Goal: Task Accomplishment & Management: Use online tool/utility

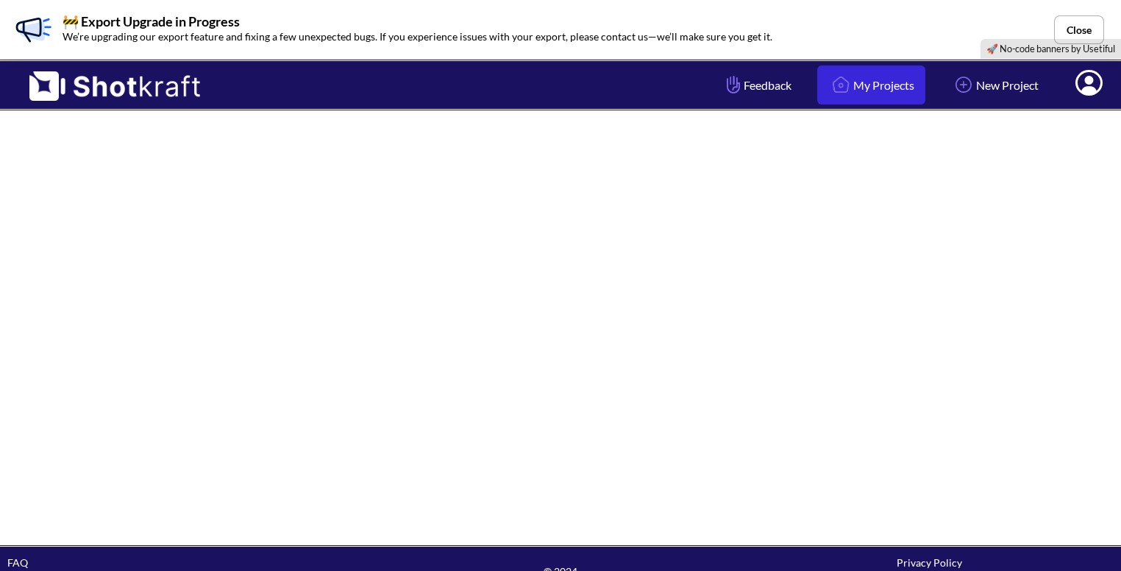
click at [901, 72] on link "My Projects" at bounding box center [871, 84] width 108 height 39
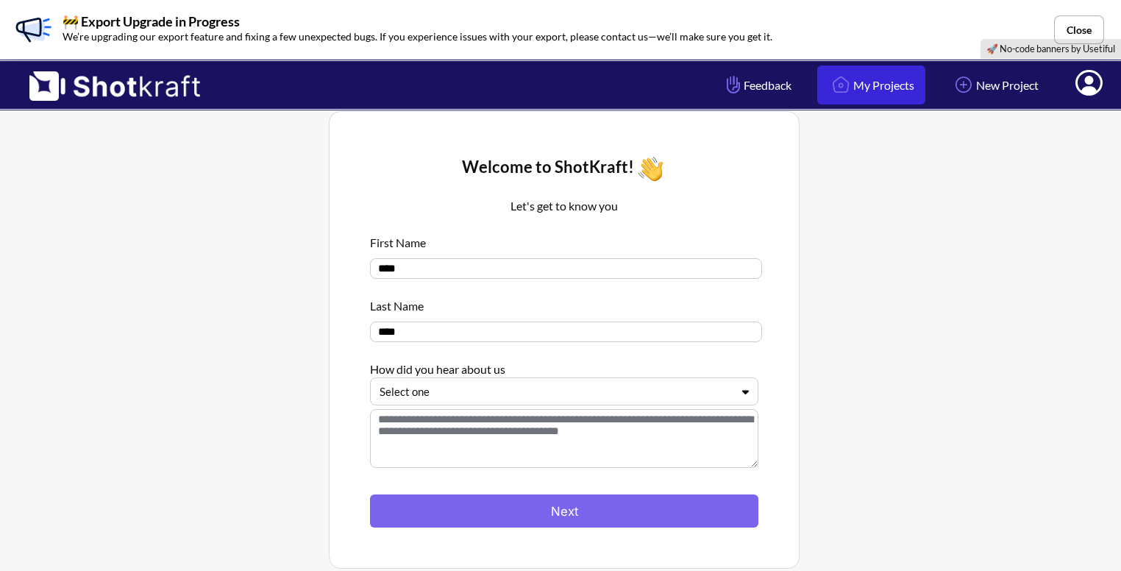
click at [897, 22] on div "🚧 Export Upgrade in Progress We’re upgrading our export feature and fixing a fe…" at bounding box center [560, 29] width 1121 height 59
click at [869, 80] on link "My Projects" at bounding box center [871, 84] width 108 height 39
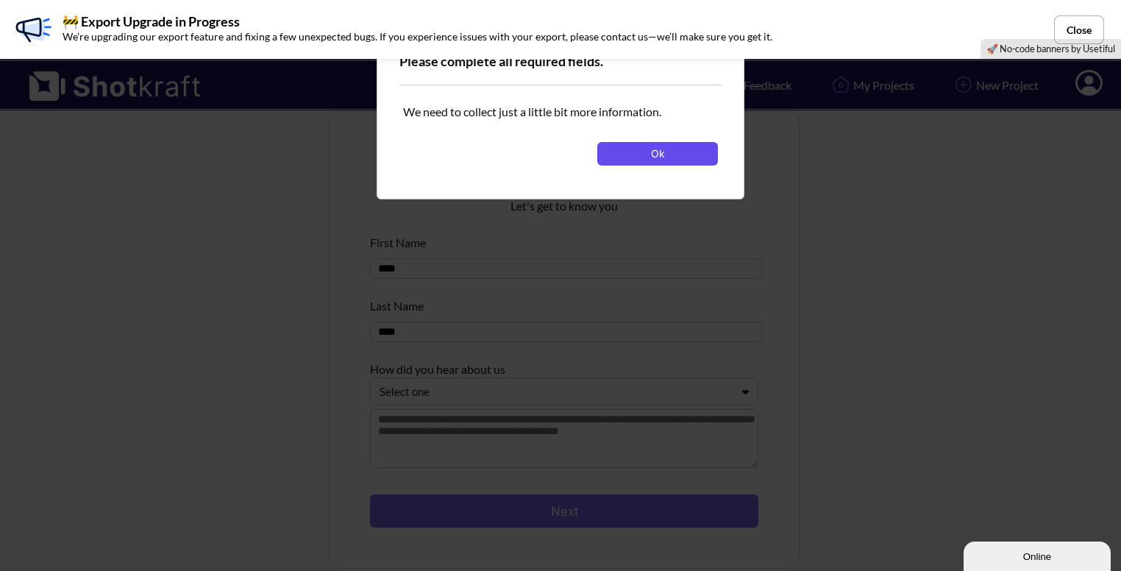
click at [650, 148] on button "Ok" at bounding box center [657, 154] width 121 height 24
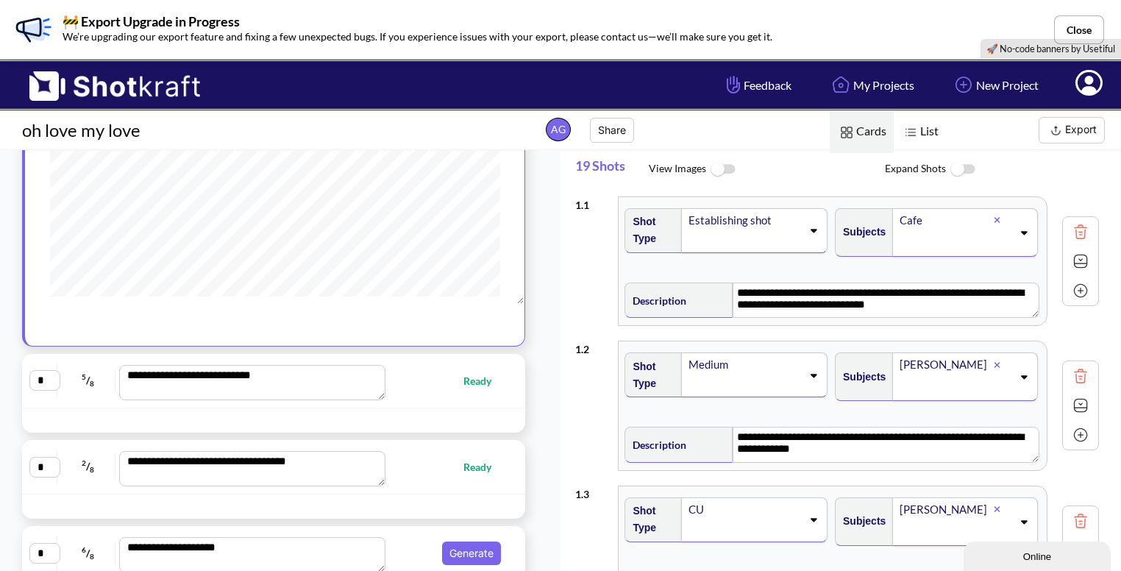
scroll to position [177, 0]
click at [441, 394] on div "**********" at bounding box center [273, 379] width 489 height 39
type textarea "**********"
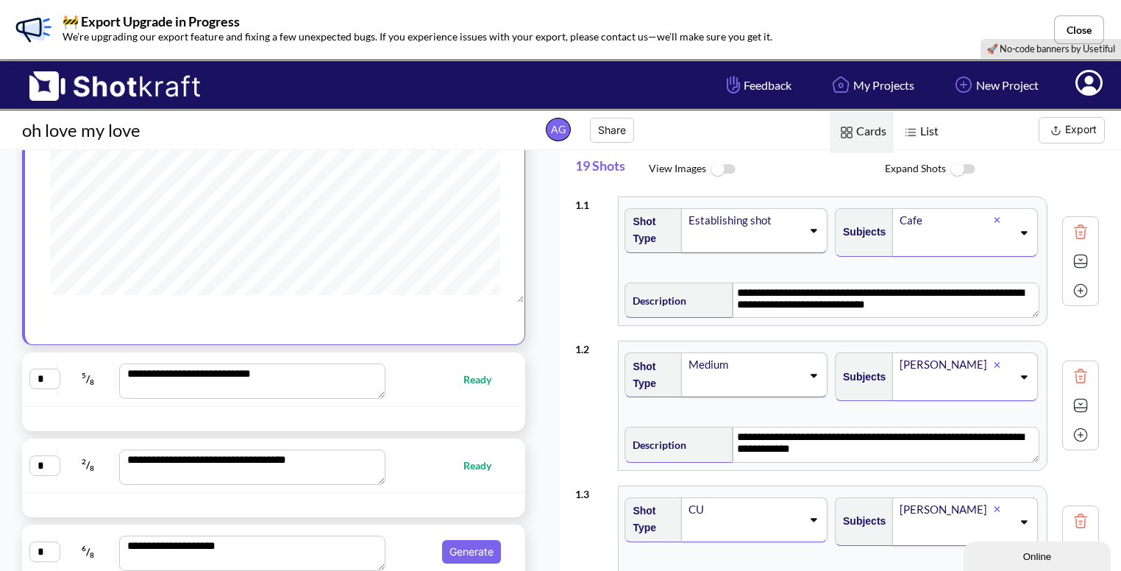
type textarea "**********"
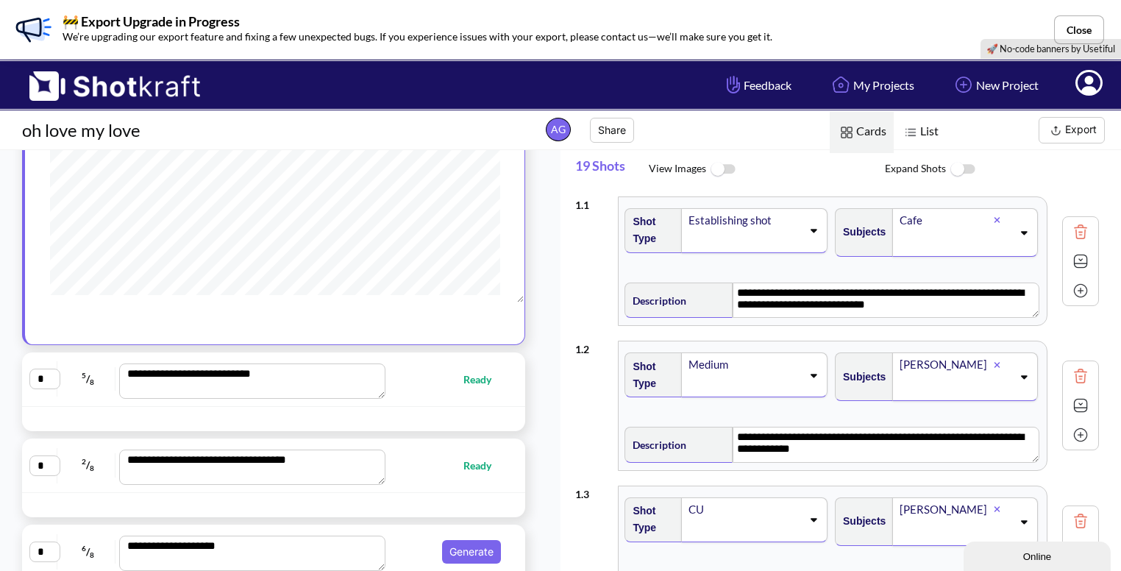
type textarea "**********"
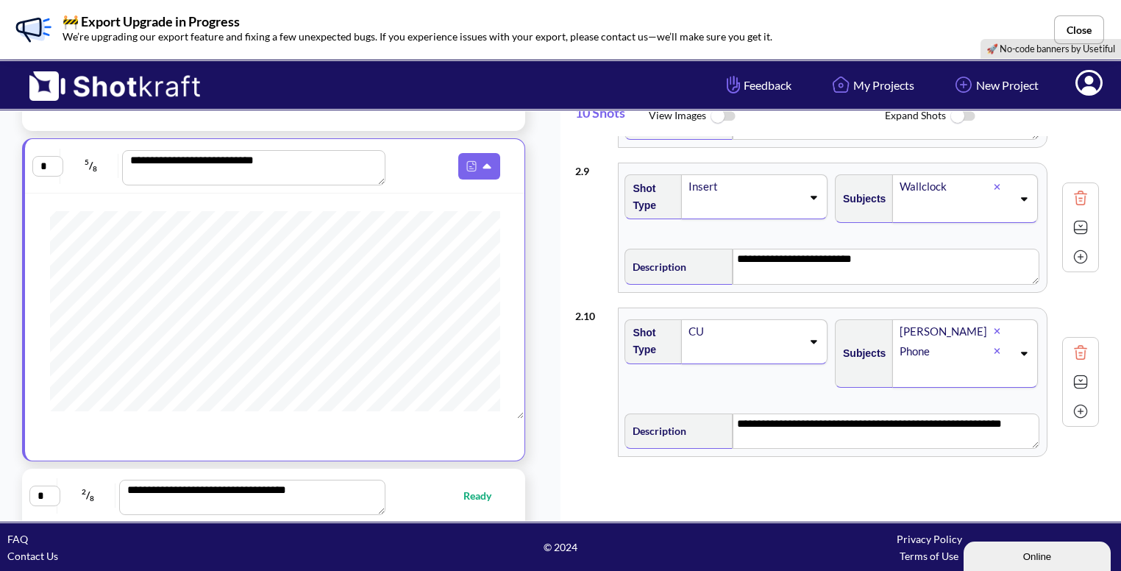
scroll to position [972, 0]
click at [411, 489] on span "Ready" at bounding box center [448, 495] width 116 height 17
type textarea "**********"
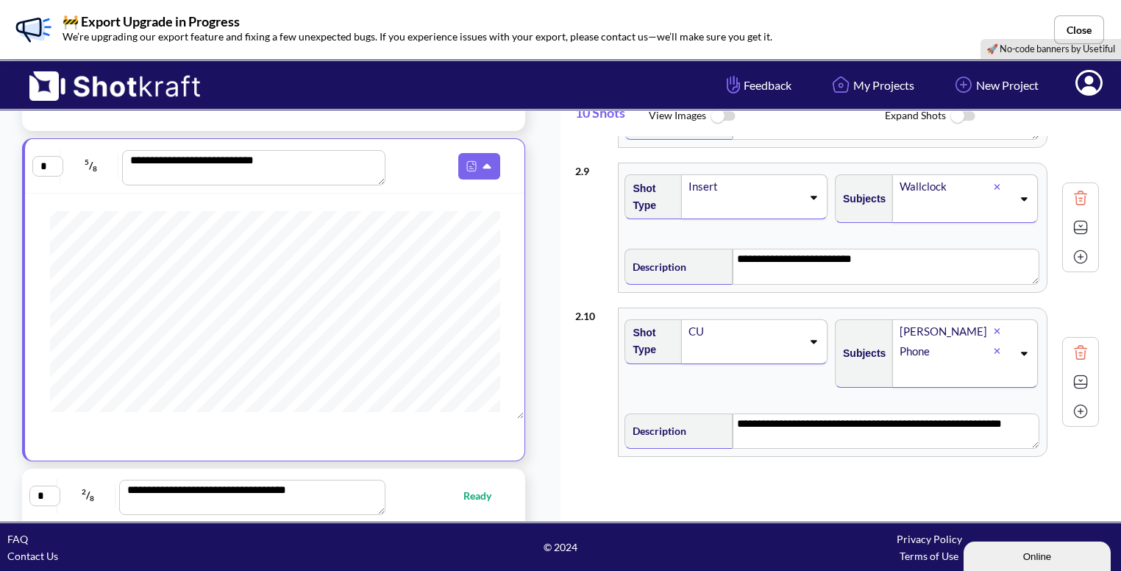
type textarea "**********"
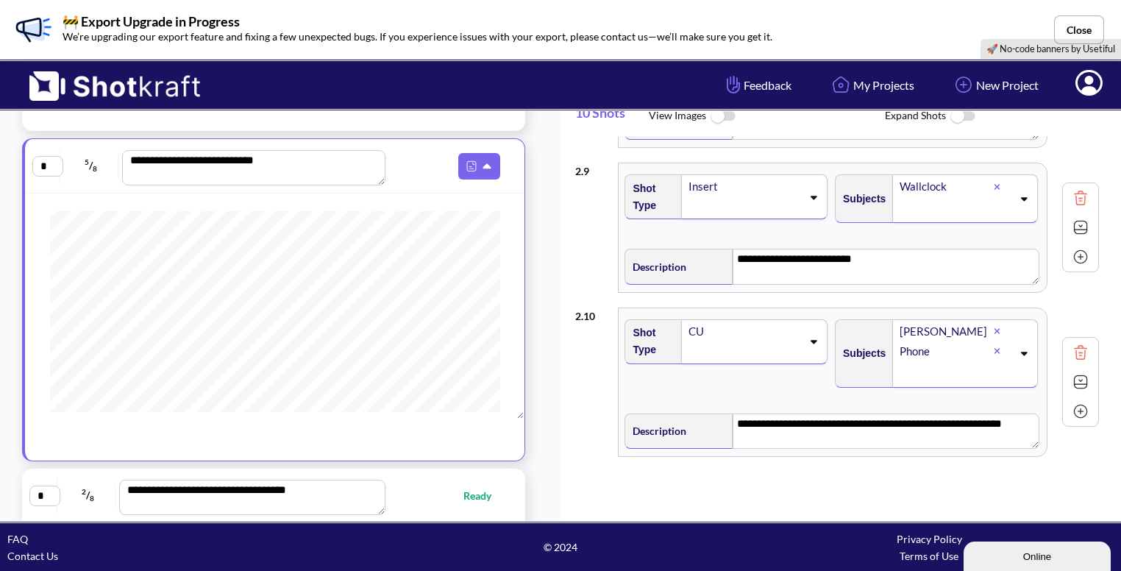
type textarea "**********"
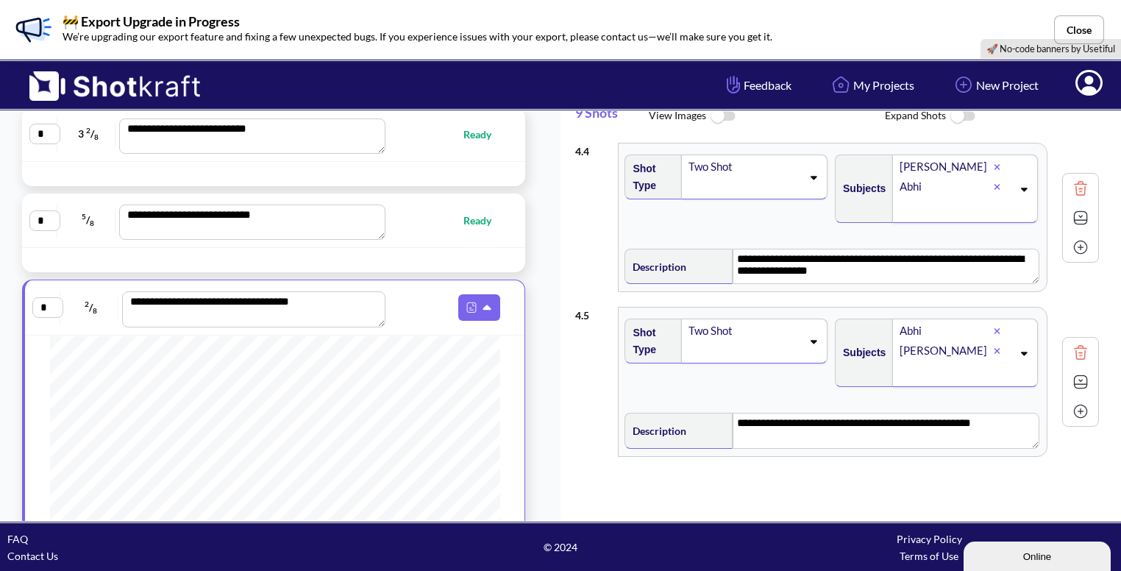
scroll to position [0, 0]
click at [50, 313] on input "*" at bounding box center [47, 307] width 31 height 21
type input "*"
click at [417, 315] on span at bounding box center [449, 307] width 116 height 26
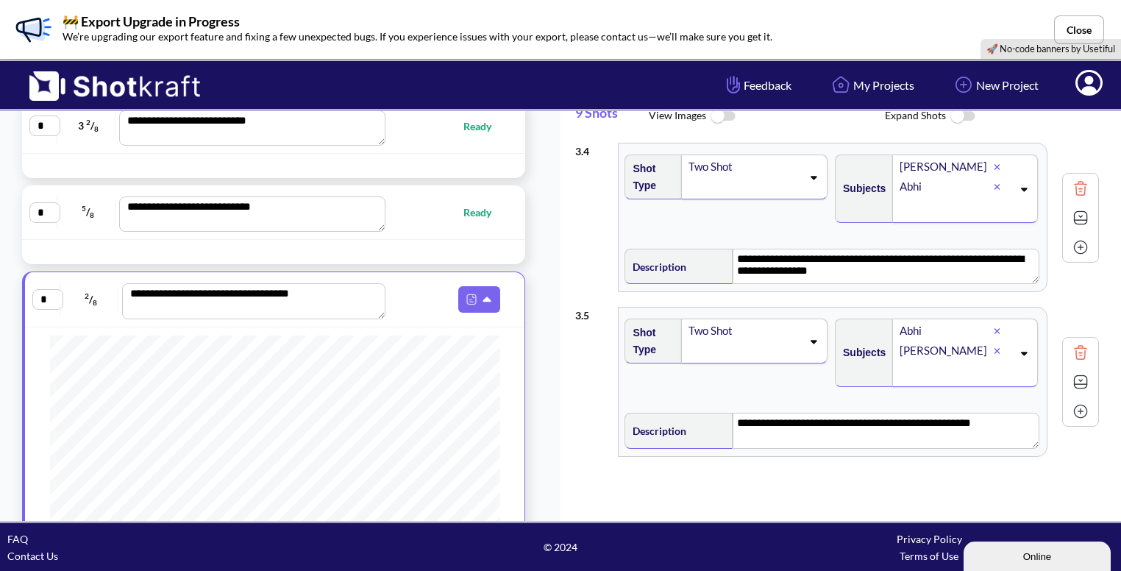
scroll to position [47, 0]
click at [467, 292] on img at bounding box center [471, 298] width 19 height 19
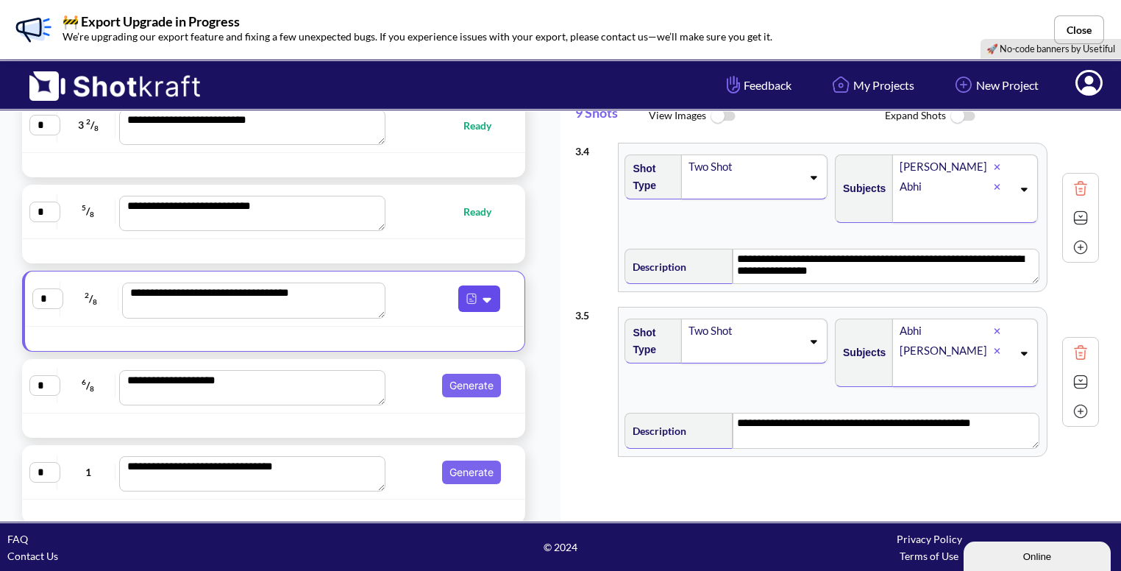
click at [467, 292] on img at bounding box center [471, 298] width 19 height 19
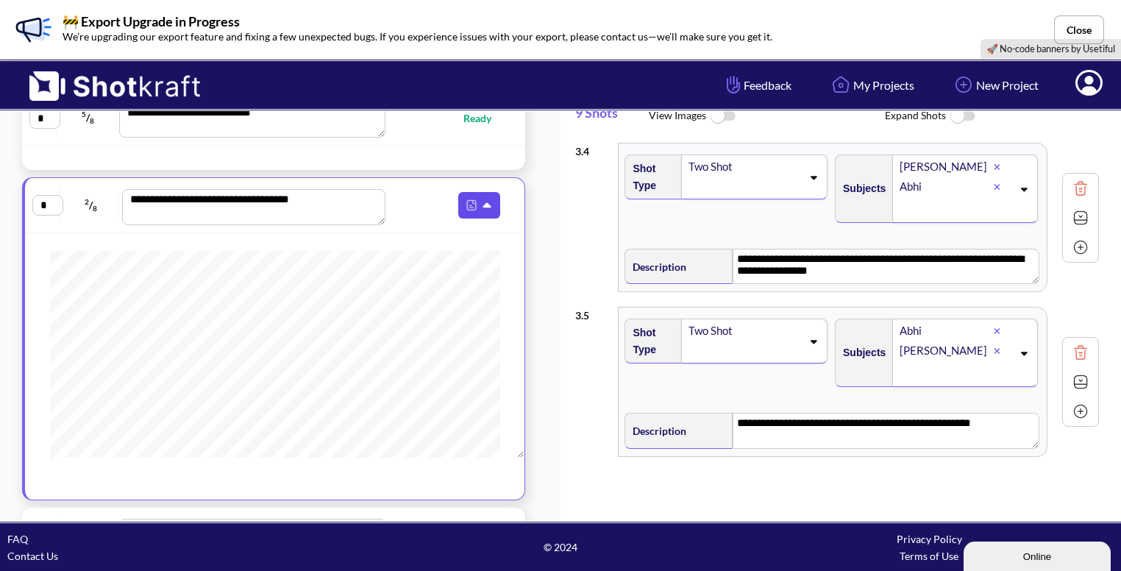
scroll to position [390, 0]
click at [423, 200] on span at bounding box center [449, 205] width 116 height 26
click at [472, 206] on img at bounding box center [471, 205] width 19 height 19
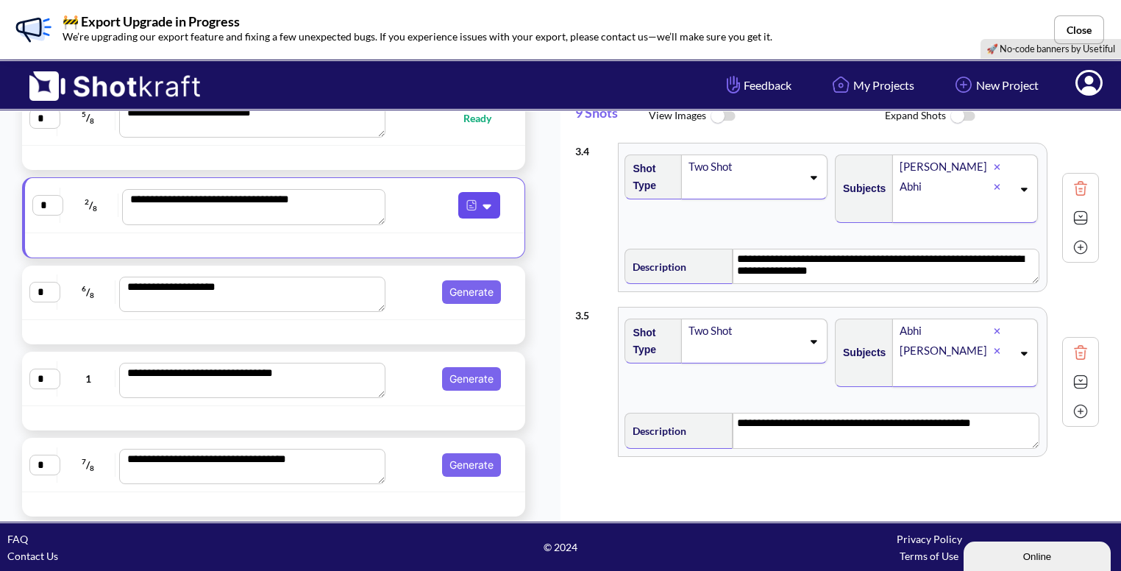
click at [472, 206] on img at bounding box center [471, 205] width 19 height 19
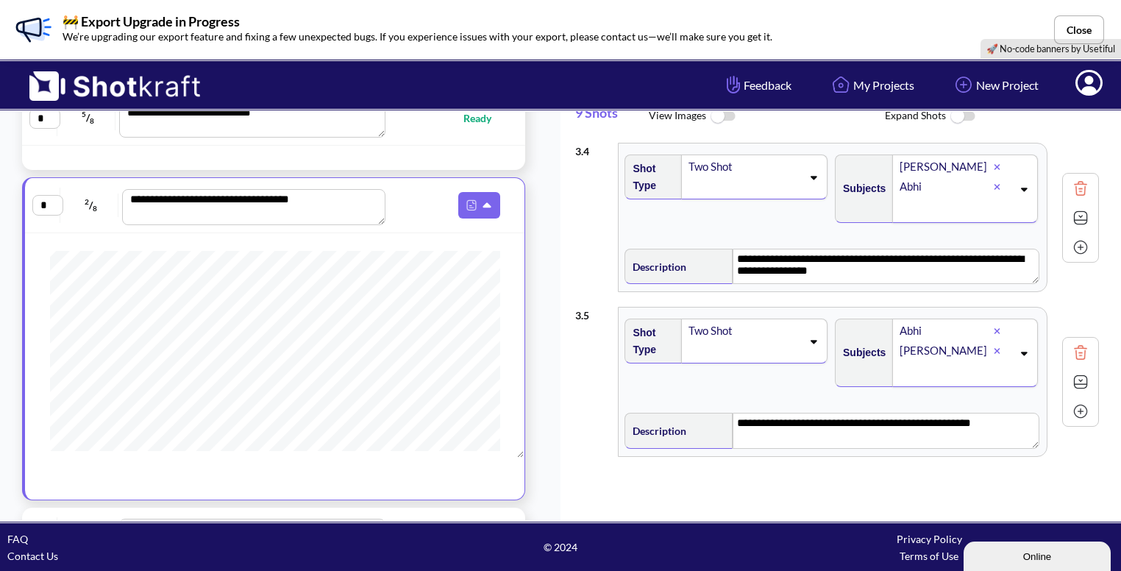
click at [414, 206] on span at bounding box center [449, 205] width 116 height 26
click at [462, 204] on img at bounding box center [471, 205] width 19 height 19
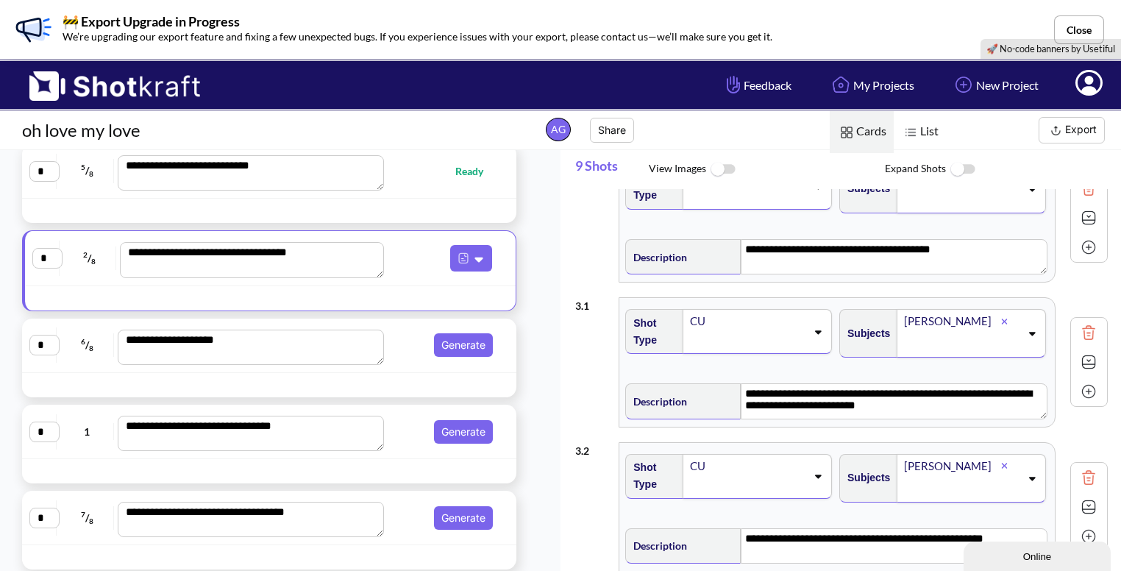
scroll to position [44, 0]
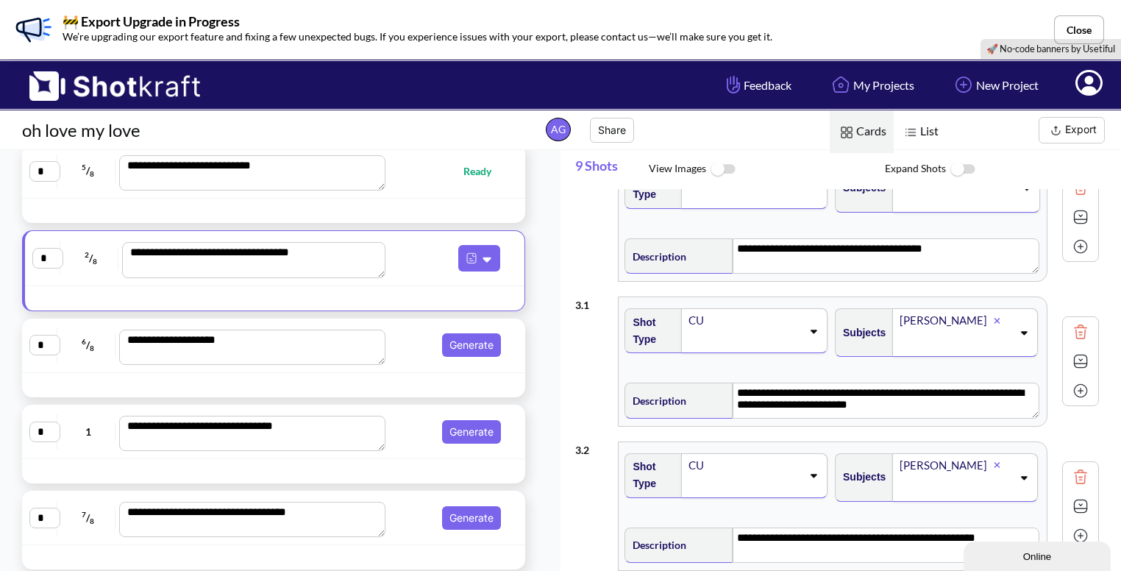
click at [272, 266] on textarea "**********" at bounding box center [254, 259] width 264 height 35
click at [480, 246] on button at bounding box center [479, 258] width 42 height 26
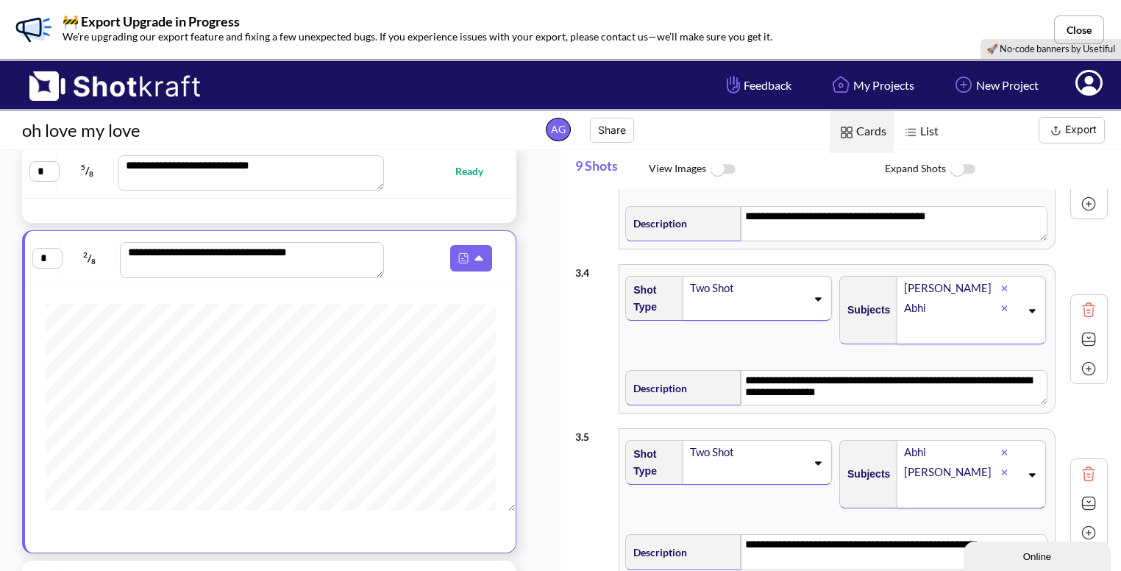
scroll to position [1051, 0]
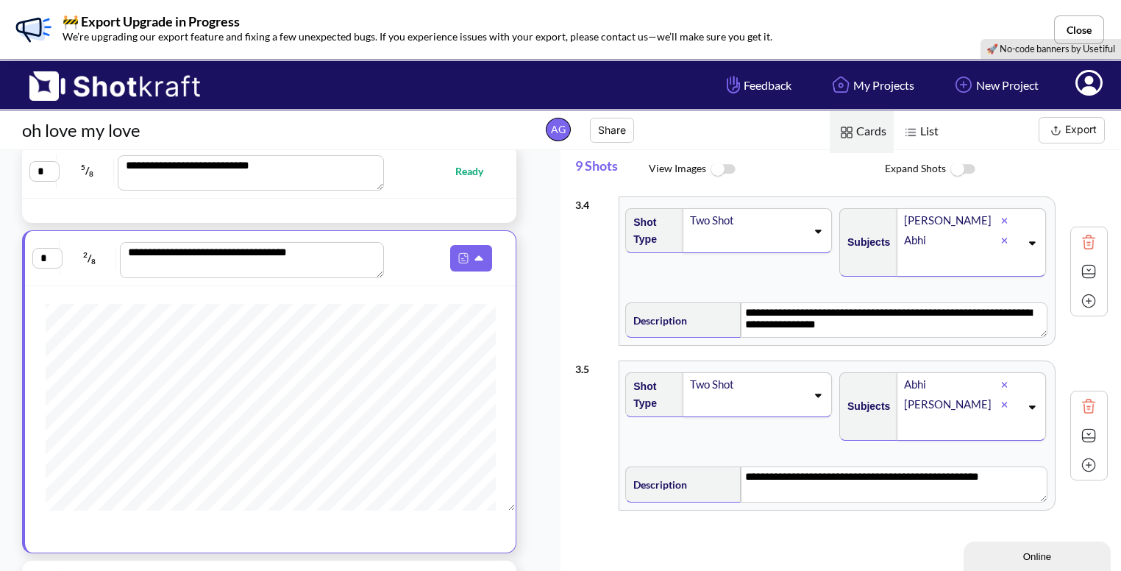
click at [1085, 406] on img at bounding box center [1089, 406] width 22 height 22
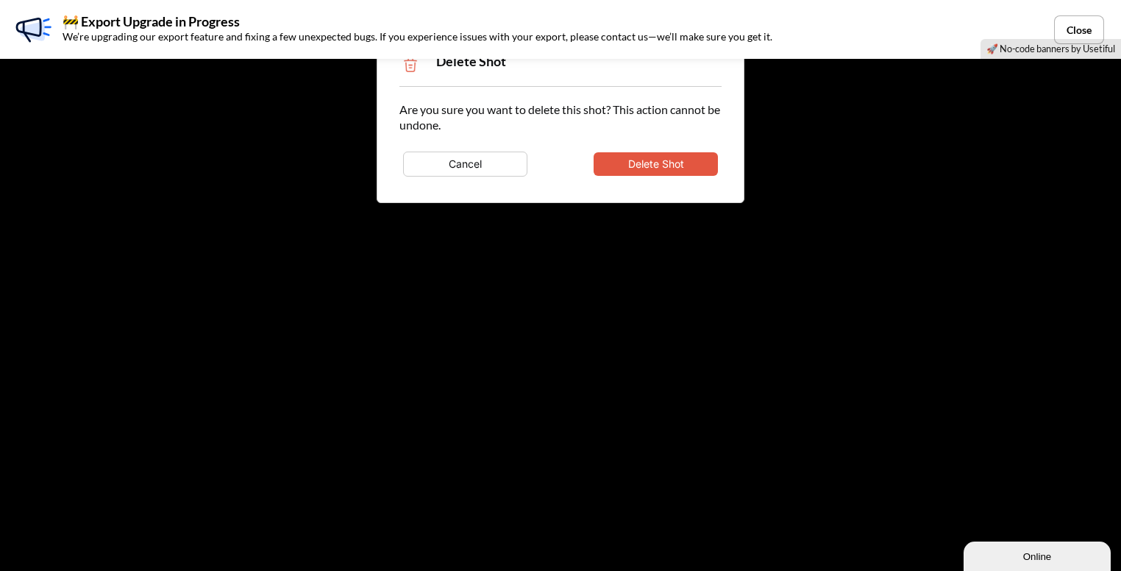
click at [689, 172] on button "Delete Shot" at bounding box center [656, 164] width 124 height 24
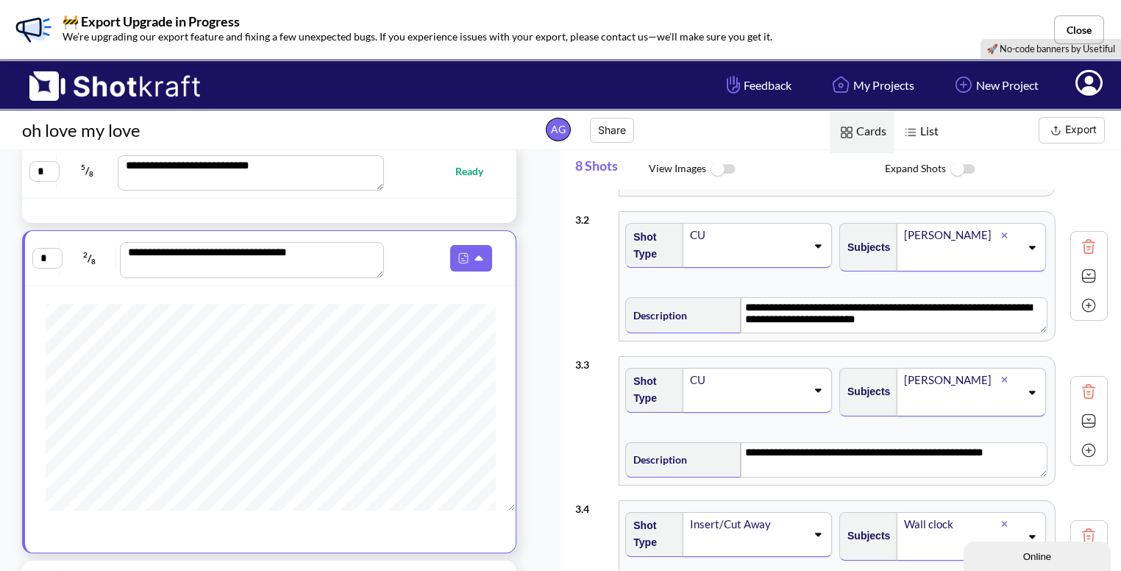
scroll to position [0, 0]
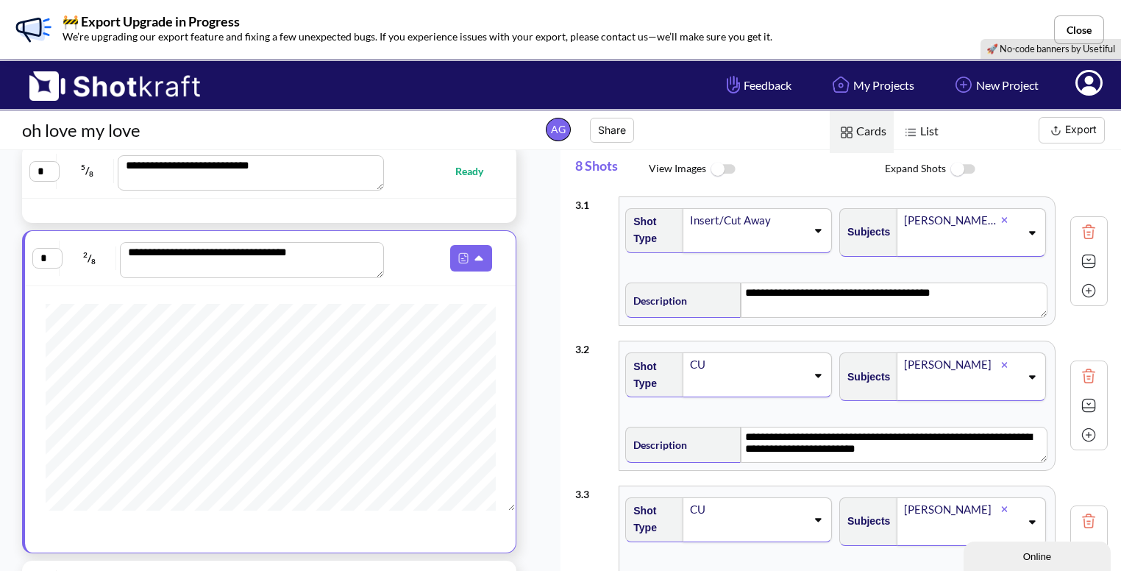
click at [1082, 366] on img at bounding box center [1089, 376] width 22 height 22
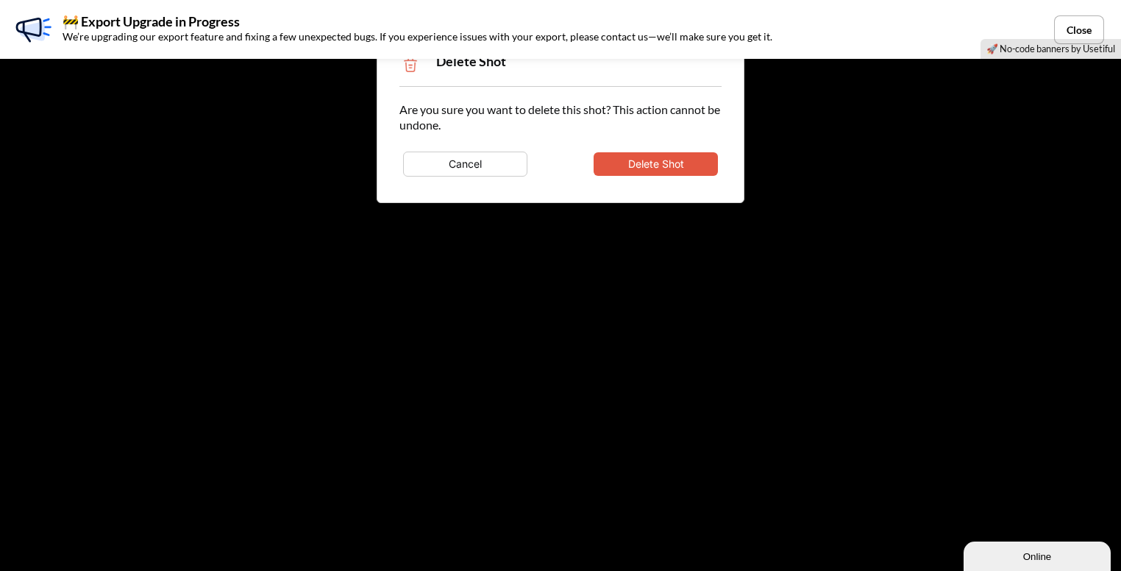
click at [698, 152] on button "Delete Shot" at bounding box center [656, 164] width 124 height 24
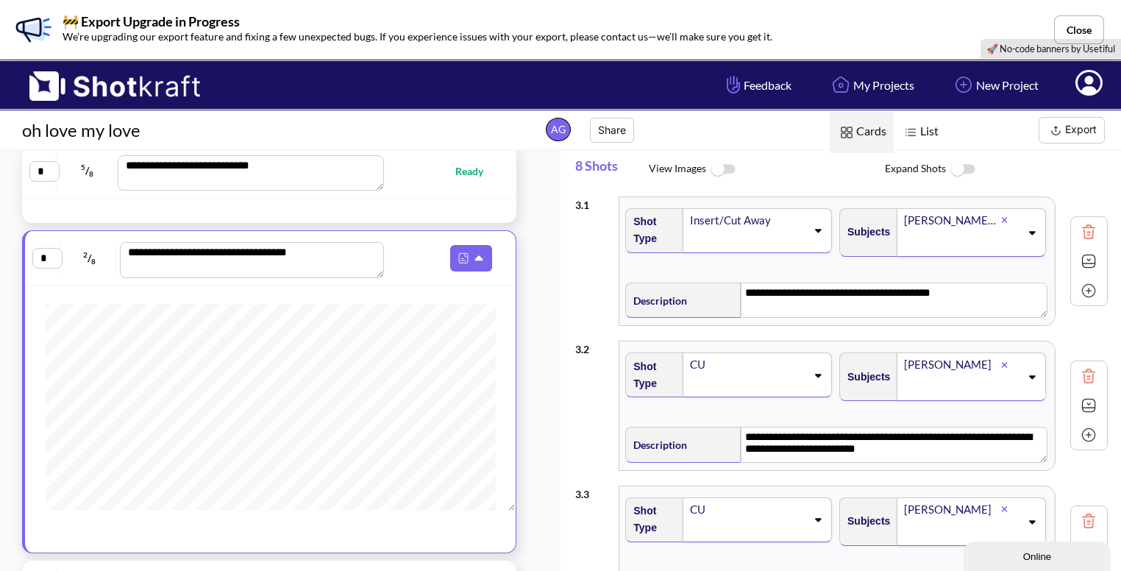
type textarea "**********"
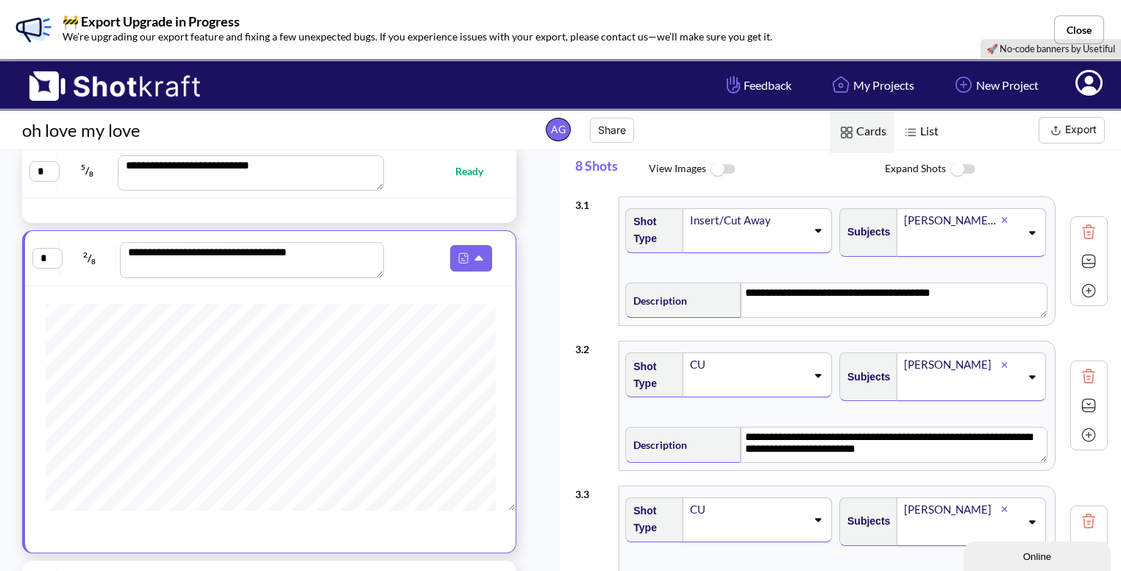
type textarea "**********"
click at [1083, 372] on img at bounding box center [1089, 376] width 22 height 22
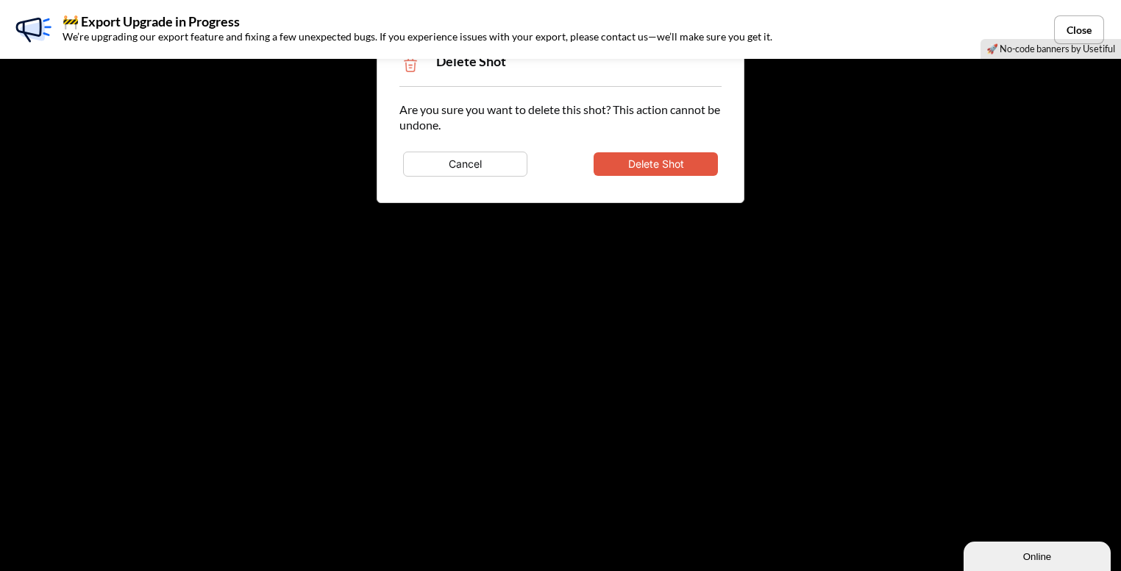
click at [683, 168] on button "Delete Shot" at bounding box center [656, 164] width 124 height 24
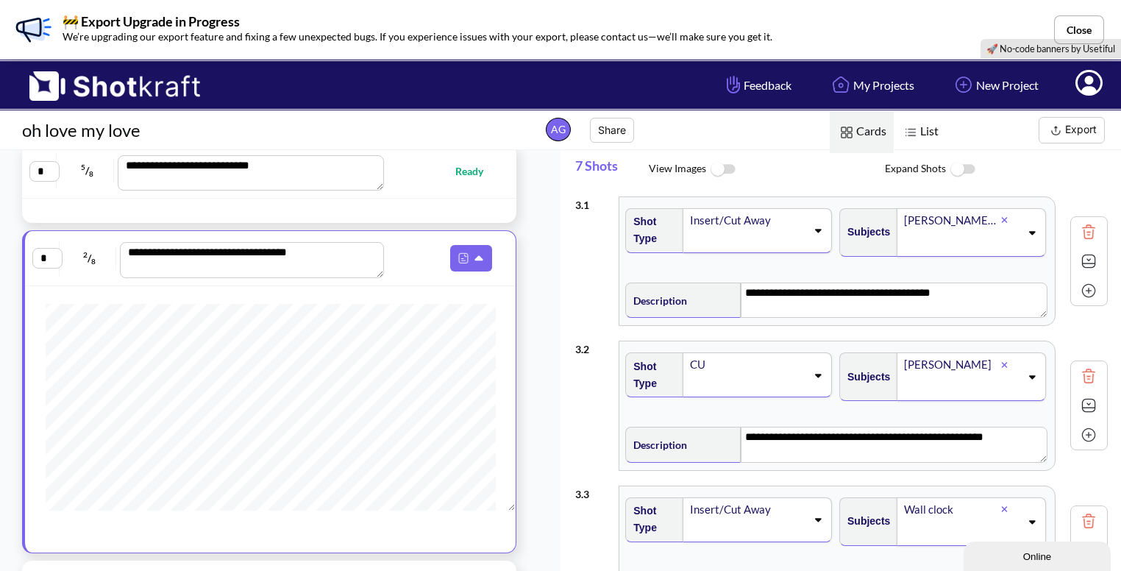
type textarea "**********"
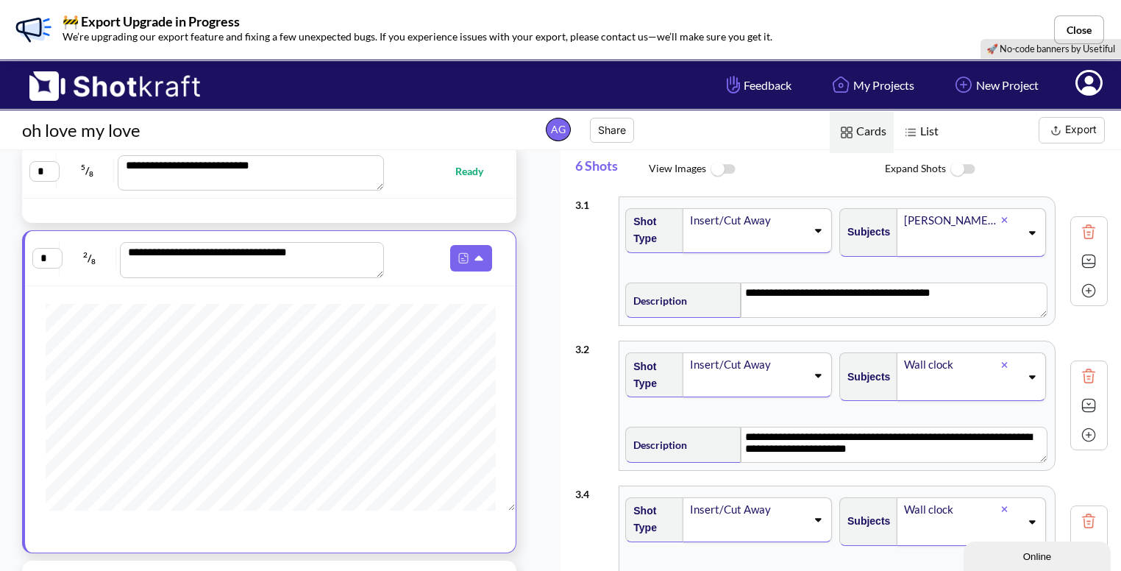
click at [1078, 369] on img at bounding box center [1089, 376] width 22 height 22
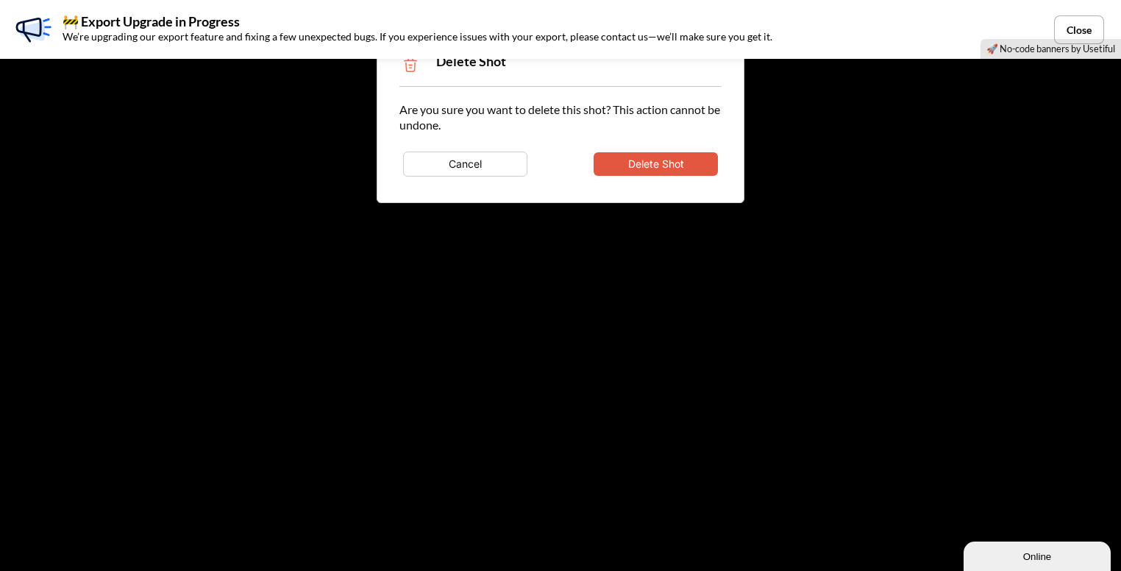
click at [615, 159] on button "Delete Shot" at bounding box center [656, 164] width 124 height 24
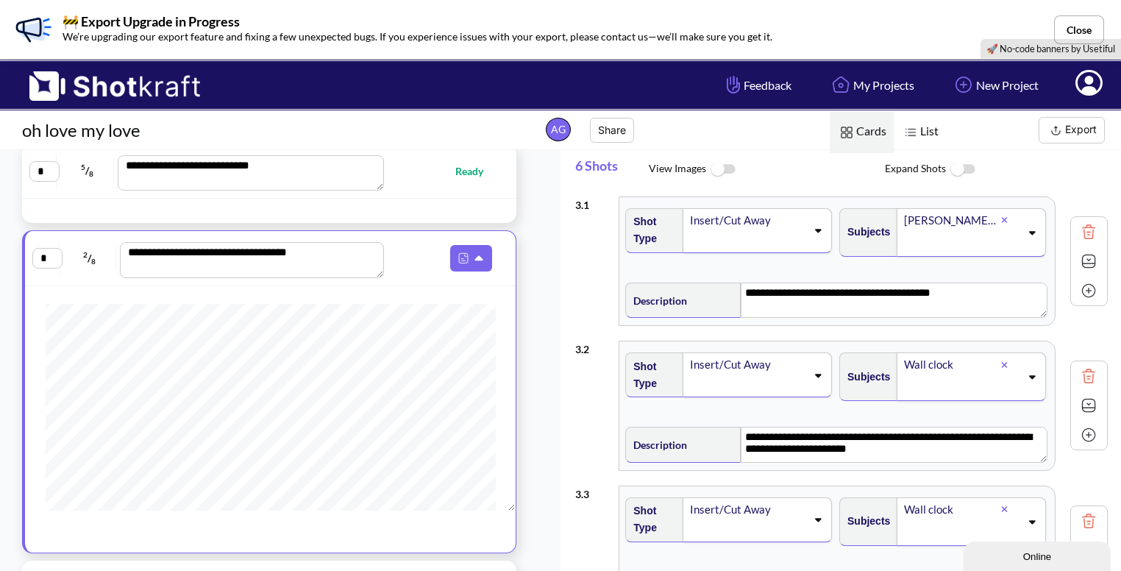
type textarea "**********"
click at [1079, 369] on img at bounding box center [1089, 376] width 22 height 22
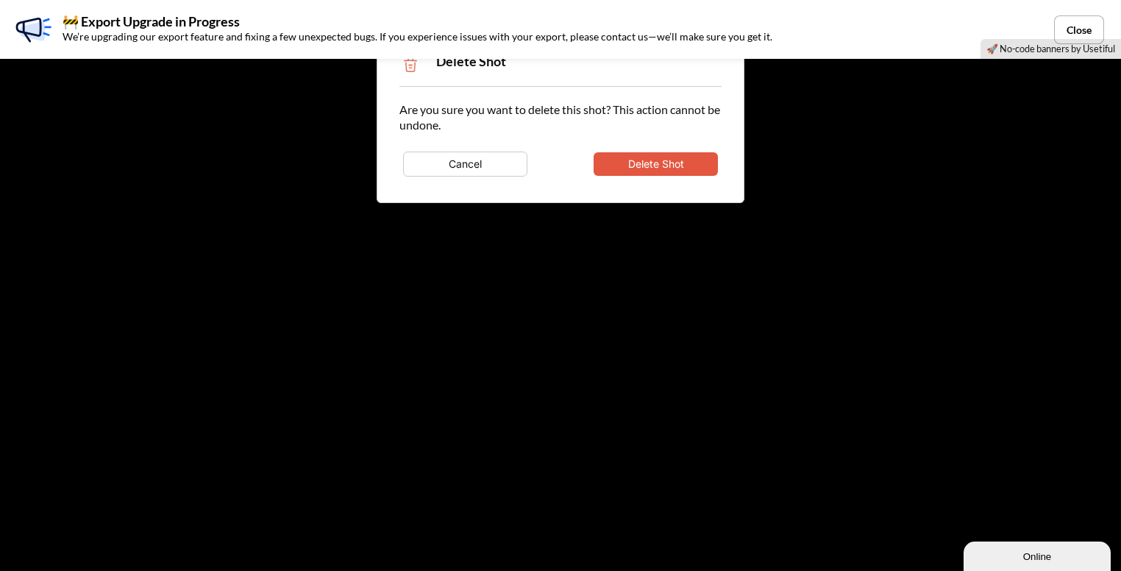
click at [692, 156] on button "Delete Shot" at bounding box center [656, 164] width 124 height 24
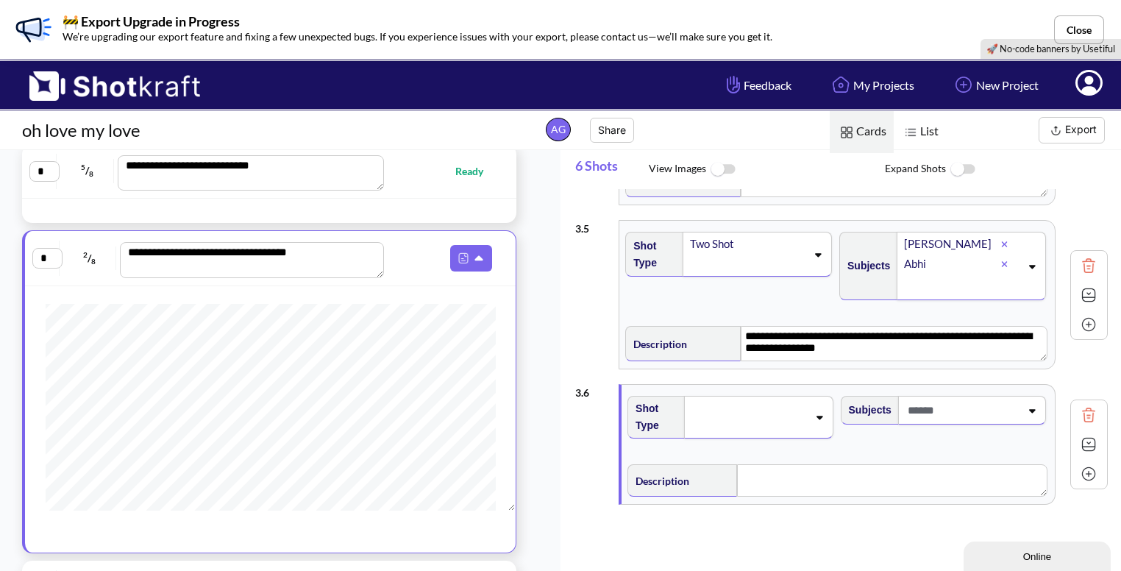
type textarea "**********"
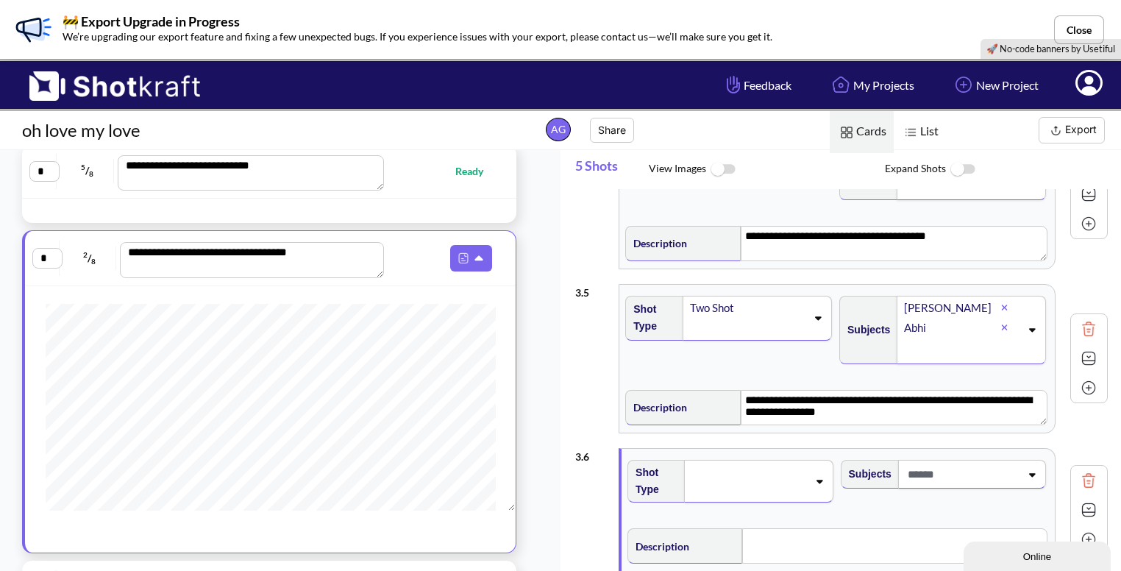
scroll to position [391, 0]
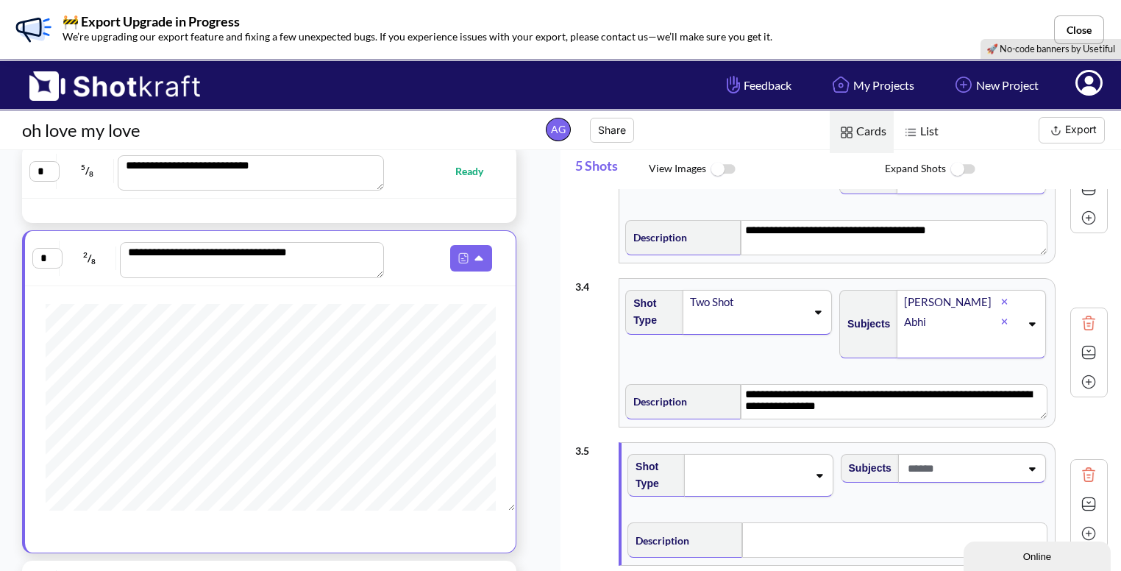
click at [1077, 333] on div at bounding box center [1088, 322] width 29 height 29
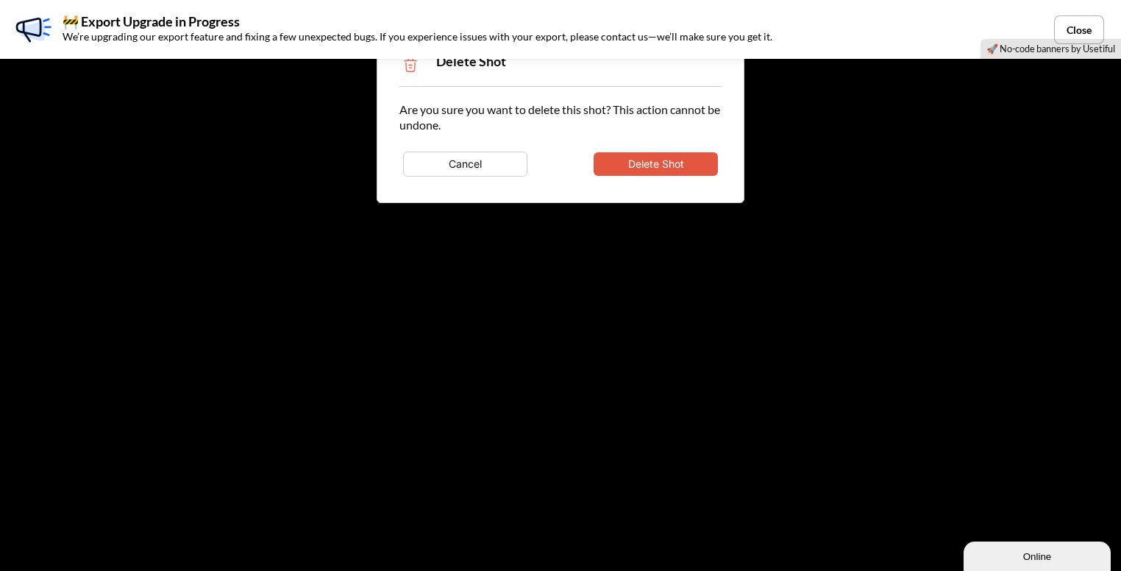
click at [671, 170] on button "Delete Shot" at bounding box center [656, 164] width 124 height 24
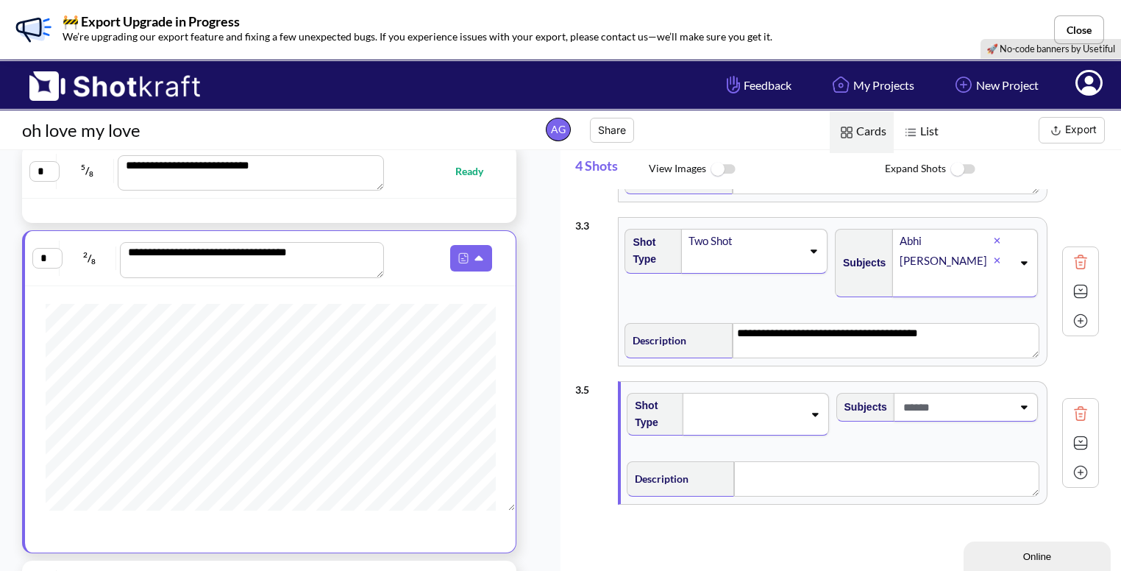
scroll to position [286, 0]
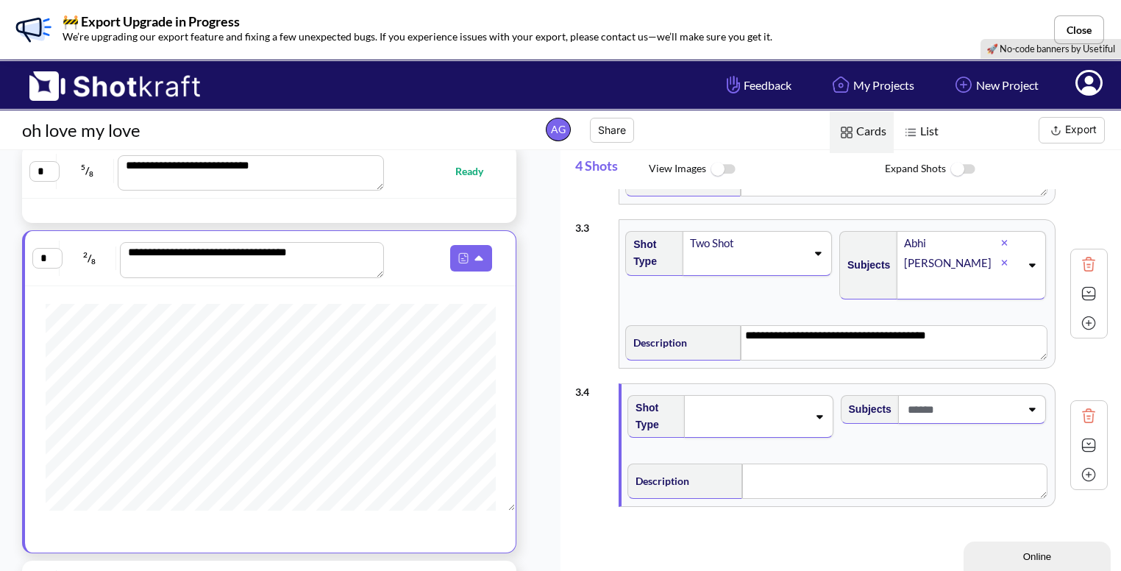
click at [1080, 411] on img at bounding box center [1089, 416] width 22 height 22
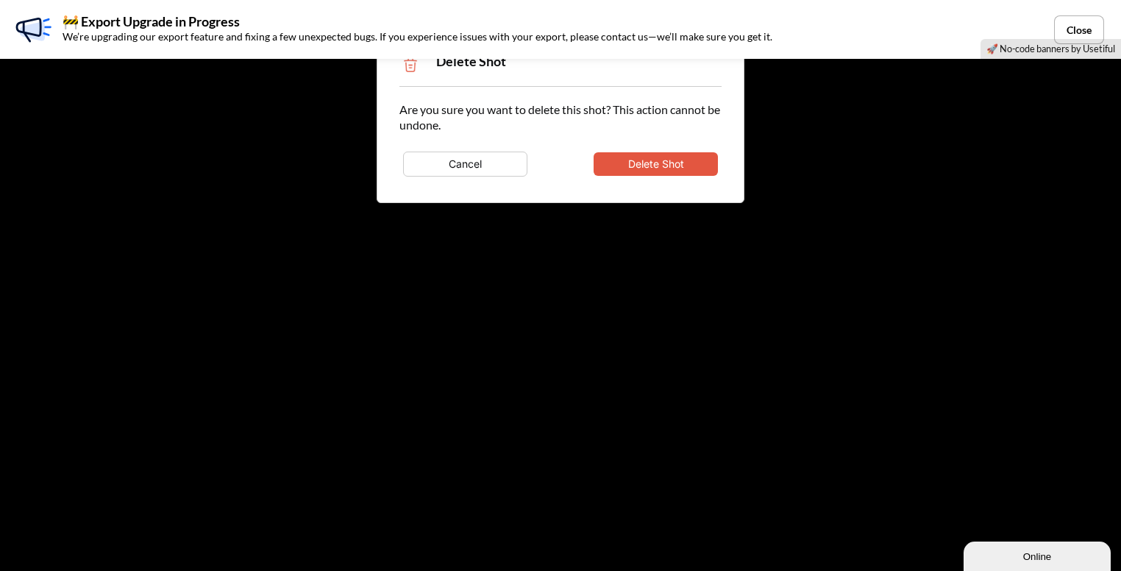
click at [689, 168] on button "Delete Shot" at bounding box center [656, 164] width 124 height 24
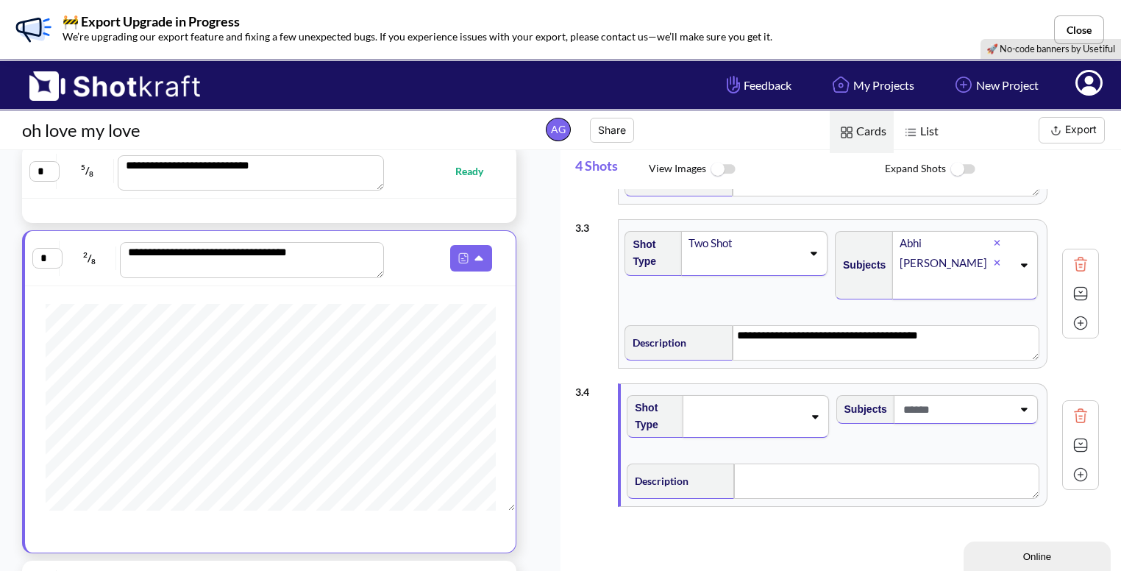
scroll to position [148, 0]
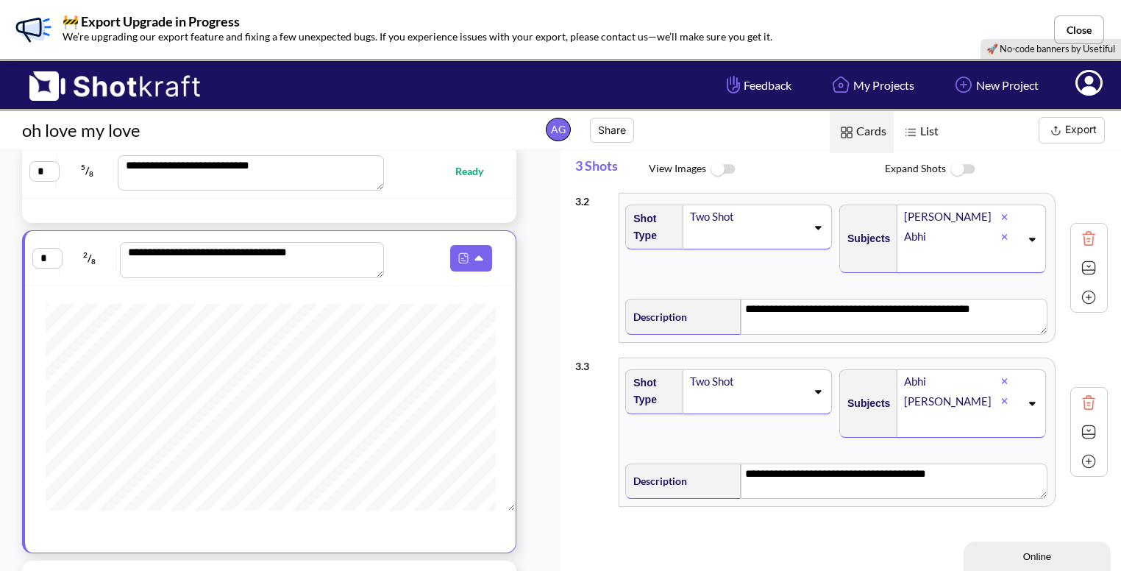
click at [1082, 404] on img at bounding box center [1089, 402] width 22 height 22
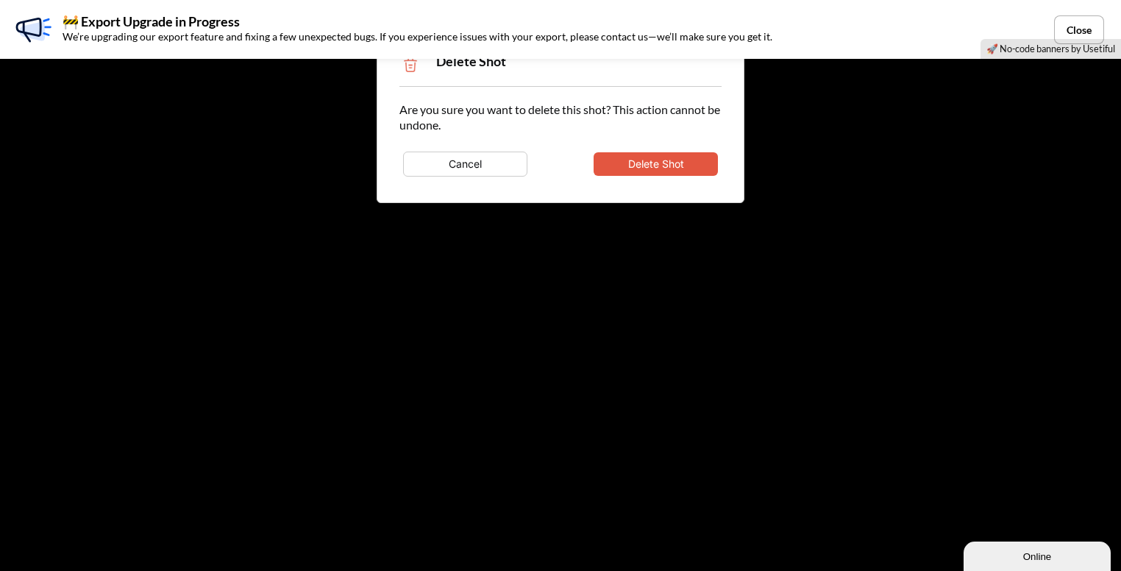
click at [696, 166] on button "Delete Shot" at bounding box center [656, 164] width 124 height 24
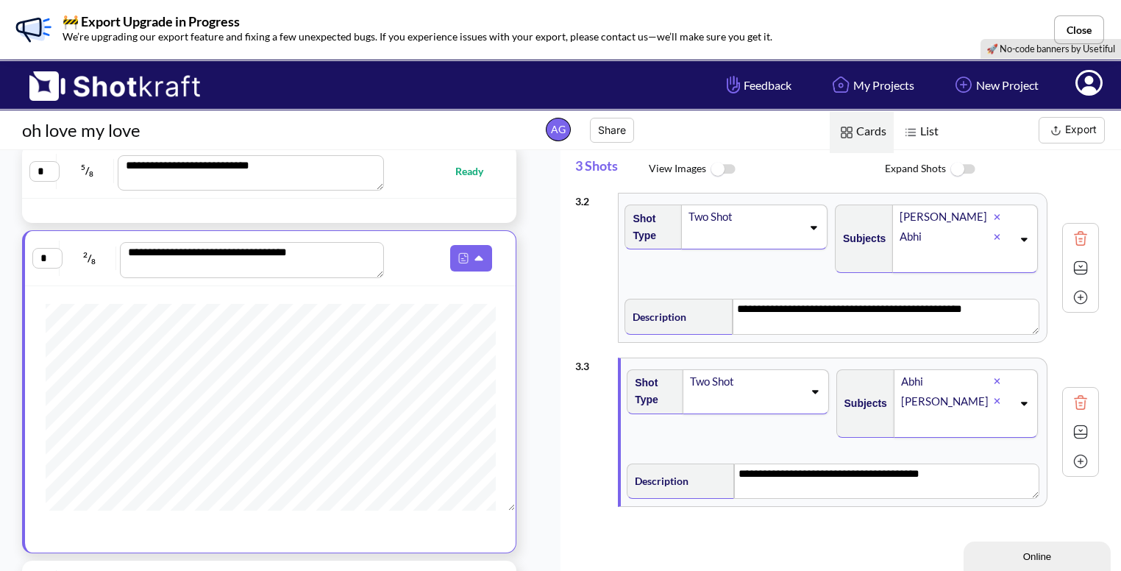
scroll to position [0, 0]
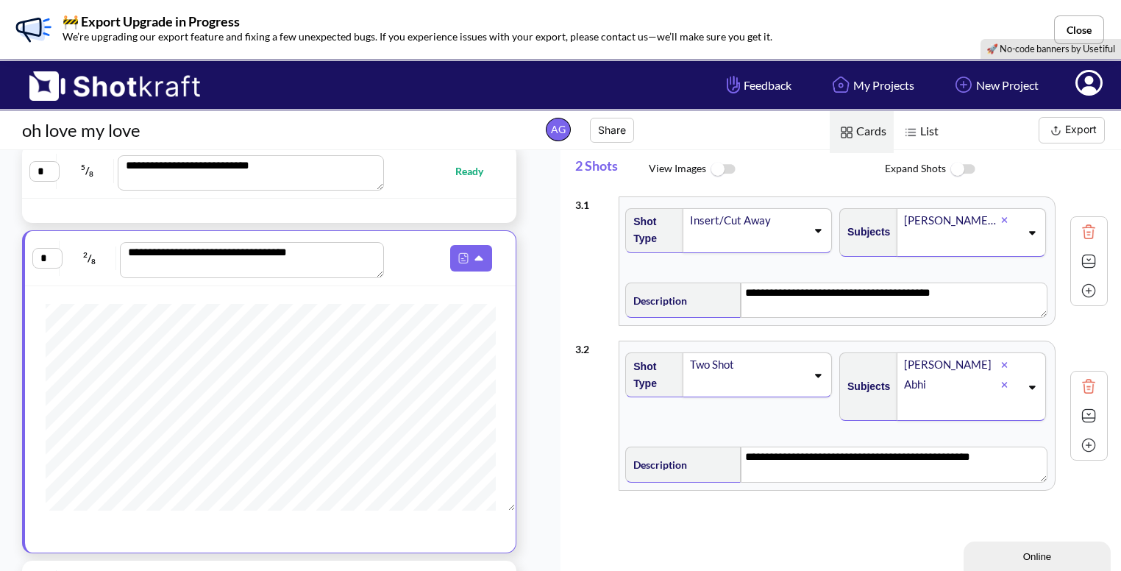
click at [1078, 386] on img at bounding box center [1089, 386] width 22 height 22
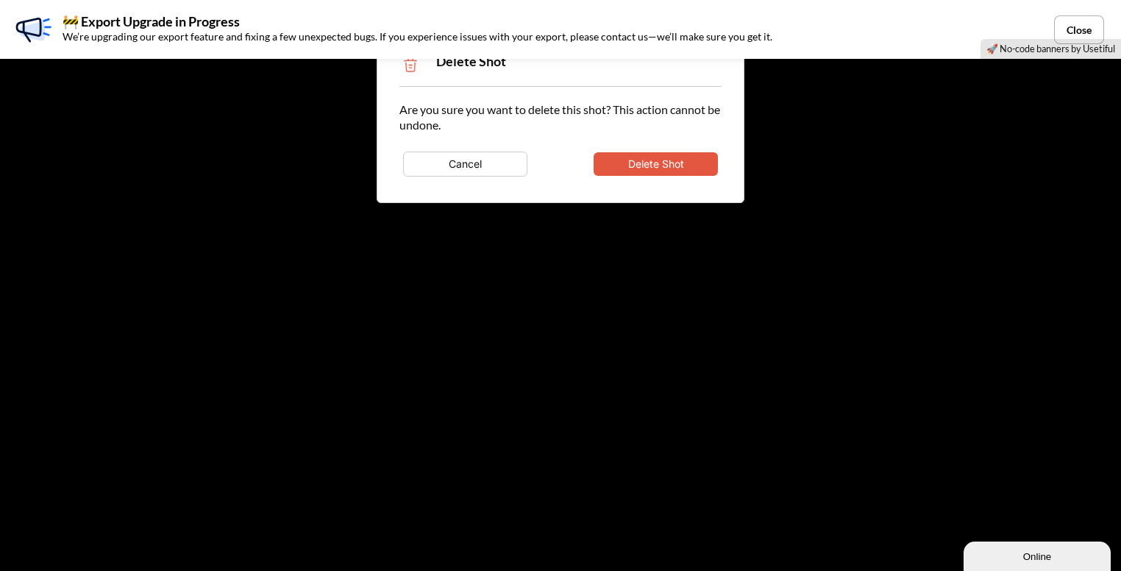
click at [684, 163] on button "Delete Shot" at bounding box center [656, 164] width 124 height 24
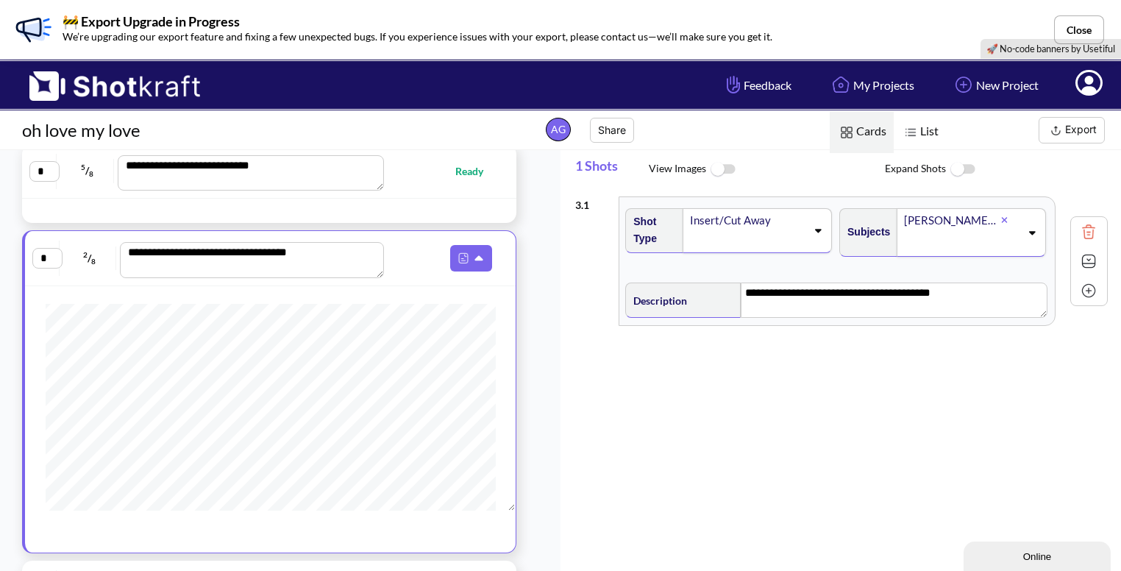
click at [801, 224] on div "Insert/Cut Away" at bounding box center [748, 220] width 118 height 20
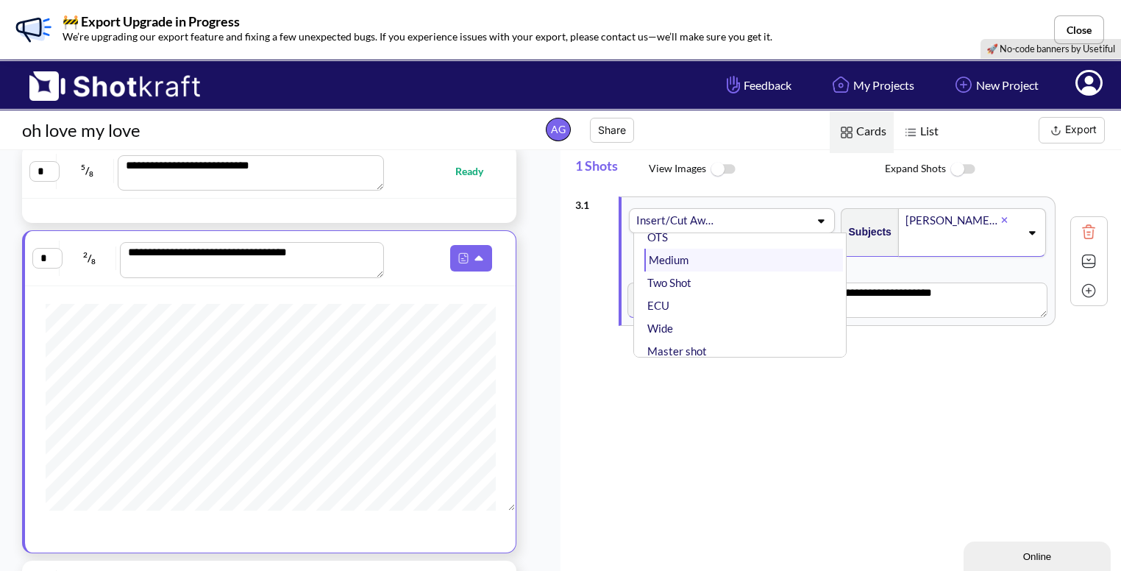
scroll to position [44, 0]
click at [728, 261] on li "Medium" at bounding box center [744, 260] width 198 height 23
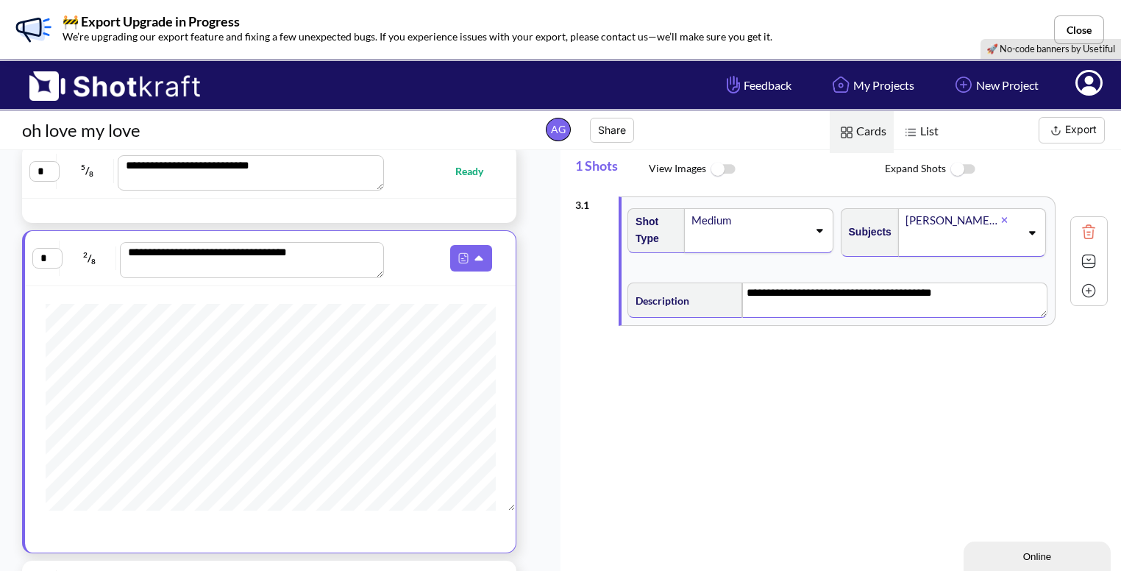
click at [976, 286] on textarea "**********" at bounding box center [894, 300] width 305 height 35
click at [1080, 255] on img at bounding box center [1089, 261] width 22 height 22
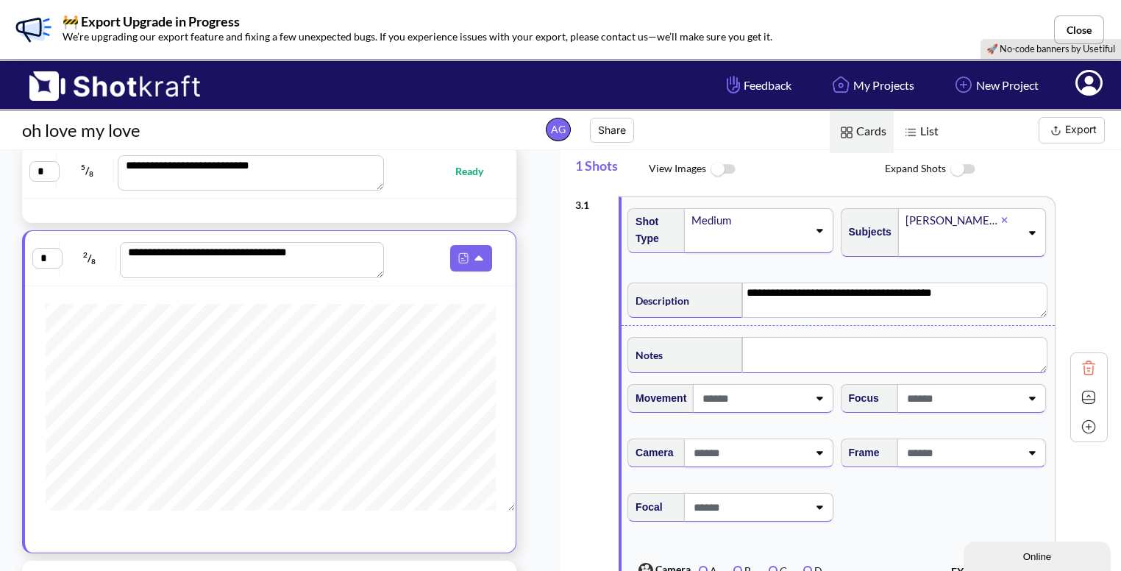
click at [781, 348] on textarea at bounding box center [894, 354] width 305 height 35
type textarea "**********"
click at [917, 450] on span at bounding box center [935, 453] width 174 height 24
type textarea "**********"
click at [917, 450] on span at bounding box center [935, 453] width 174 height 24
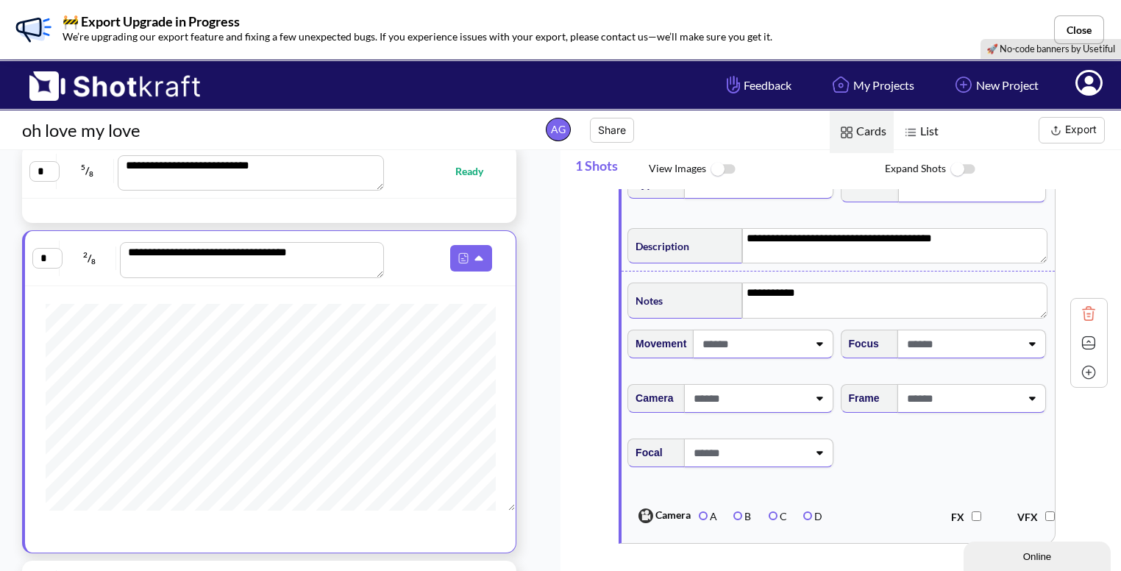
scroll to position [71, 0]
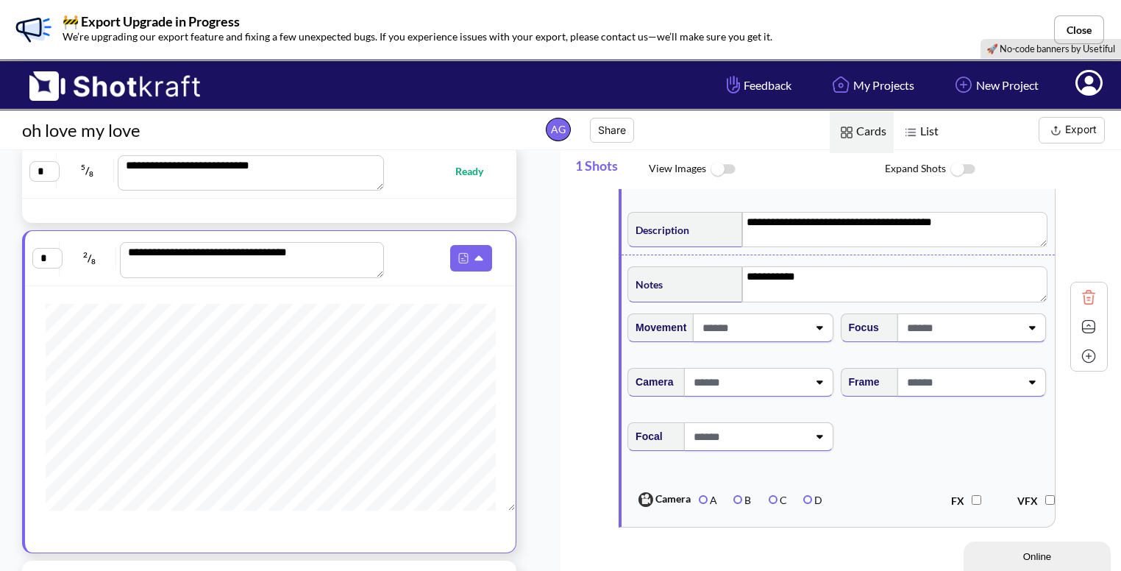
click at [1029, 386] on div at bounding box center [972, 382] width 149 height 29
click at [900, 439] on li "Overhead" at bounding box center [957, 444] width 198 height 23
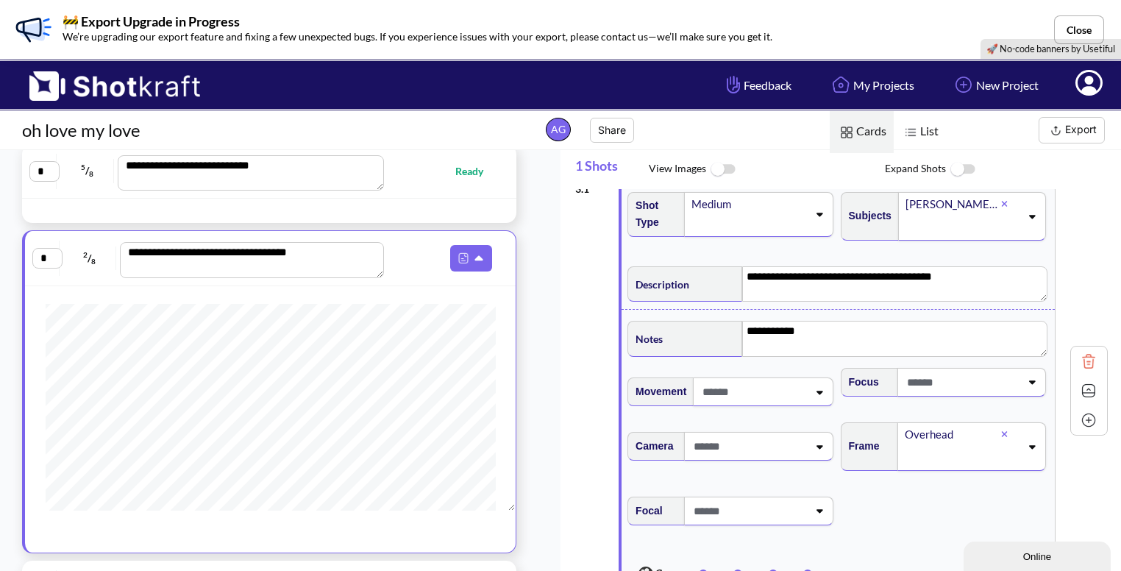
scroll to position [0, 0]
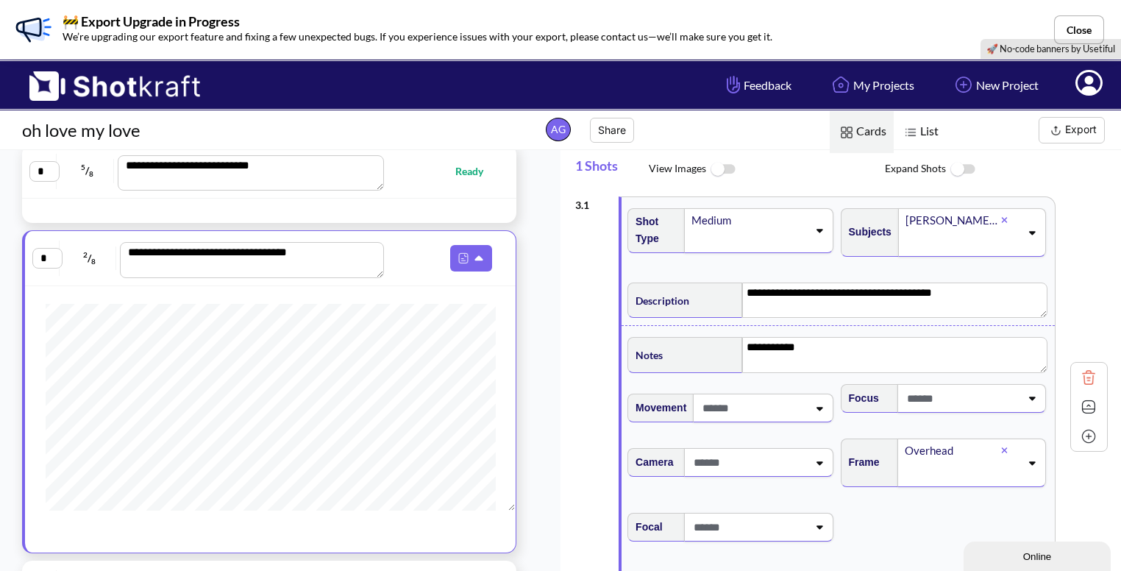
click at [1001, 219] on icon at bounding box center [1004, 220] width 7 height 9
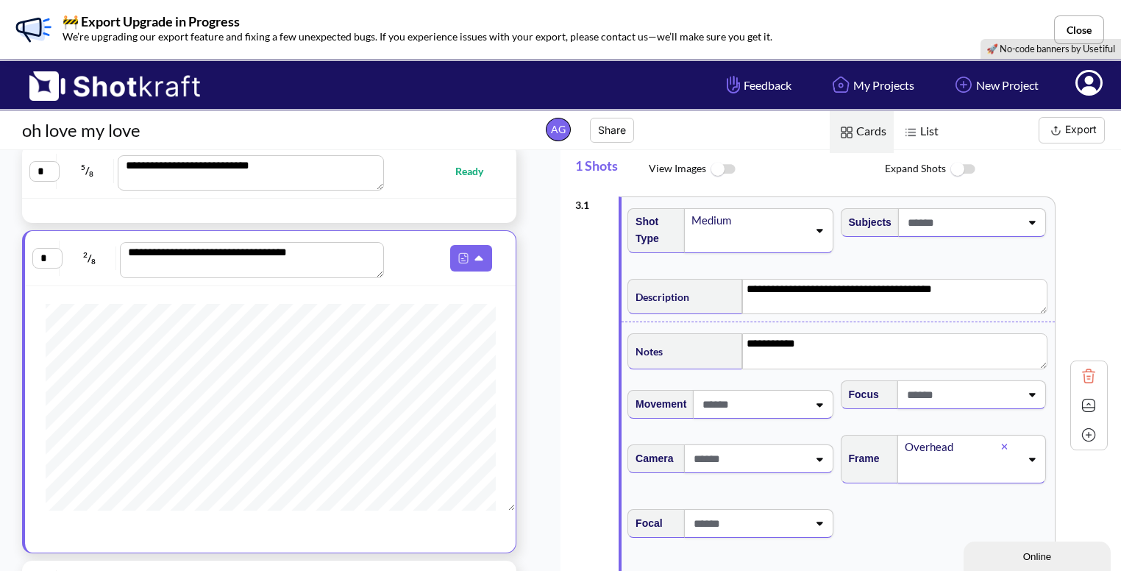
click at [1009, 219] on span at bounding box center [962, 222] width 116 height 24
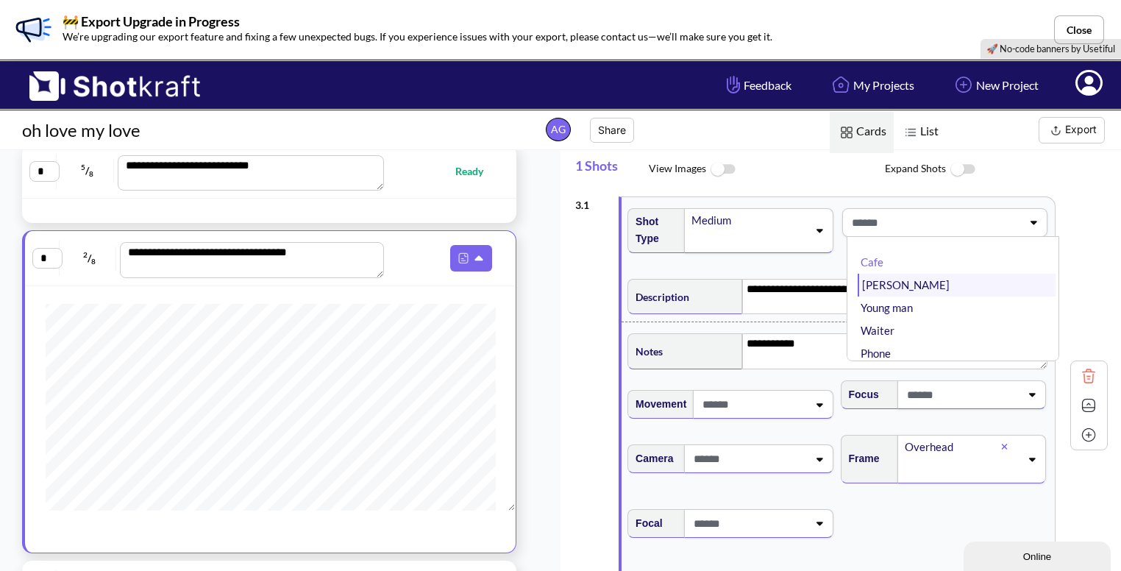
click at [911, 283] on li "[PERSON_NAME]" at bounding box center [957, 285] width 198 height 23
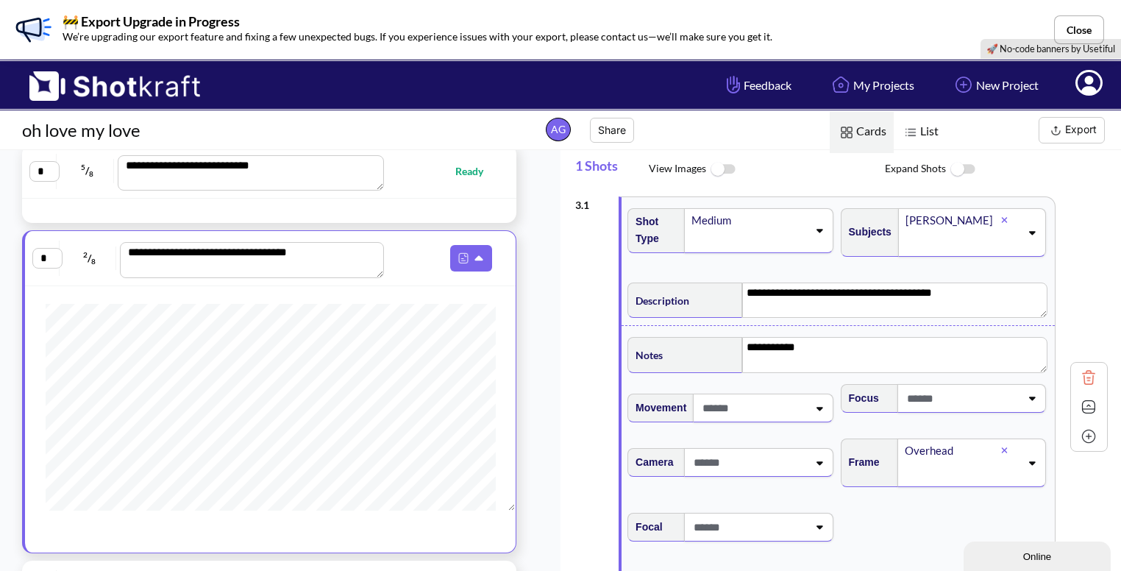
click at [1024, 229] on icon at bounding box center [1032, 232] width 20 height 10
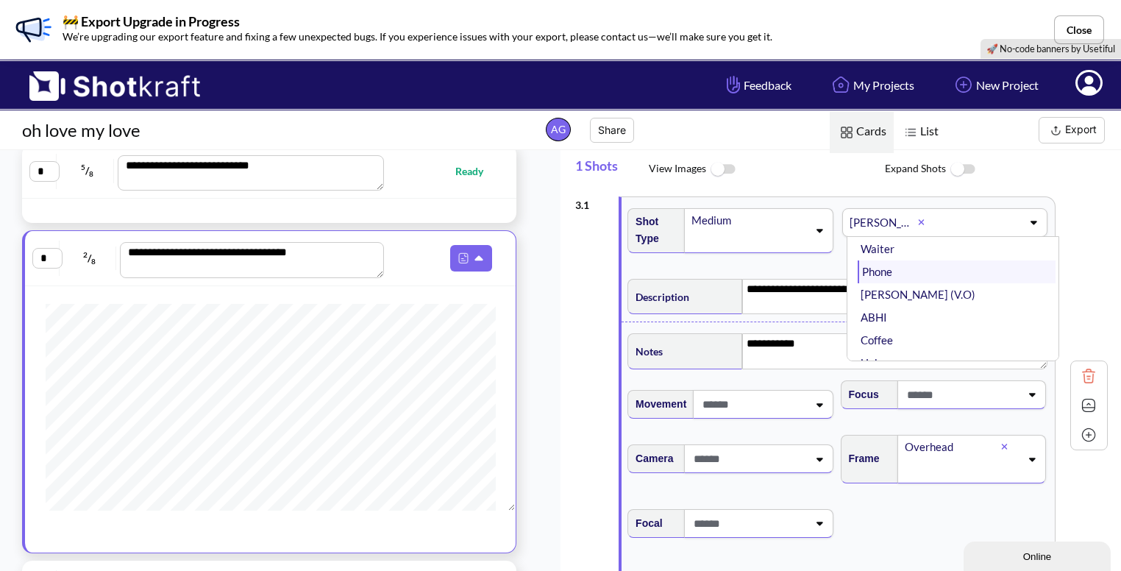
scroll to position [65, 0]
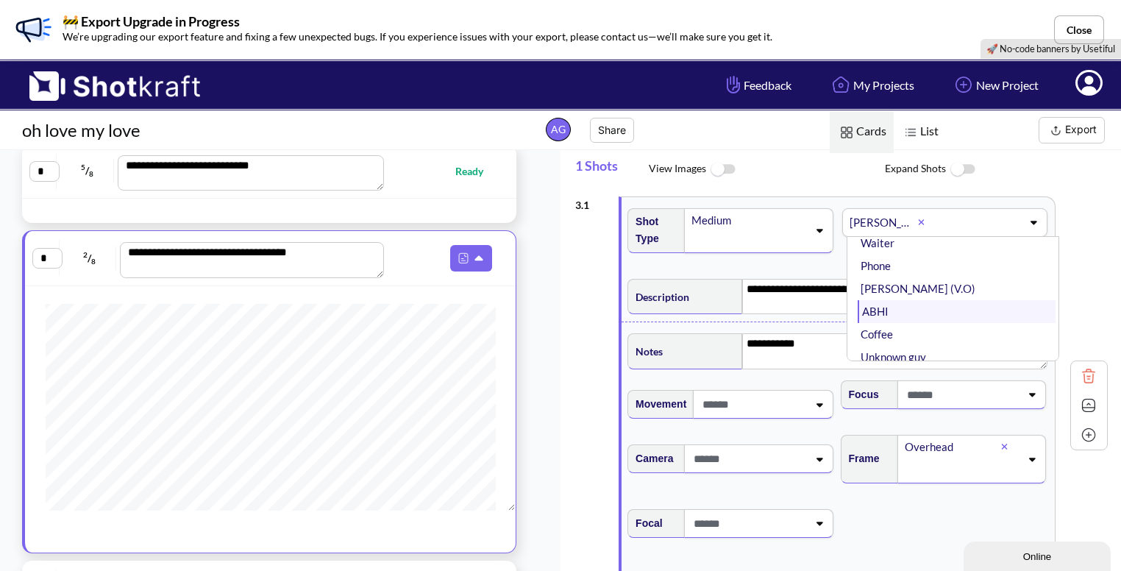
click at [927, 316] on li "ABHI" at bounding box center [957, 311] width 198 height 23
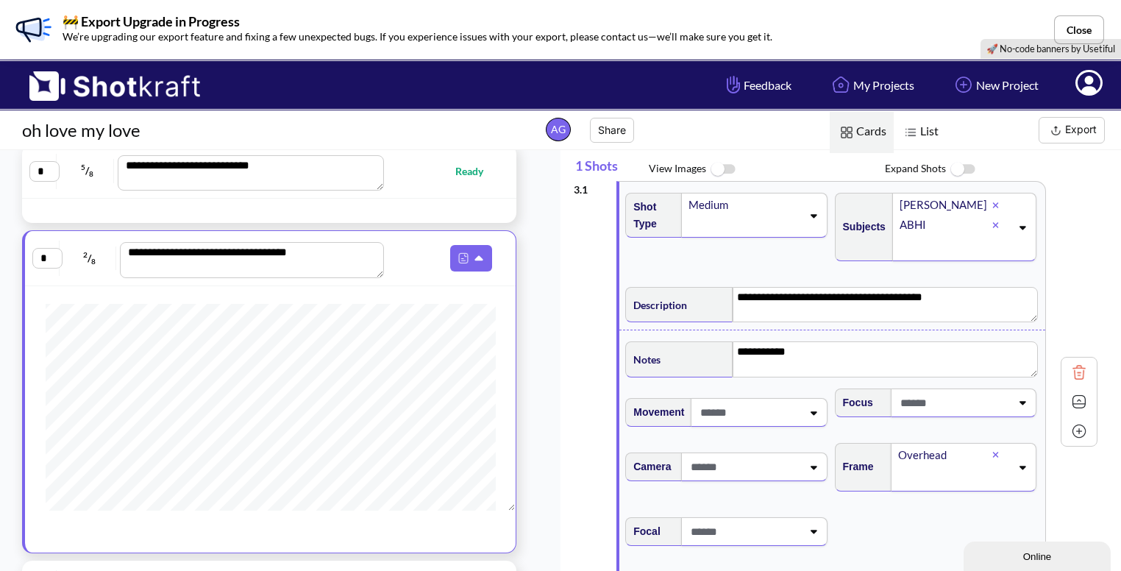
drag, startPoint x: 927, startPoint y: 238, endPoint x: 925, endPoint y: 220, distance: 18.5
click at [925, 220] on div "**********" at bounding box center [848, 380] width 546 height 382
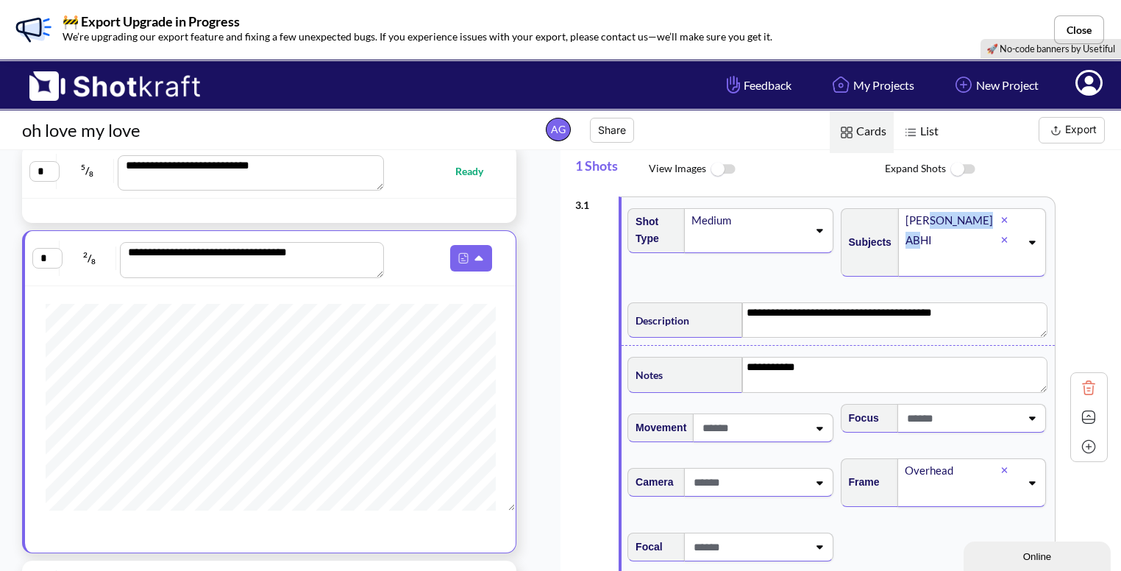
drag, startPoint x: 925, startPoint y: 220, endPoint x: 918, endPoint y: 233, distance: 14.8
click at [918, 233] on div "**********" at bounding box center [848, 380] width 546 height 382
click at [918, 233] on div "ABHI" at bounding box center [953, 240] width 98 height 20
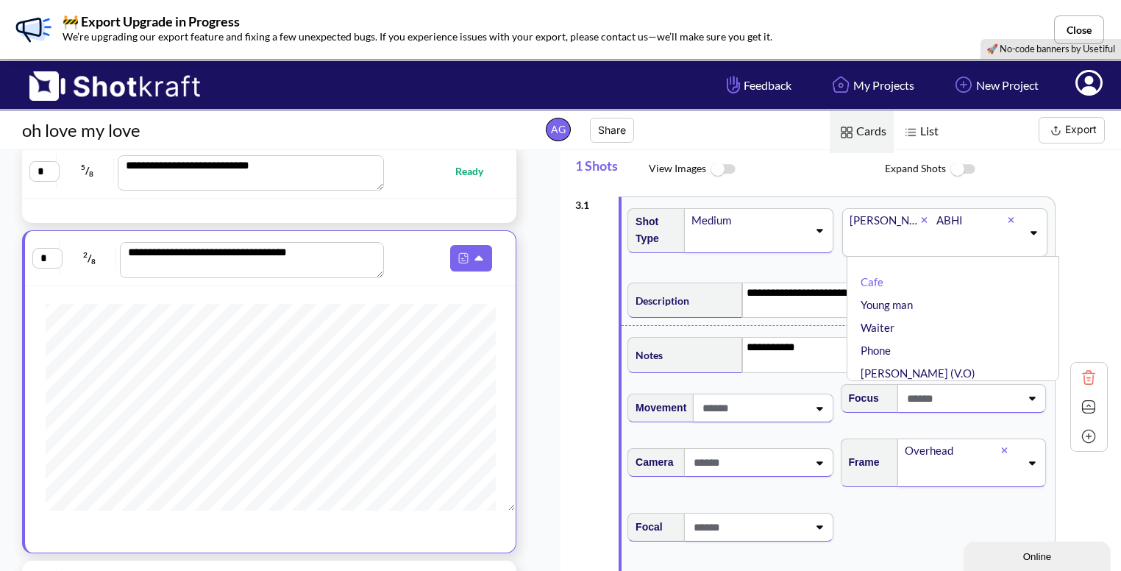
click at [918, 233] on span at bounding box center [935, 242] width 174 height 24
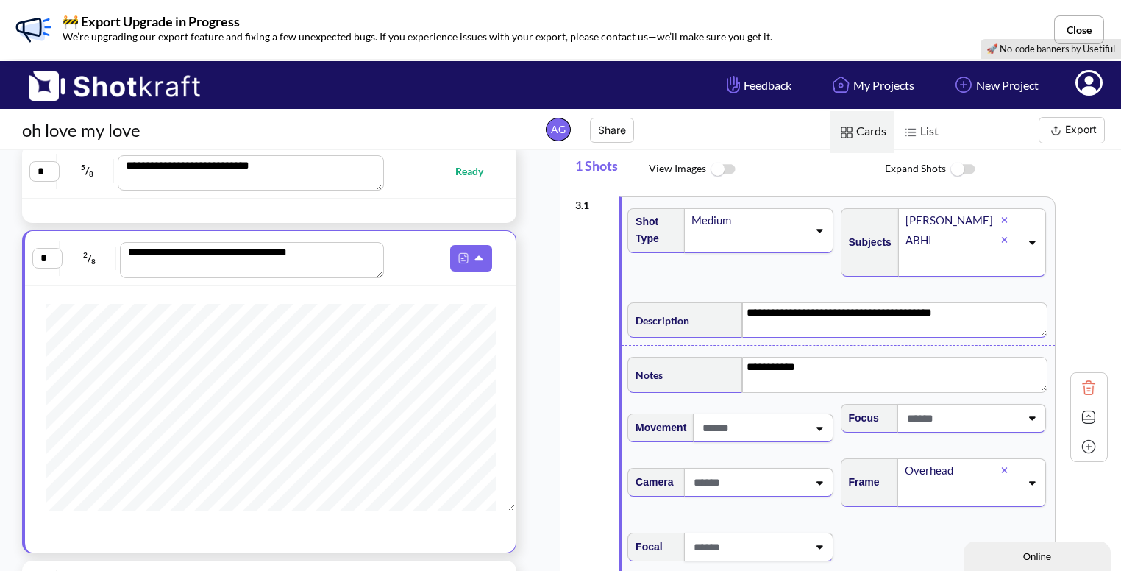
click at [943, 309] on textarea "**********" at bounding box center [894, 319] width 305 height 35
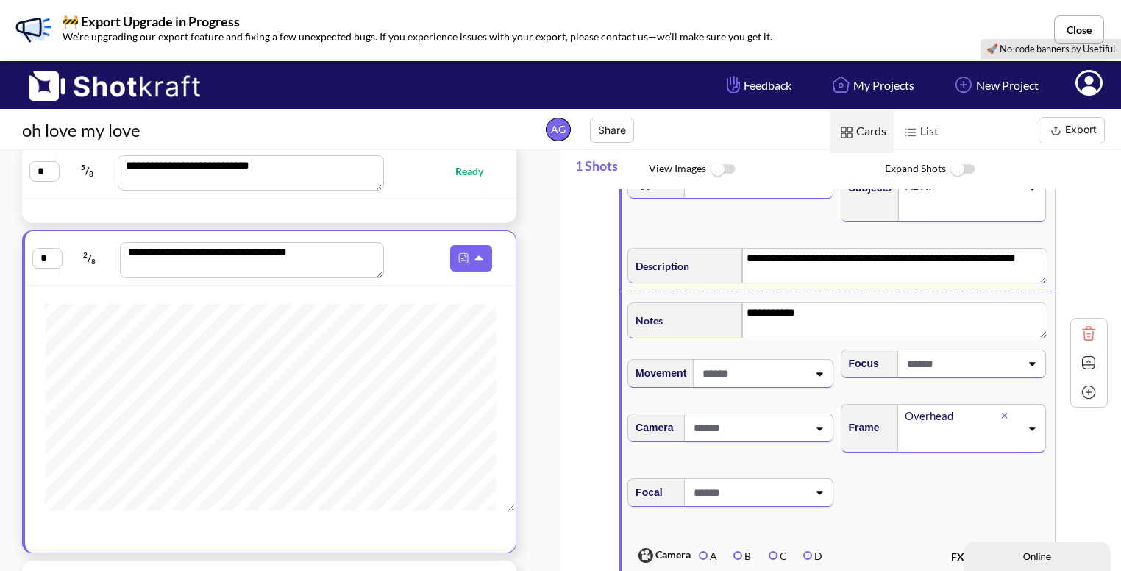
scroll to position [56, 0]
click at [816, 430] on div at bounding box center [758, 426] width 149 height 29
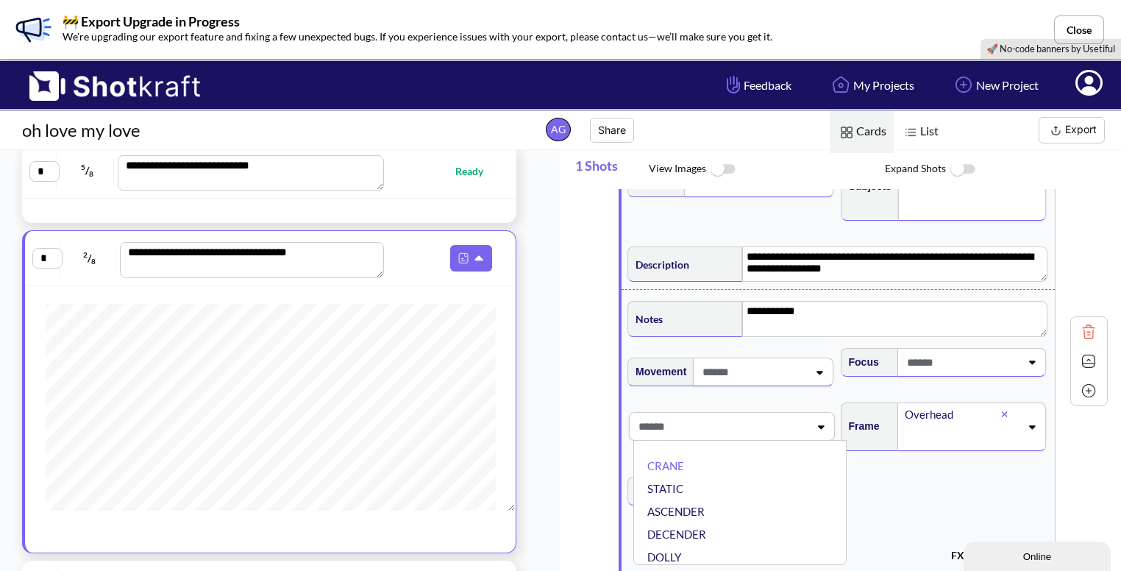
type textarea "**********"
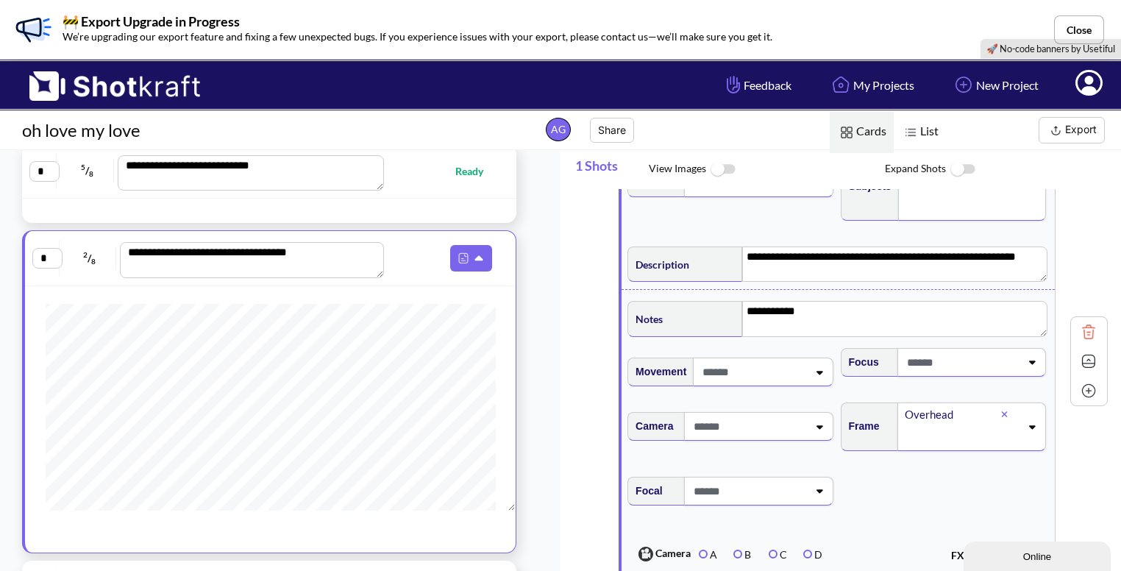
click at [897, 474] on span "Focal" at bounding box center [838, 500] width 426 height 62
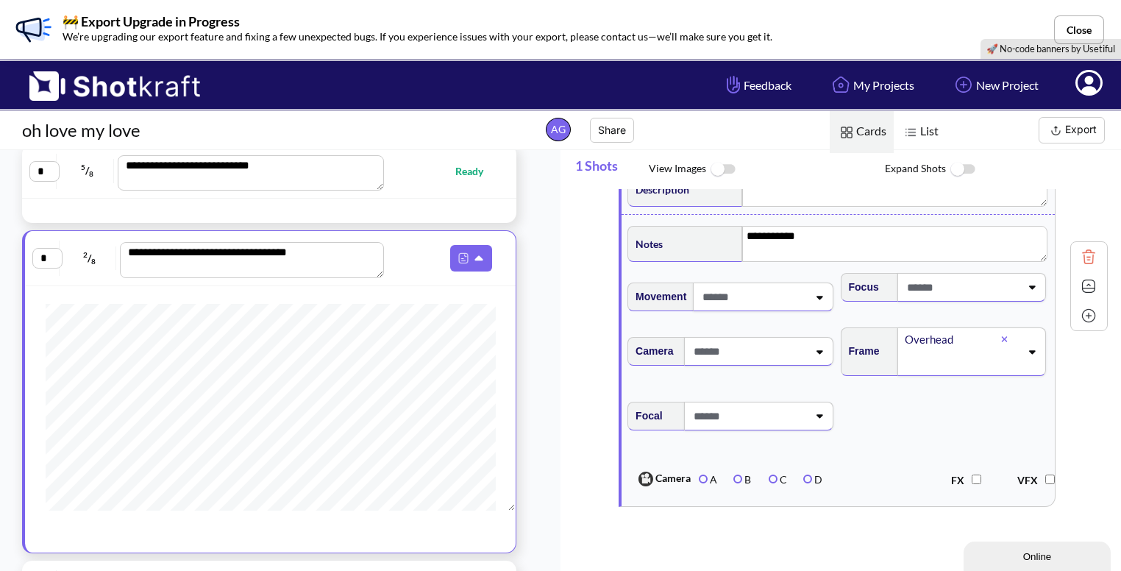
scroll to position [53, 0]
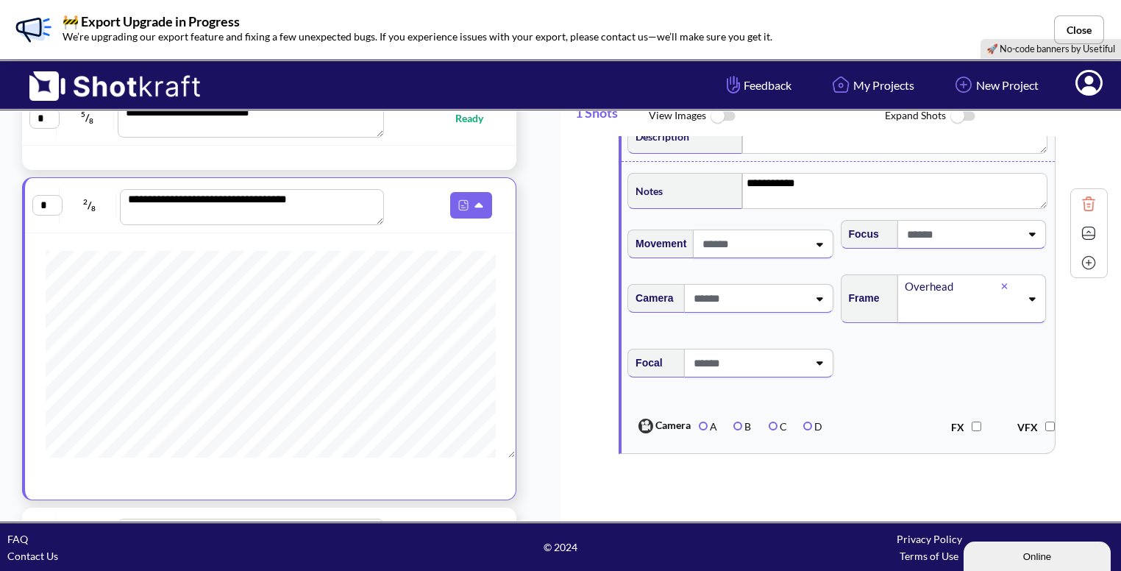
click at [1081, 230] on img at bounding box center [1089, 233] width 22 height 22
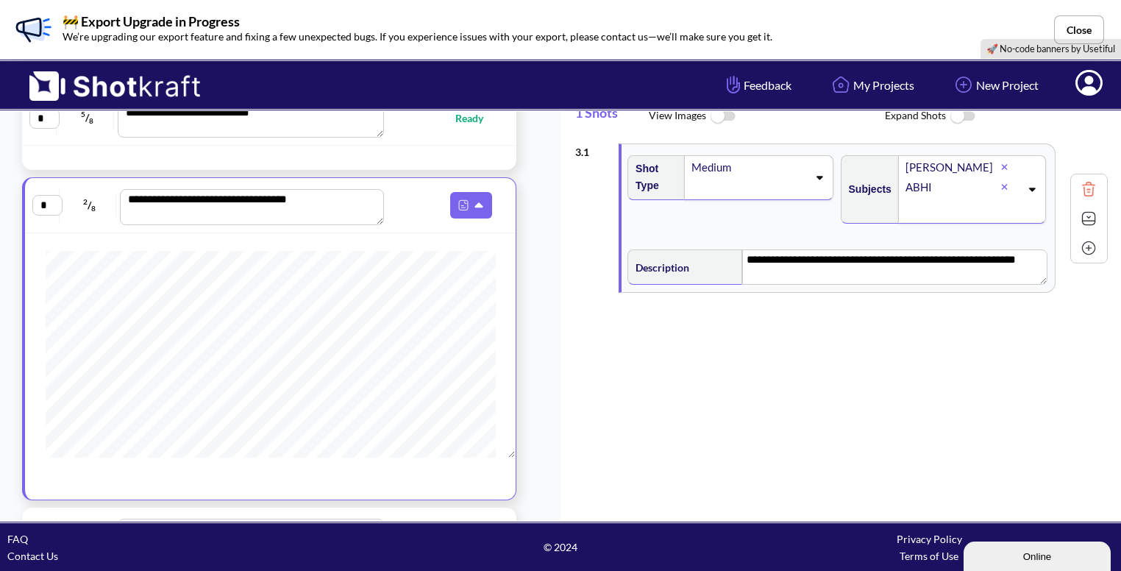
click at [1081, 237] on img at bounding box center [1089, 248] width 22 height 22
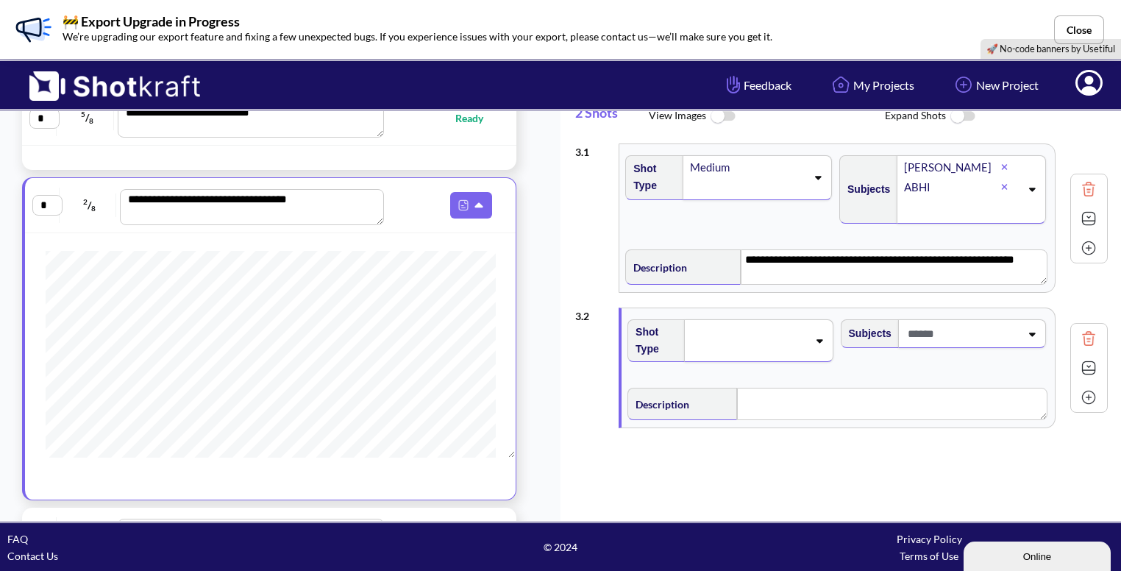
click at [1084, 247] on img at bounding box center [1089, 248] width 22 height 22
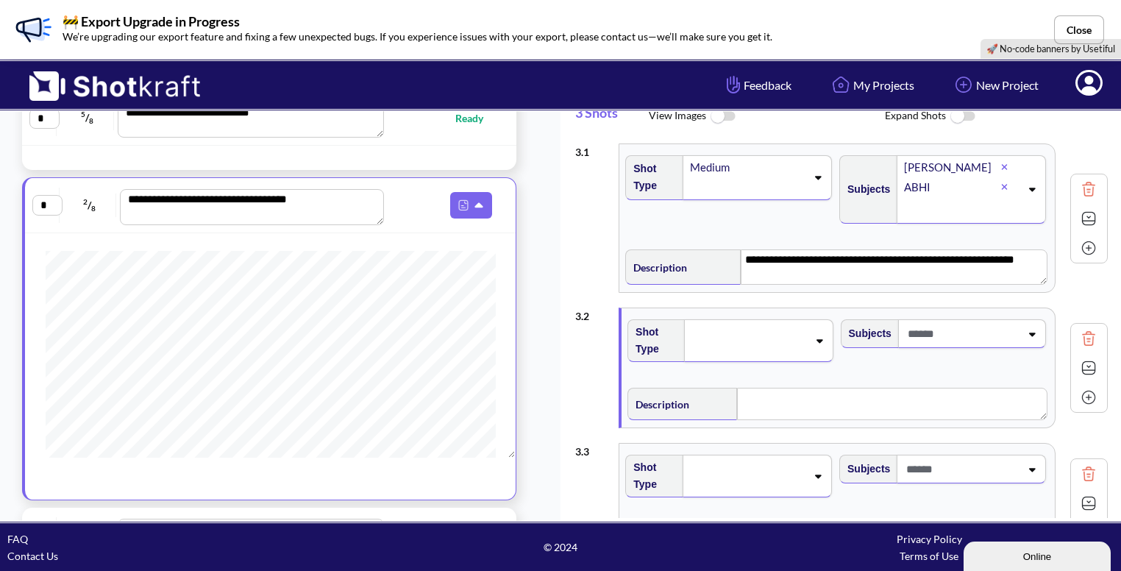
click at [789, 333] on span at bounding box center [748, 340] width 117 height 21
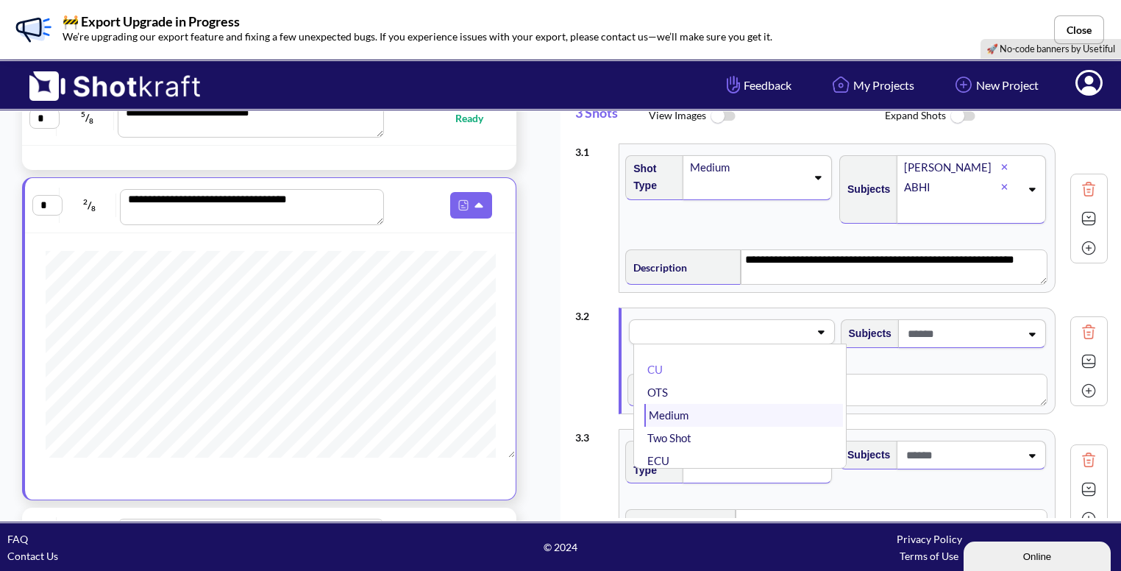
click at [709, 407] on li "Medium" at bounding box center [744, 415] width 198 height 23
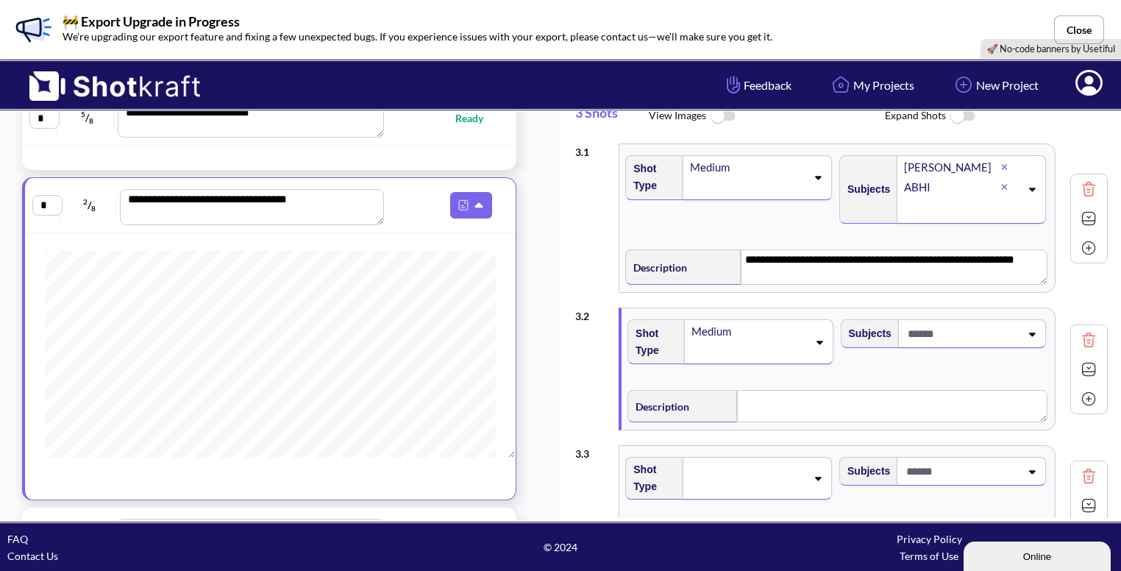
click at [953, 331] on span at bounding box center [962, 334] width 116 height 24
click at [909, 391] on li "[PERSON_NAME]" at bounding box center [957, 396] width 198 height 23
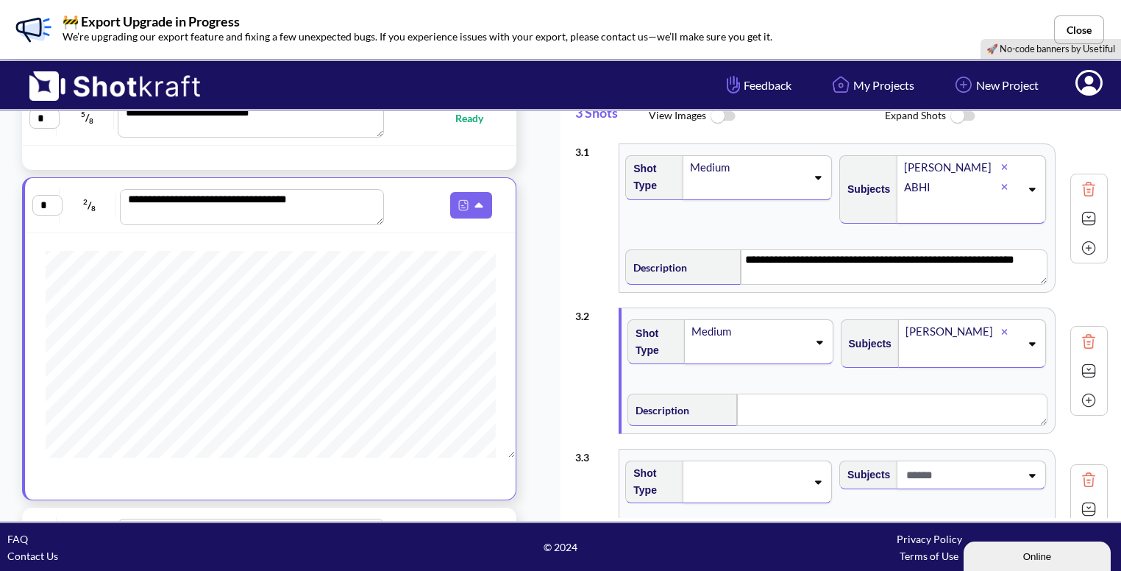
click at [1024, 338] on icon at bounding box center [1032, 343] width 20 height 10
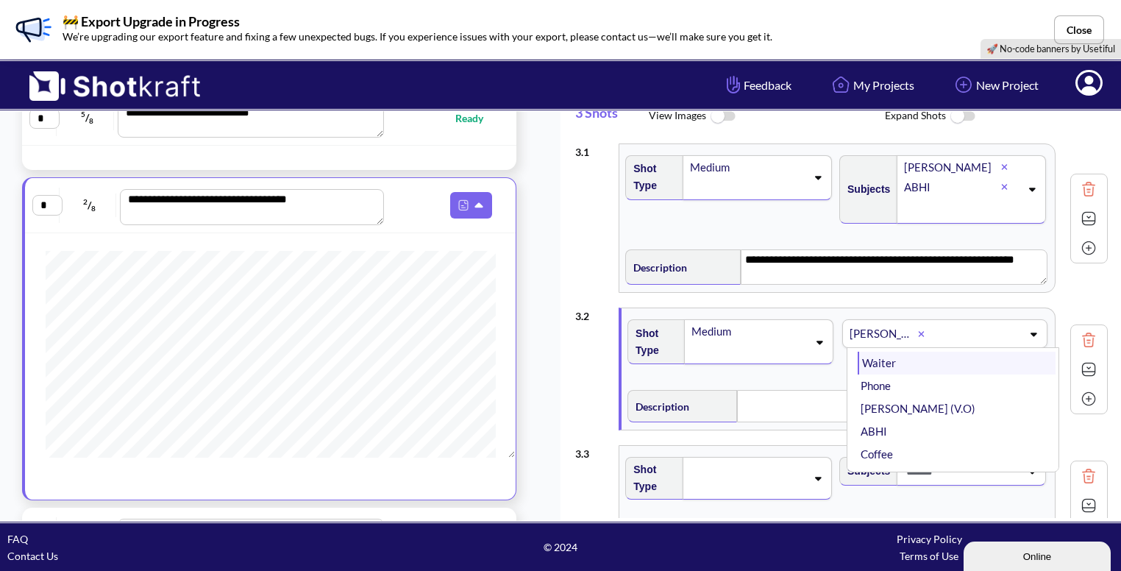
scroll to position [62, 0]
click at [959, 426] on li "ABHI" at bounding box center [957, 425] width 198 height 23
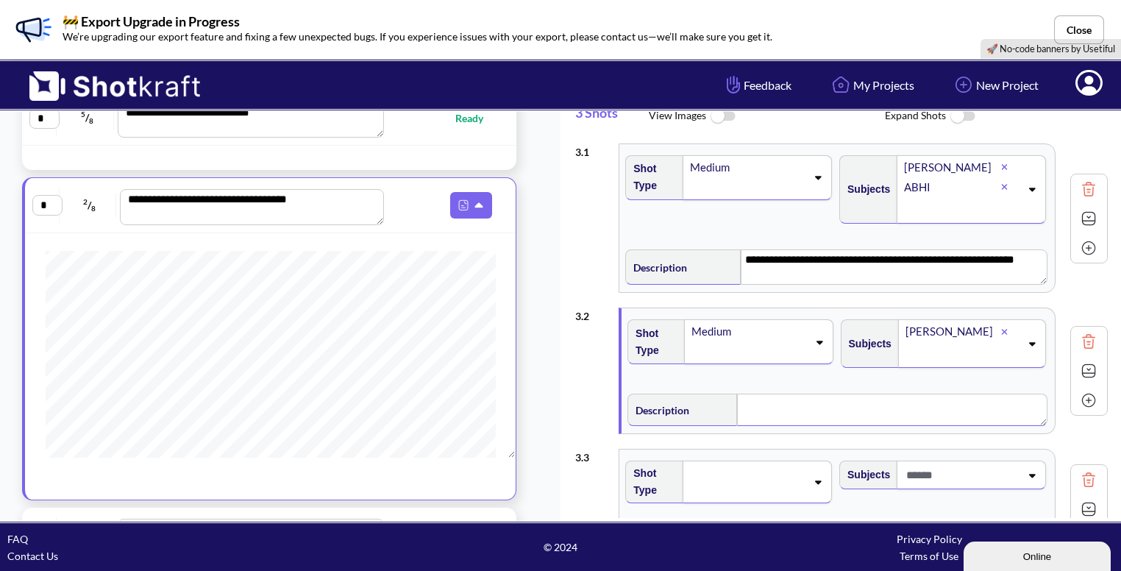
click at [959, 426] on textarea at bounding box center [892, 410] width 310 height 32
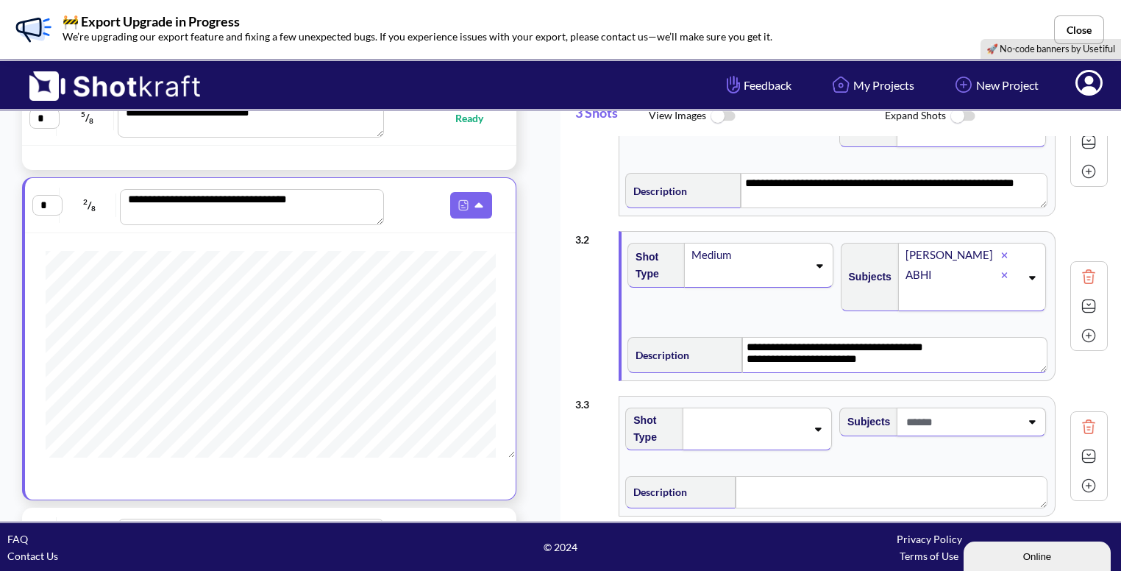
scroll to position [97, 0]
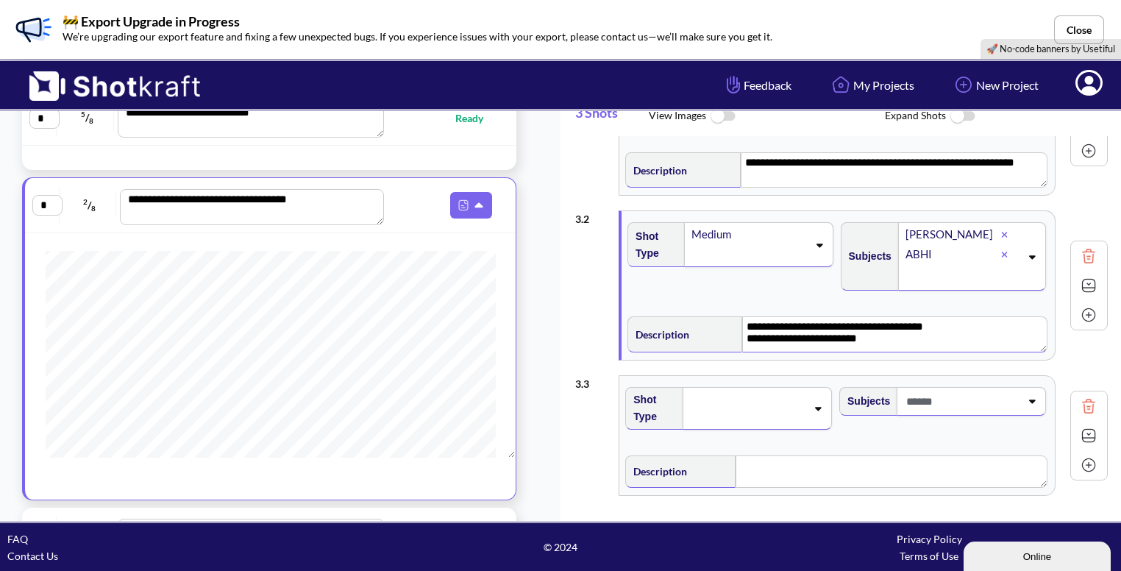
type textarea "**********"
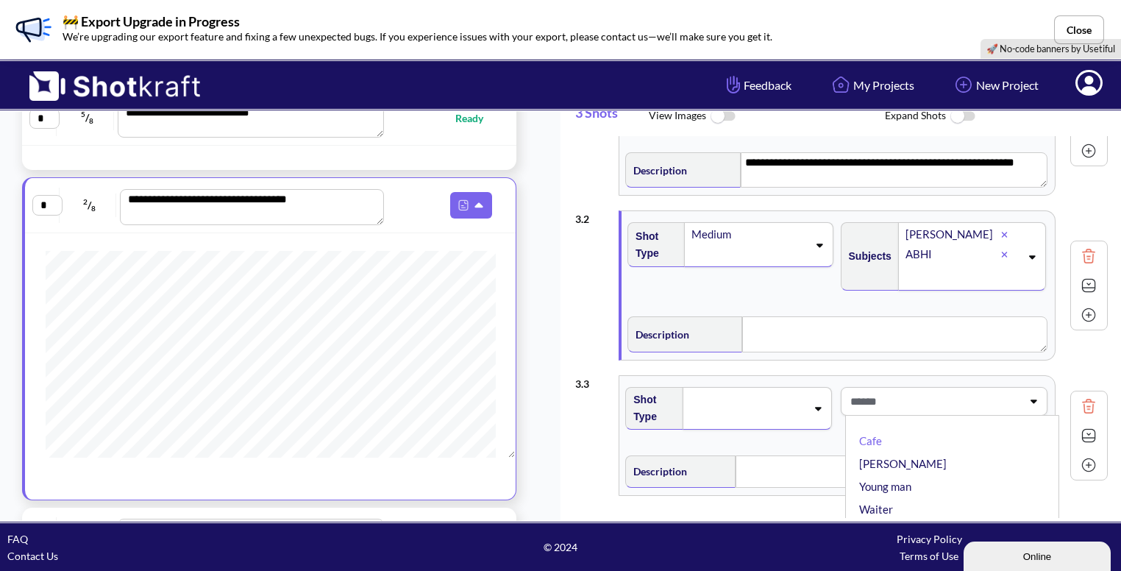
click at [919, 398] on span at bounding box center [934, 401] width 175 height 24
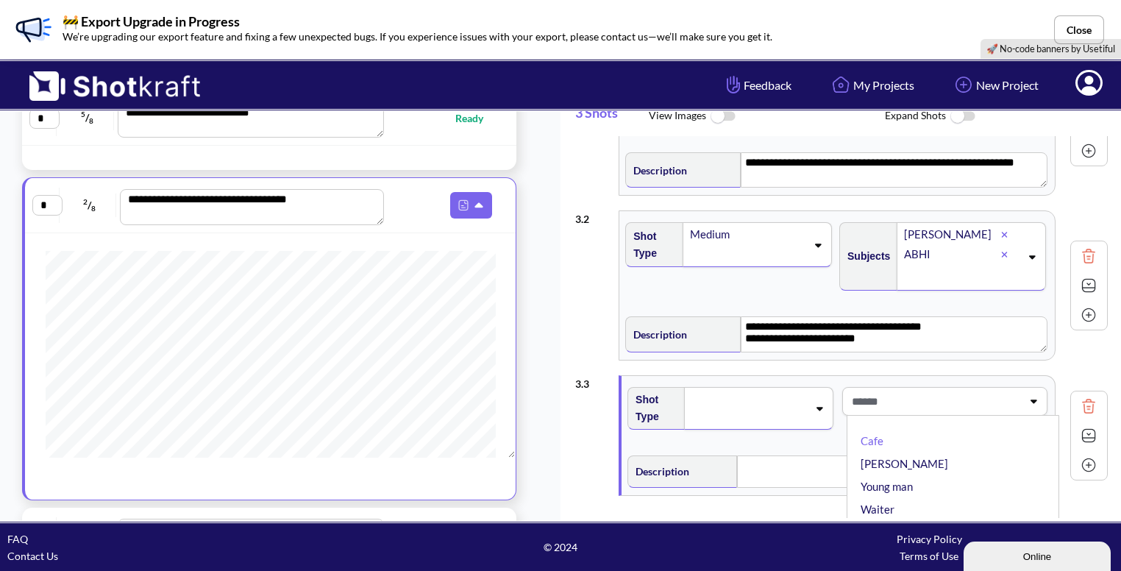
click at [918, 404] on span at bounding box center [935, 401] width 174 height 24
click at [850, 339] on textarea "**********" at bounding box center [894, 333] width 307 height 35
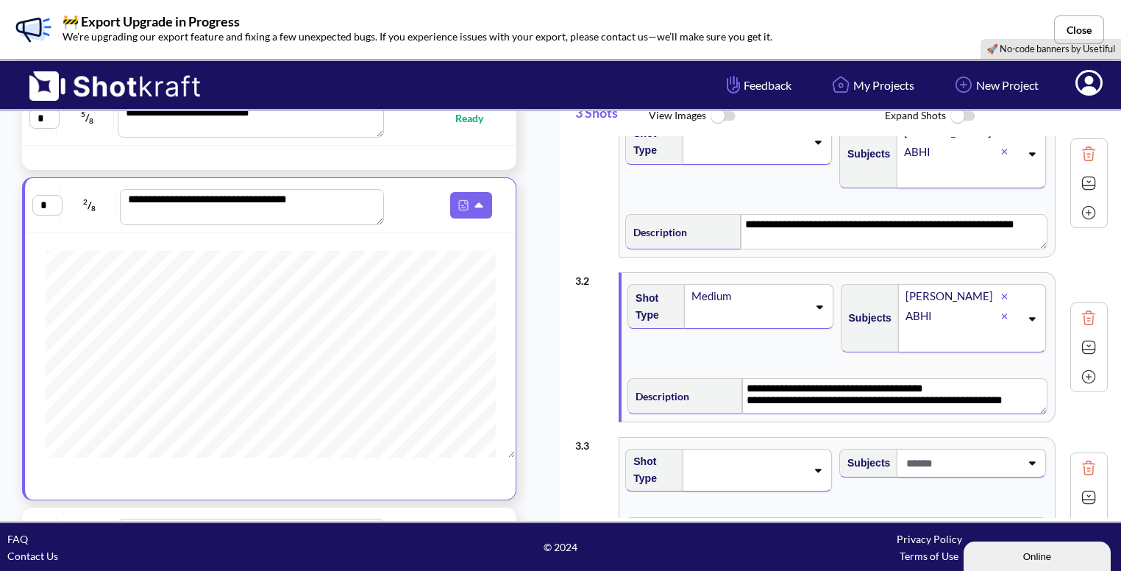
scroll to position [32, 0]
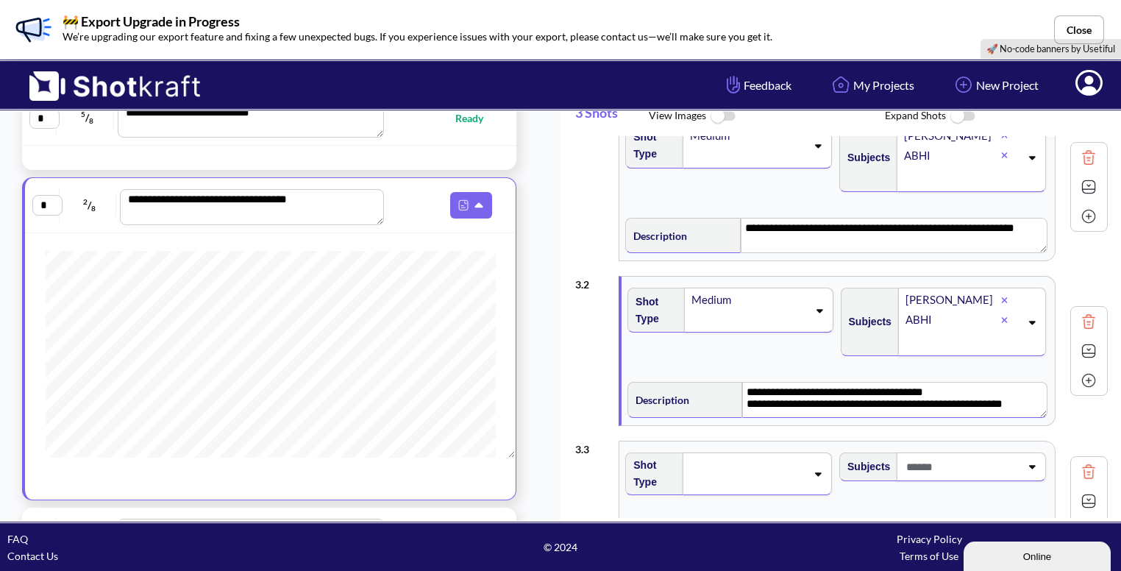
click at [1079, 352] on img at bounding box center [1089, 351] width 22 height 22
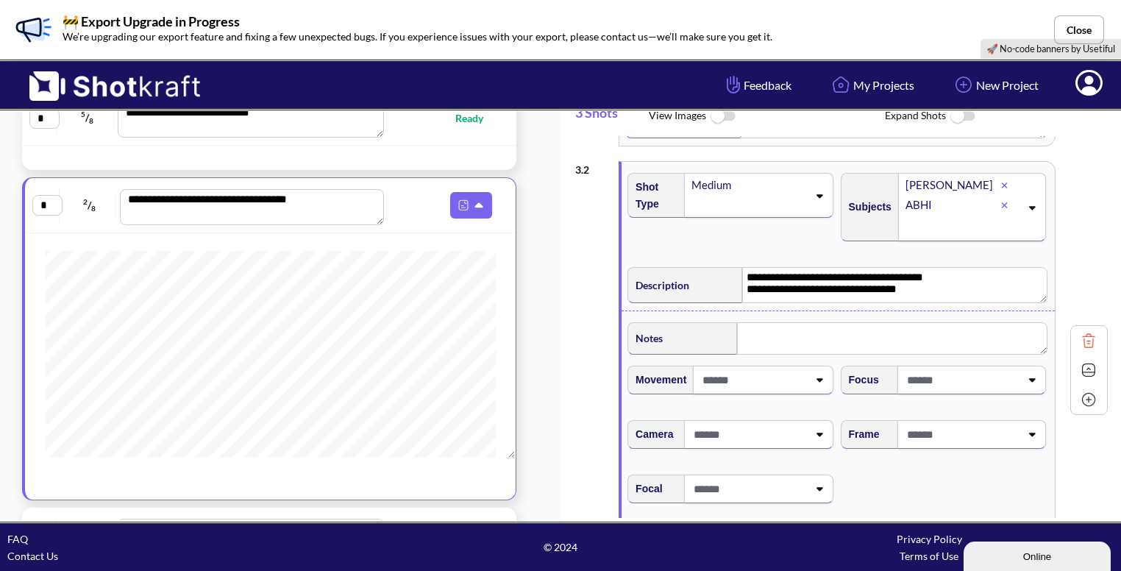
scroll to position [0, 0]
click at [937, 439] on span at bounding box center [935, 434] width 174 height 24
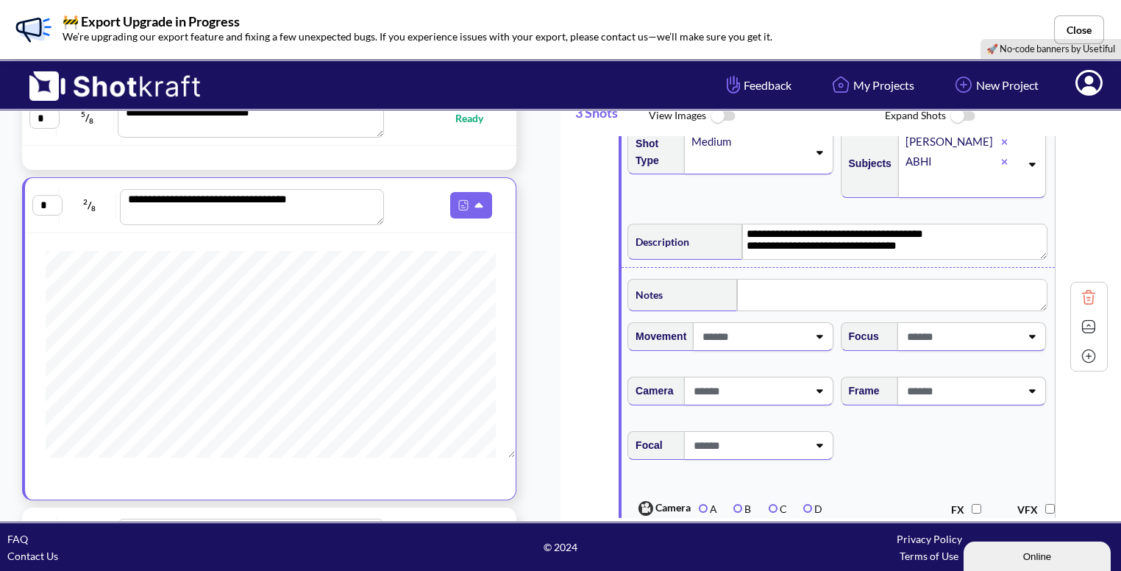
type textarea "**********"
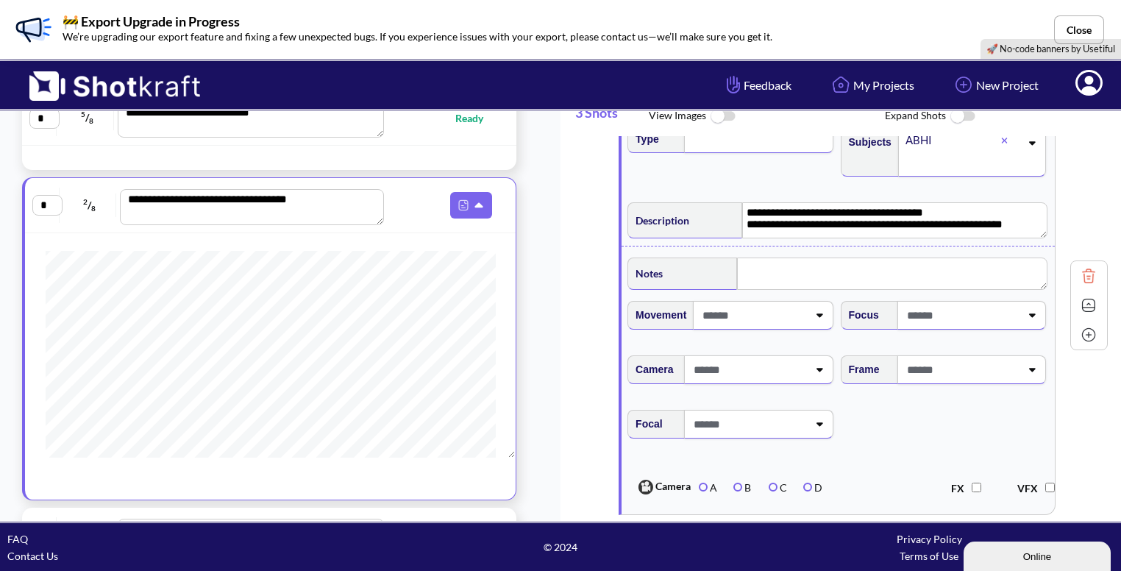
scroll to position [215, 0]
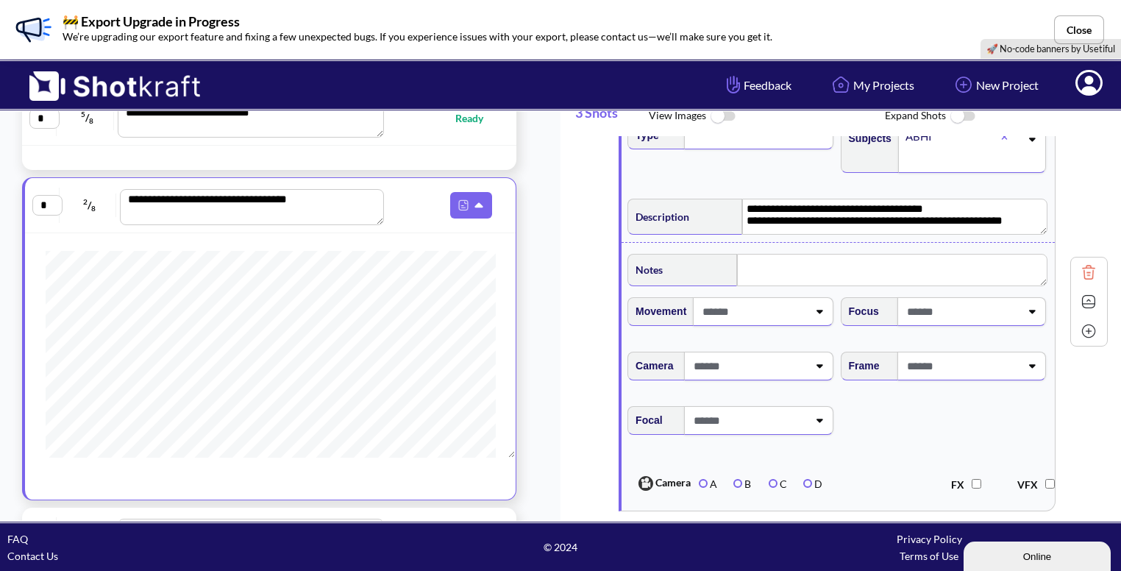
click at [979, 370] on span at bounding box center [962, 366] width 117 height 24
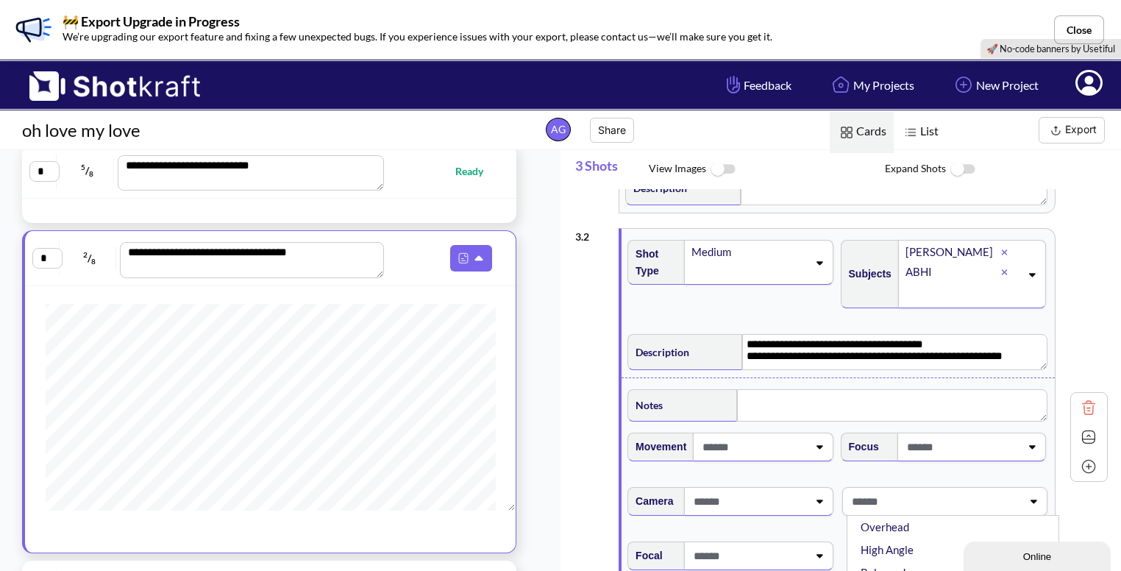
scroll to position [132, 0]
click at [784, 411] on textarea at bounding box center [892, 406] width 310 height 32
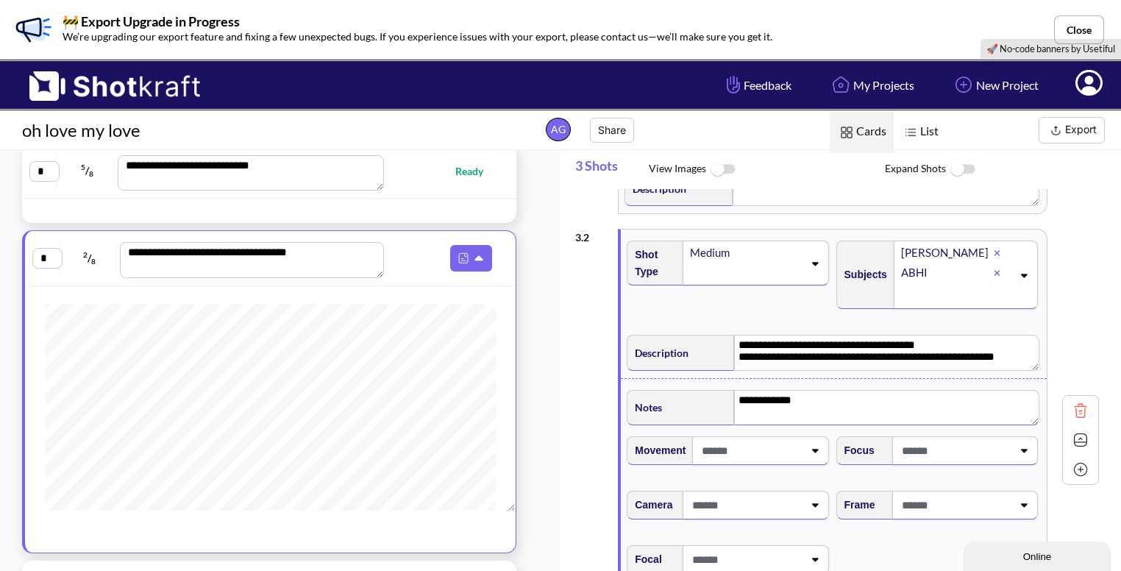
type textarea "**********"
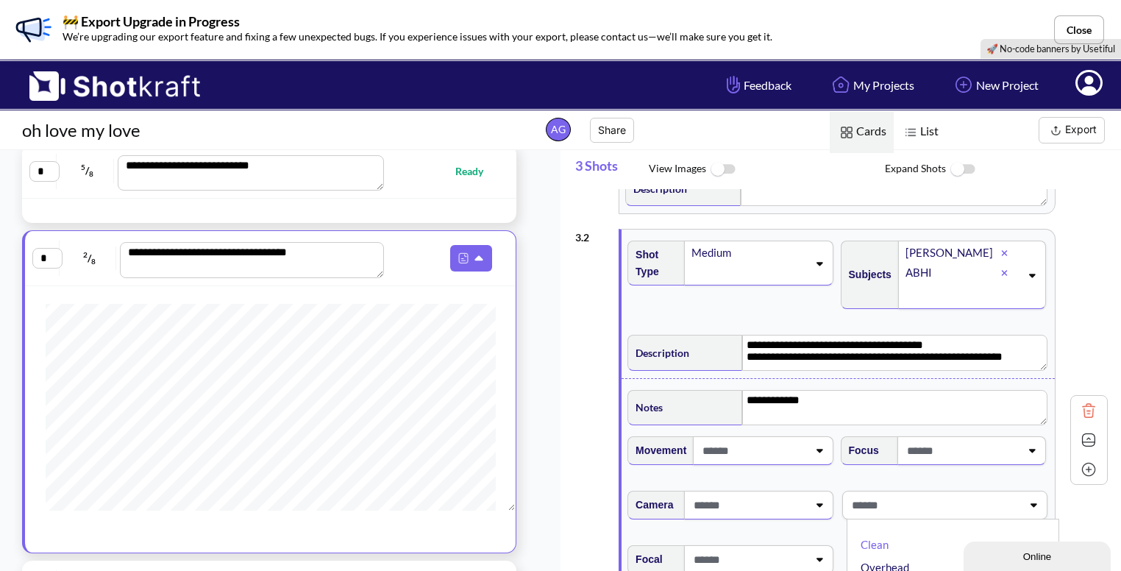
click at [908, 504] on span at bounding box center [935, 505] width 174 height 24
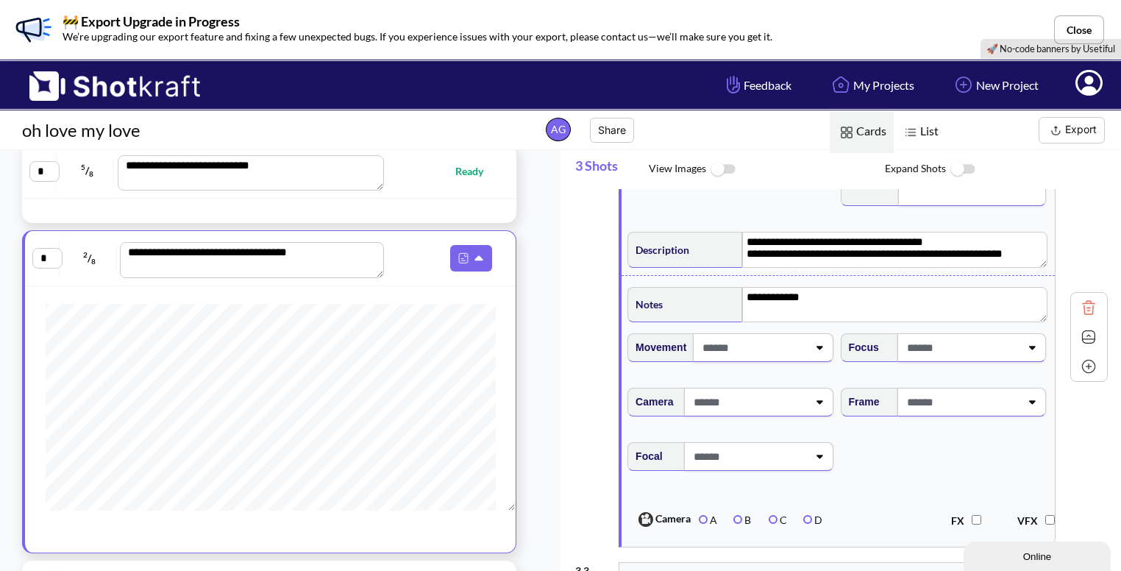
scroll to position [237, 0]
click at [962, 399] on span at bounding box center [962, 400] width 117 height 24
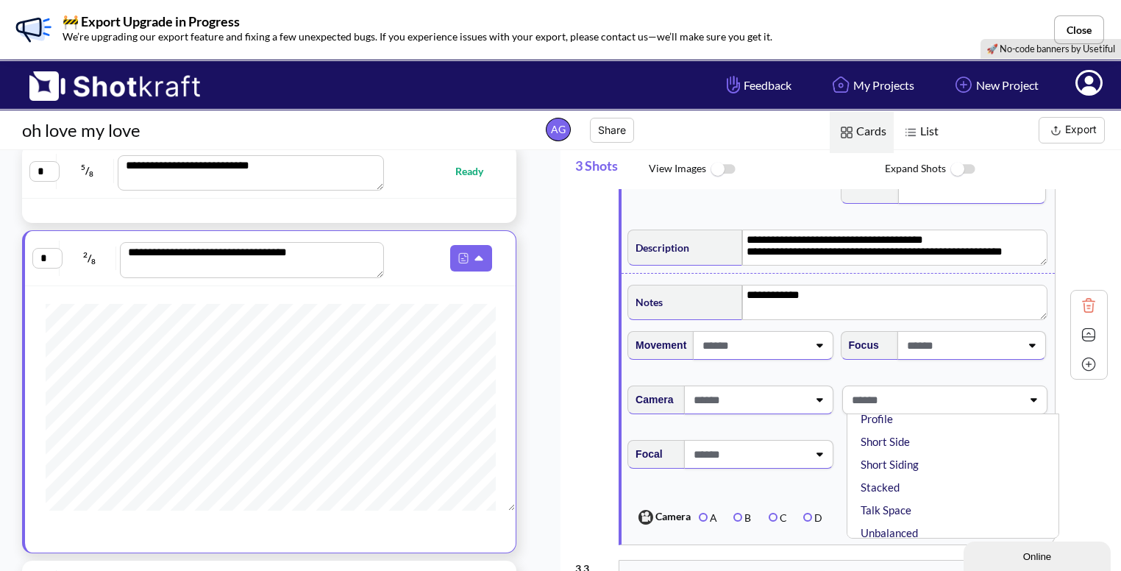
scroll to position [255, 0]
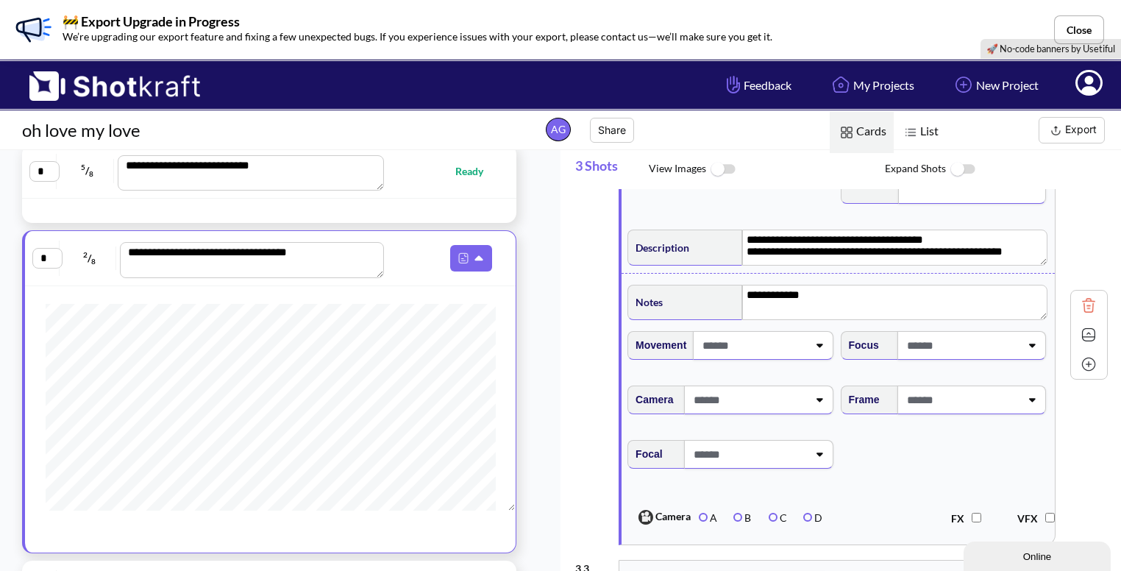
click at [920, 378] on div "Frame" at bounding box center [945, 405] width 213 height 54
click at [933, 401] on span at bounding box center [935, 400] width 174 height 24
click at [938, 411] on div "Frame" at bounding box center [945, 405] width 213 height 54
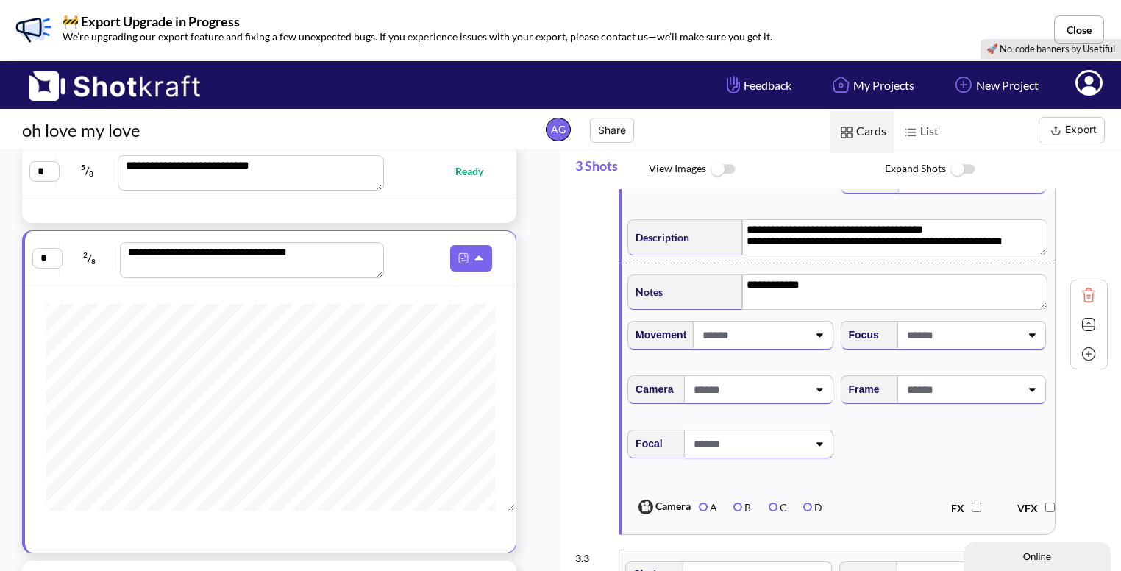
scroll to position [249, 0]
click at [940, 397] on span at bounding box center [962, 388] width 117 height 24
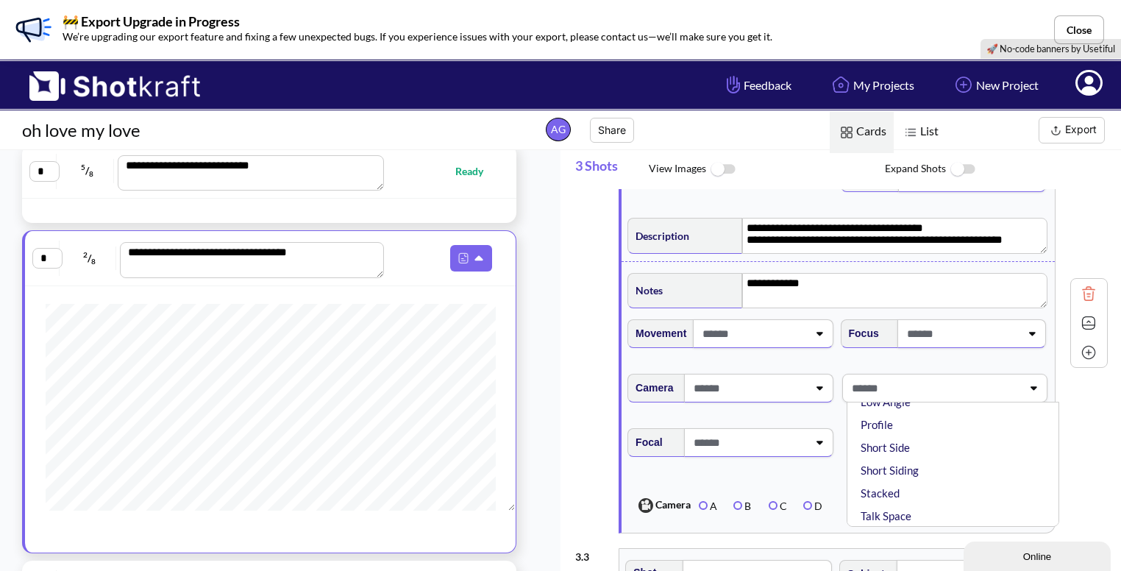
scroll to position [255, 0]
click at [929, 386] on span at bounding box center [935, 388] width 174 height 24
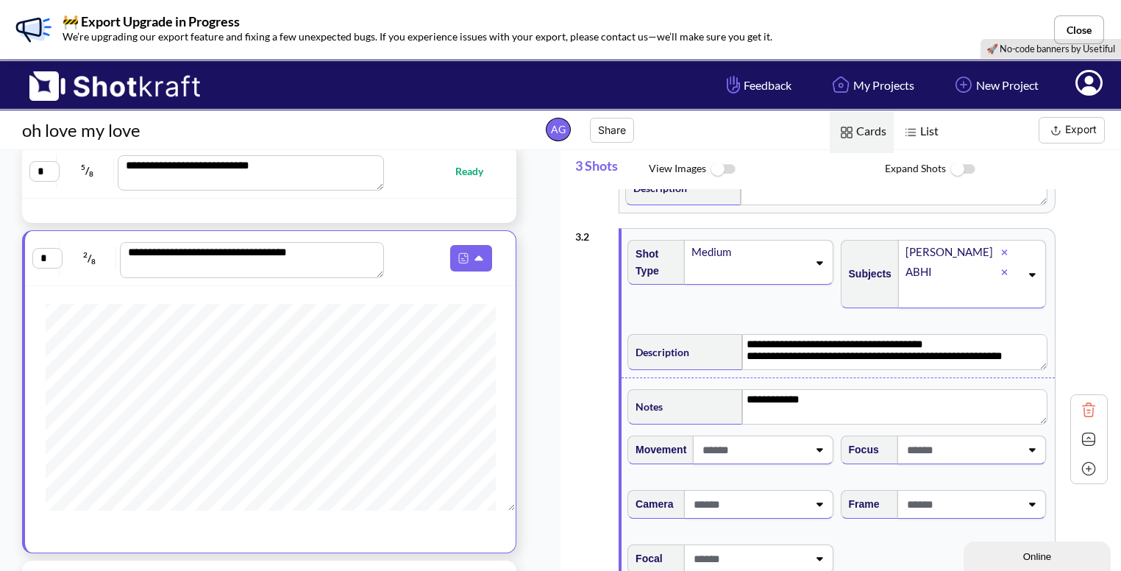
scroll to position [124, 0]
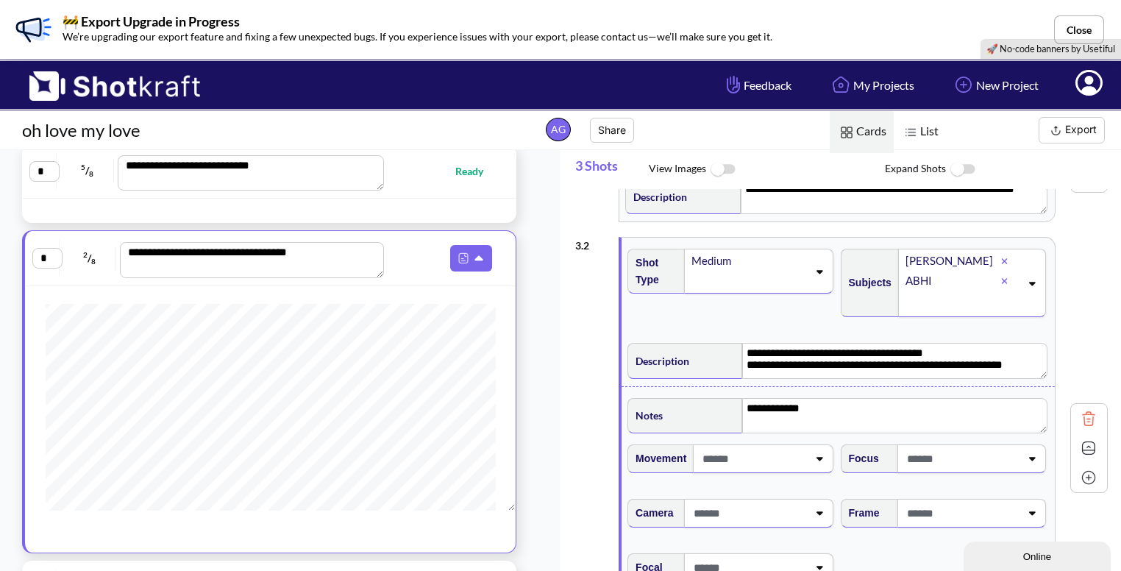
click at [972, 501] on span at bounding box center [962, 513] width 117 height 24
click at [887, 544] on li "Clean" at bounding box center [957, 553] width 198 height 23
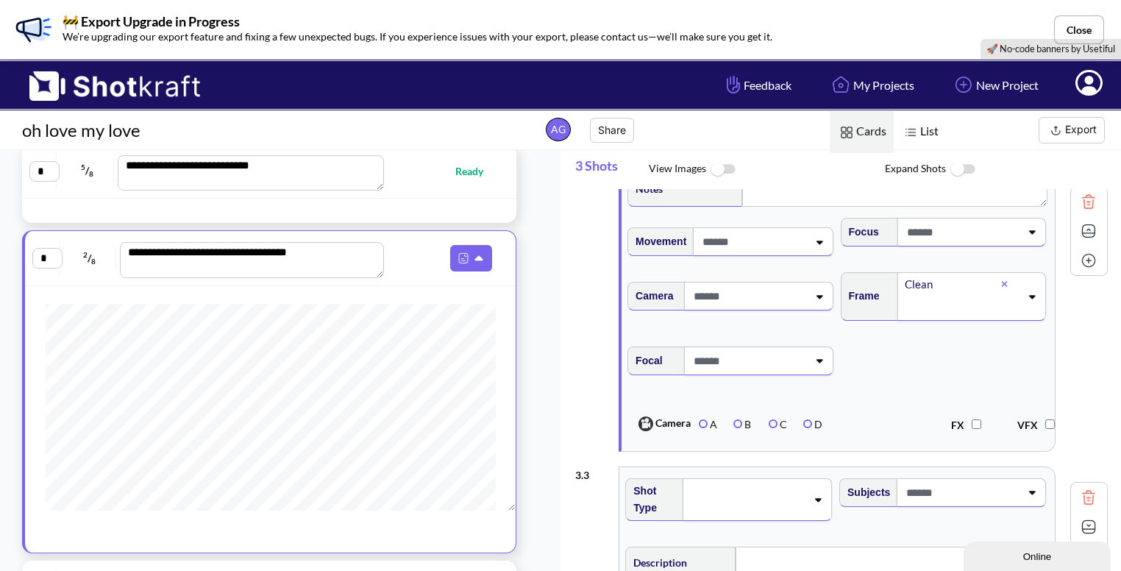
scroll to position [433, 0]
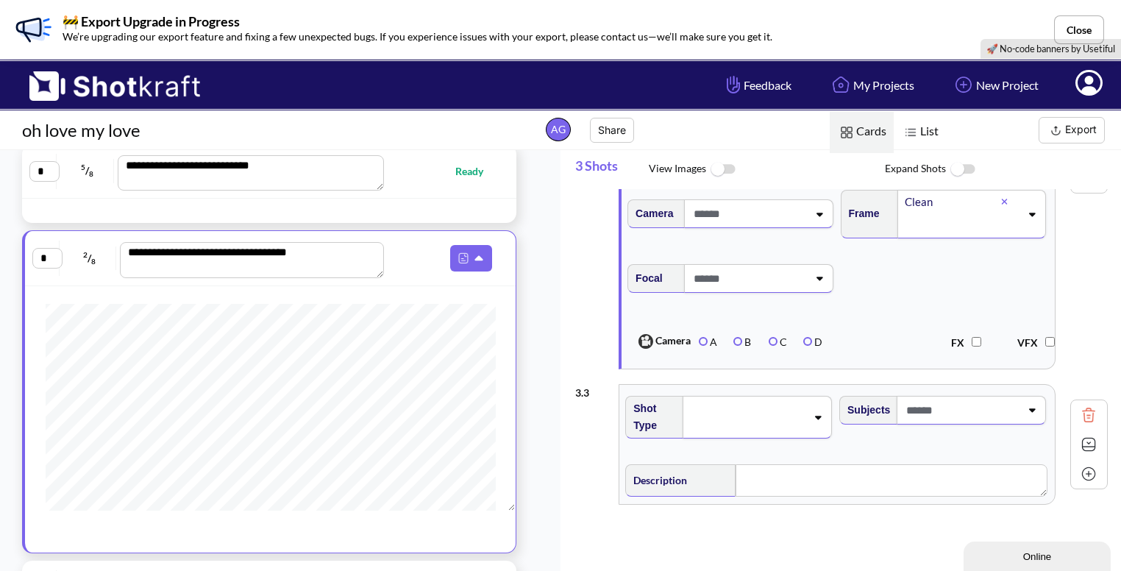
click at [818, 414] on icon at bounding box center [818, 417] width 20 height 10
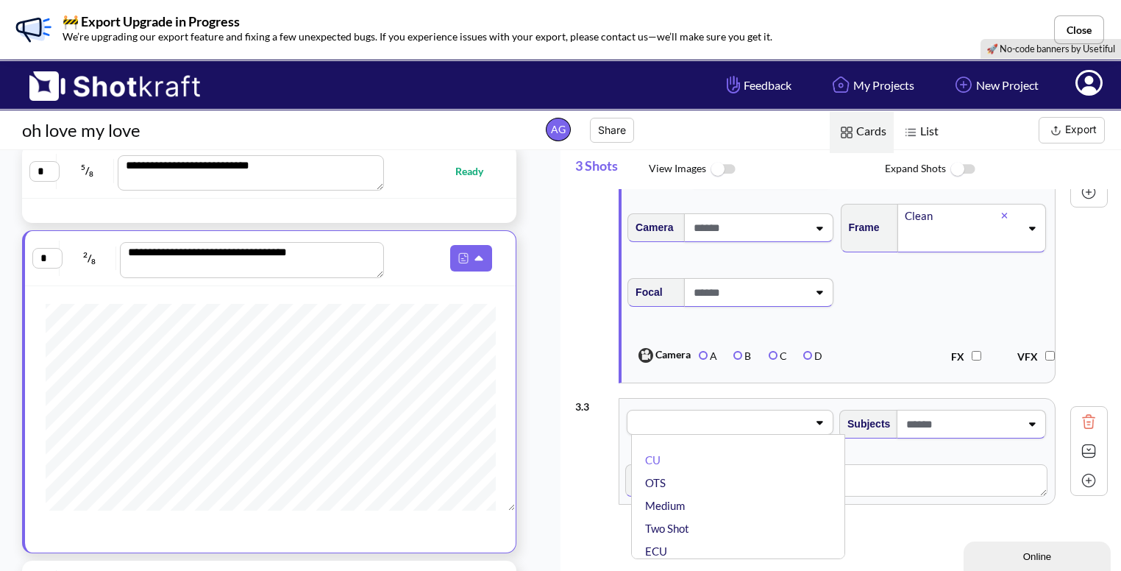
scroll to position [419, 0]
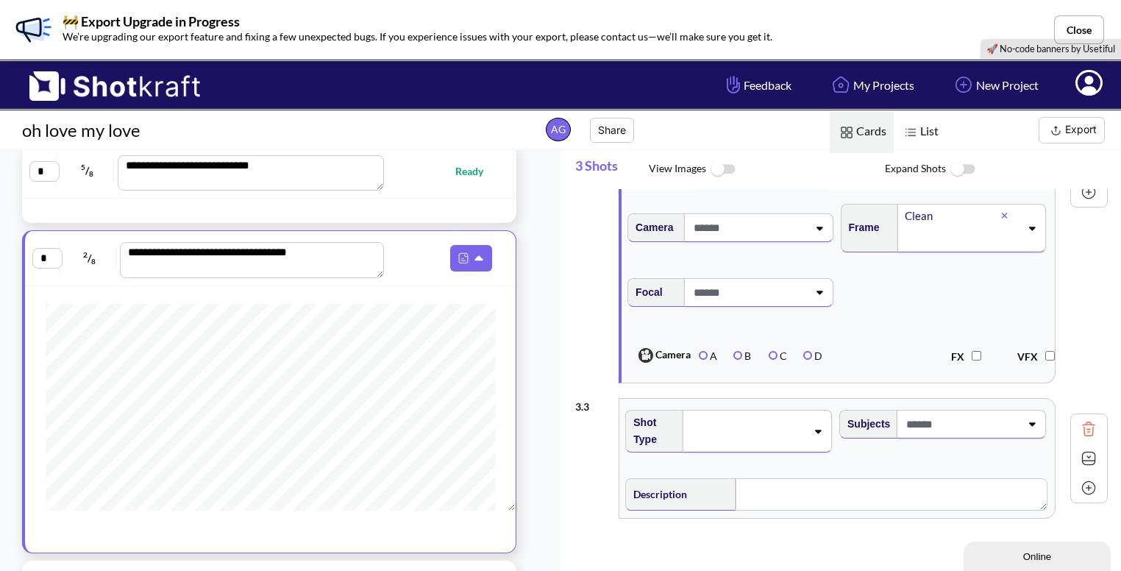
click at [939, 419] on span at bounding box center [962, 424] width 118 height 24
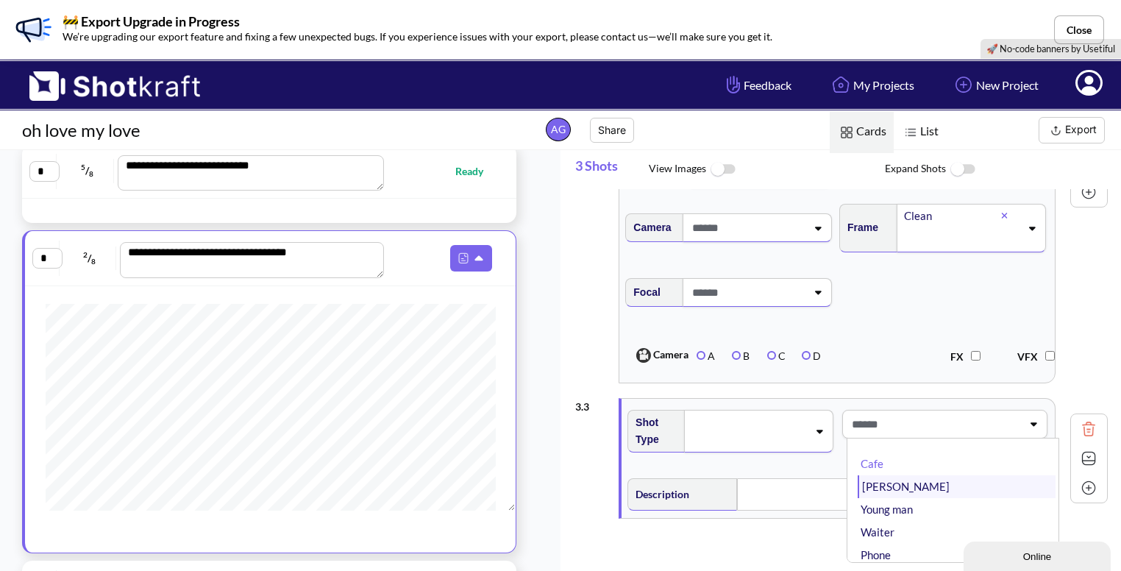
click at [879, 475] on li "[PERSON_NAME]" at bounding box center [957, 486] width 198 height 23
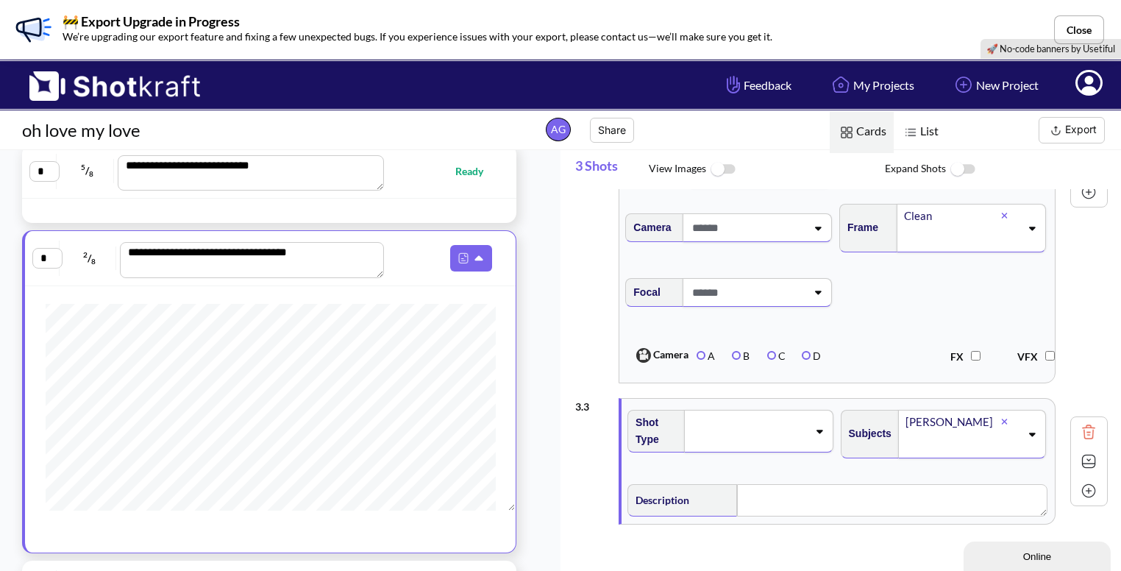
click at [786, 427] on span at bounding box center [748, 431] width 117 height 21
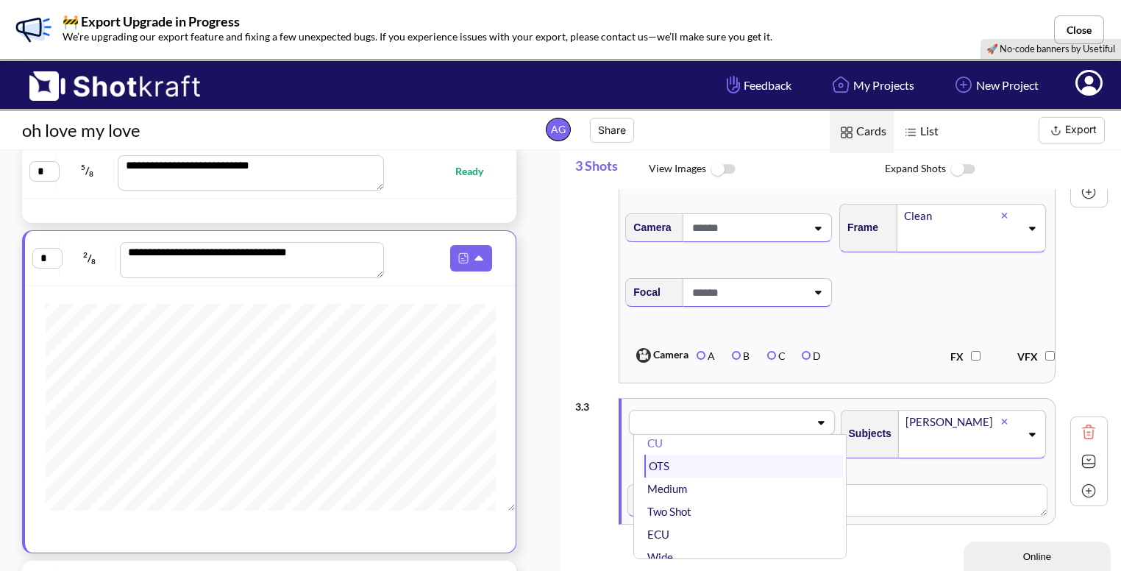
scroll to position [0, 0]
click at [742, 458] on li "CU" at bounding box center [744, 460] width 198 height 23
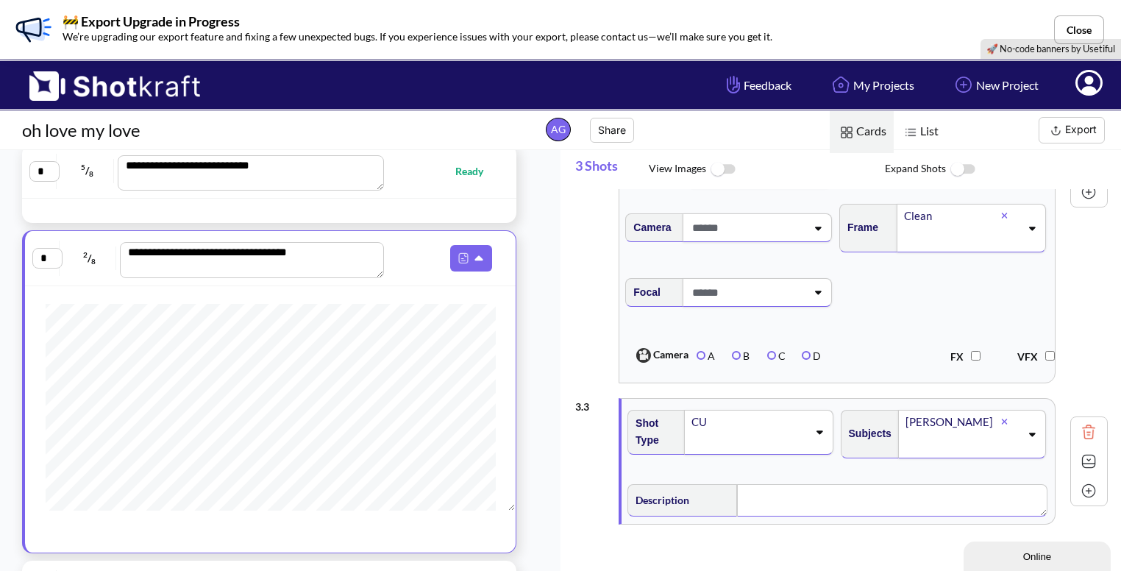
click at [773, 503] on textarea at bounding box center [892, 500] width 310 height 32
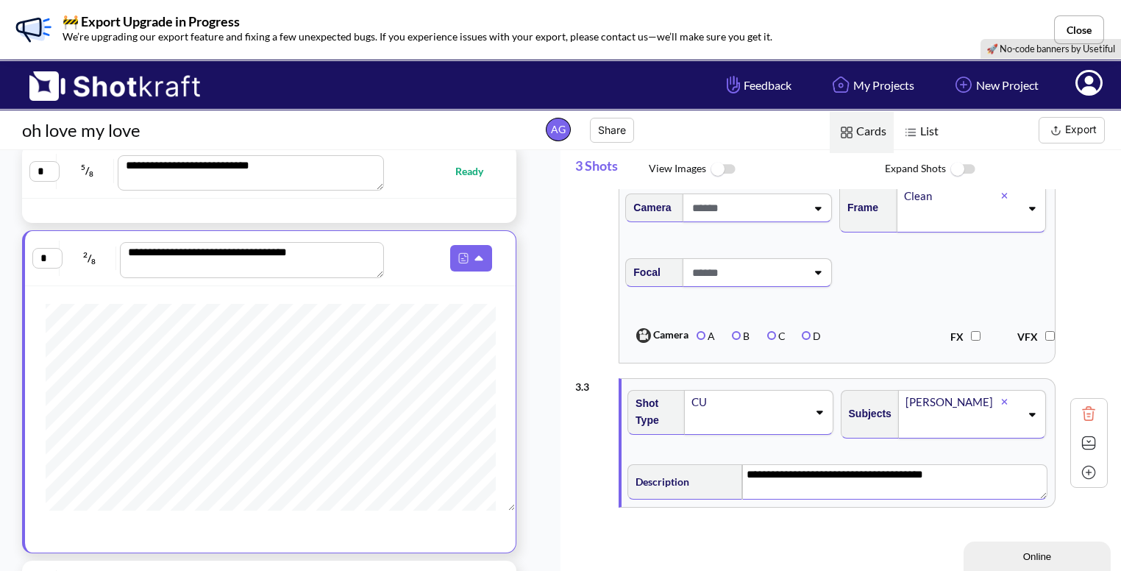
scroll to position [53, 0]
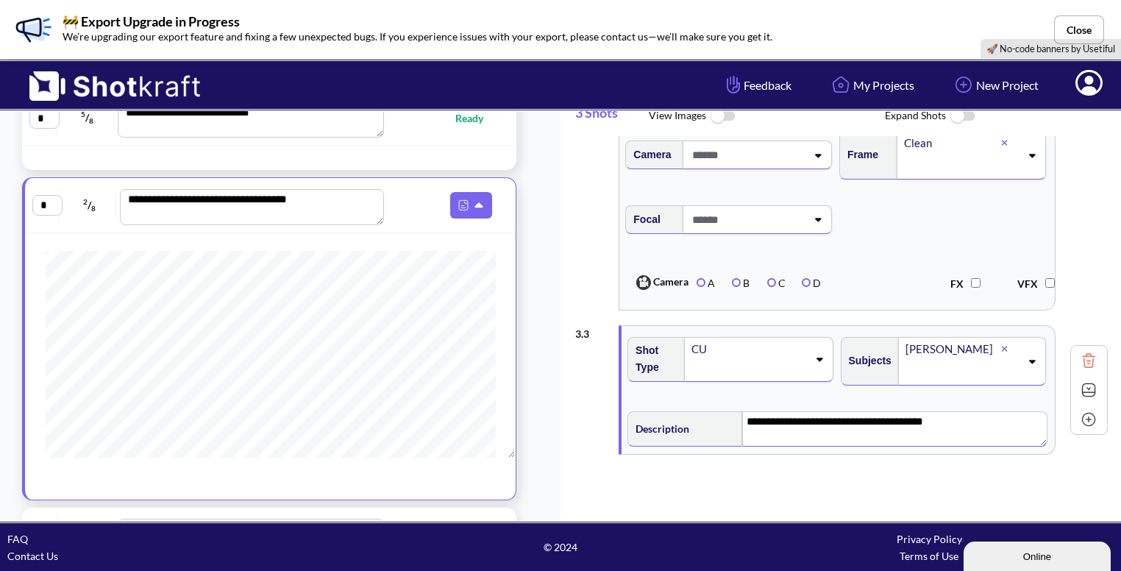
click at [1078, 386] on img at bounding box center [1089, 390] width 22 height 22
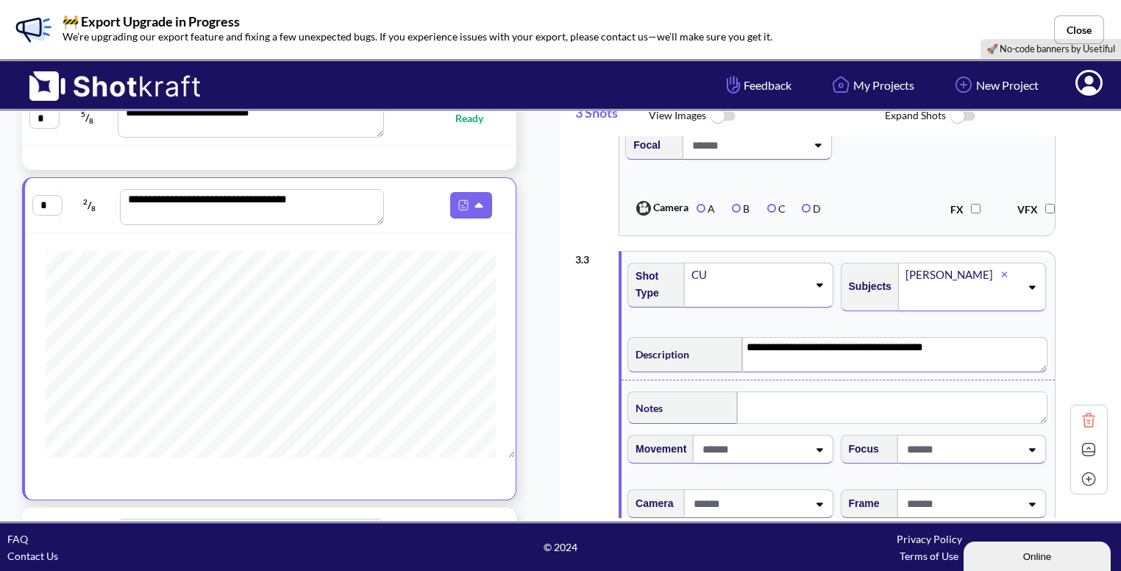
scroll to position [523, 0]
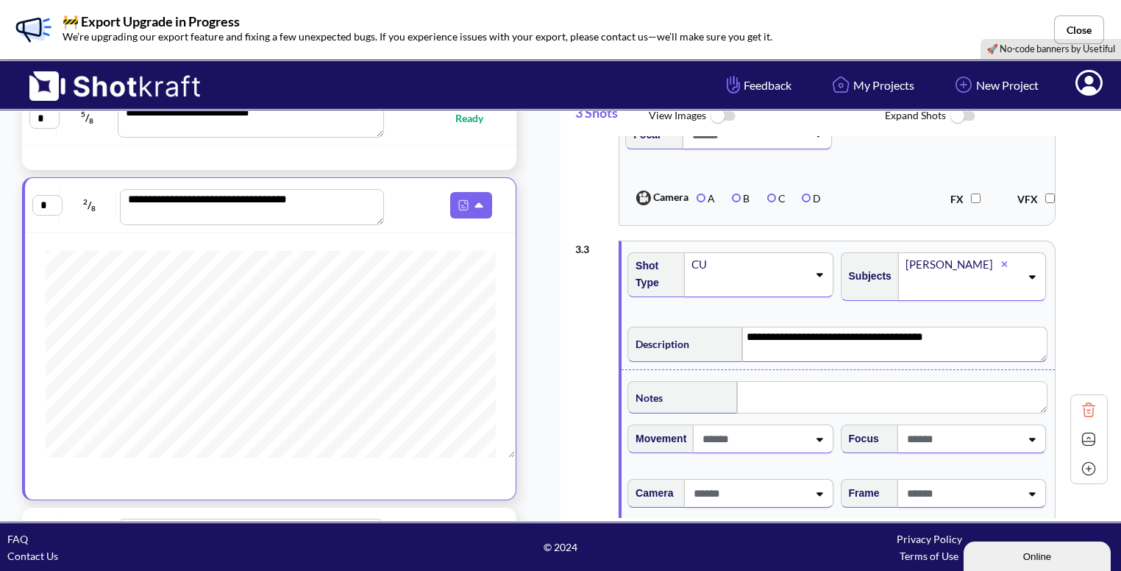
type textarea "**********"
click at [810, 400] on textarea at bounding box center [892, 397] width 310 height 32
type textarea "*"
type textarea "**********"
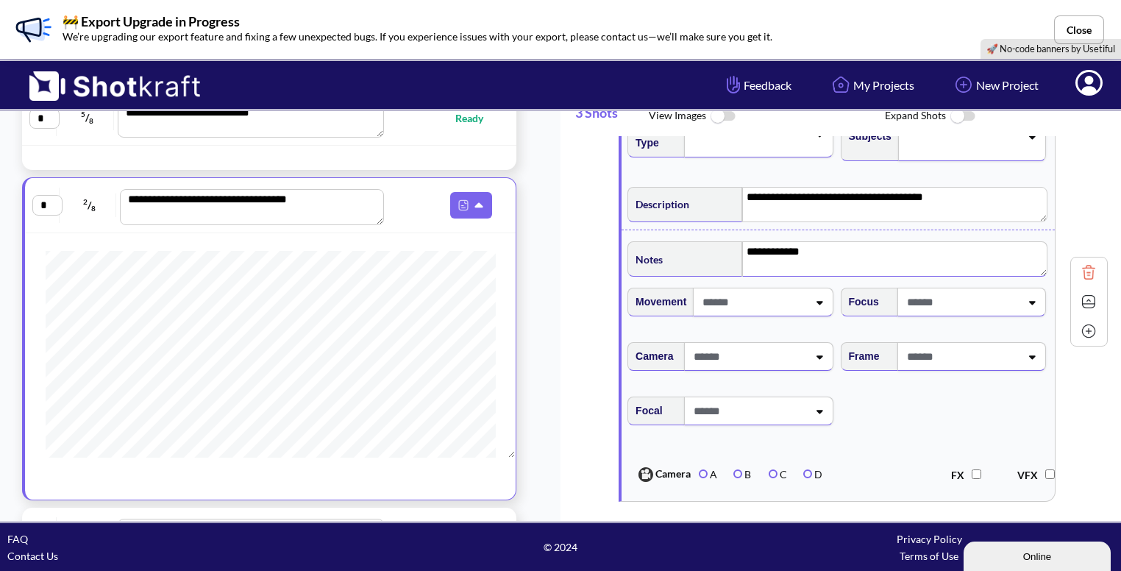
scroll to position [664, 0]
click at [980, 364] on div at bounding box center [972, 355] width 149 height 29
type textarea "**********"
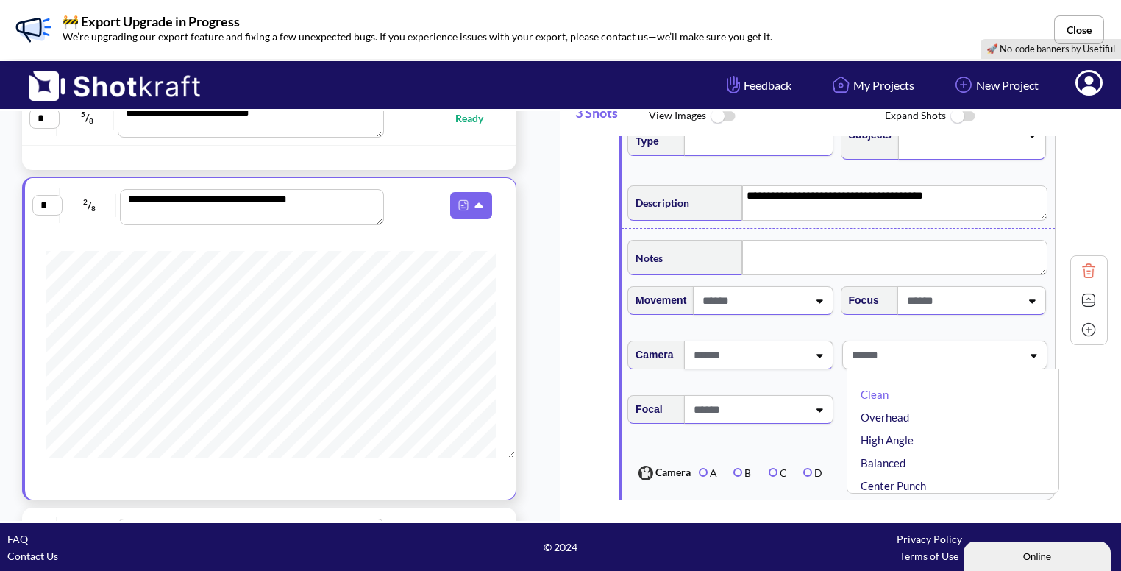
type textarea "**********"
click at [930, 425] on li "High Angle" at bounding box center [957, 419] width 198 height 23
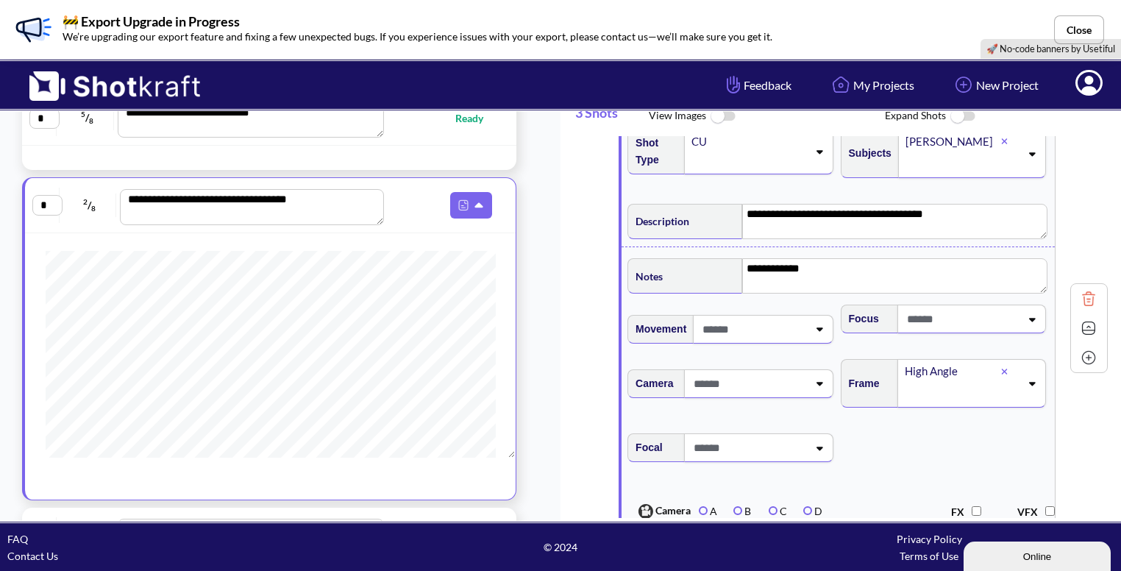
scroll to position [729, 0]
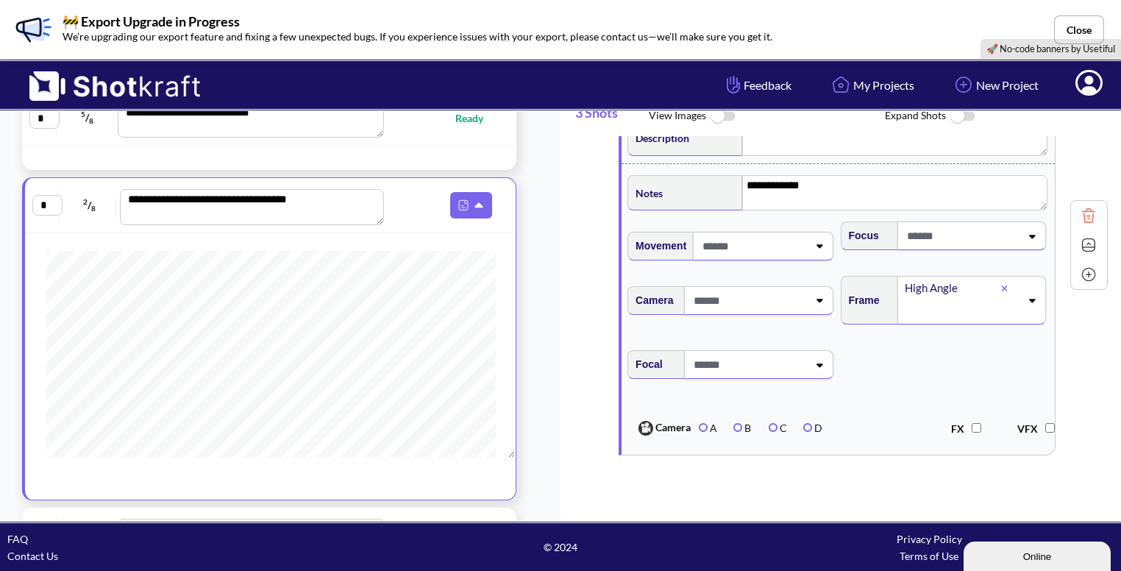
click at [1083, 274] on img at bounding box center [1089, 274] width 22 height 22
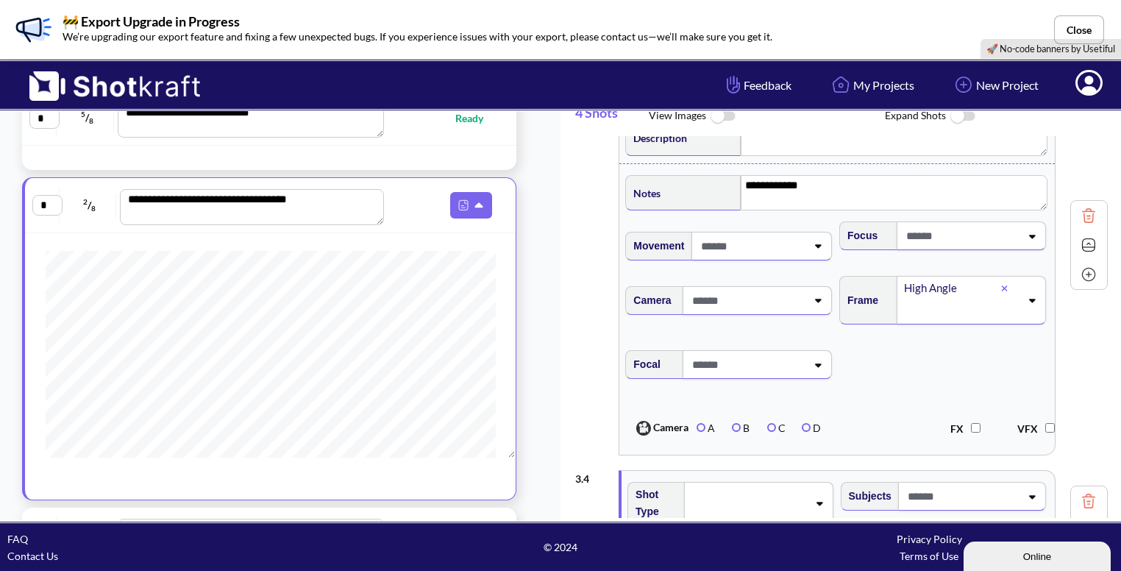
scroll to position [867, 0]
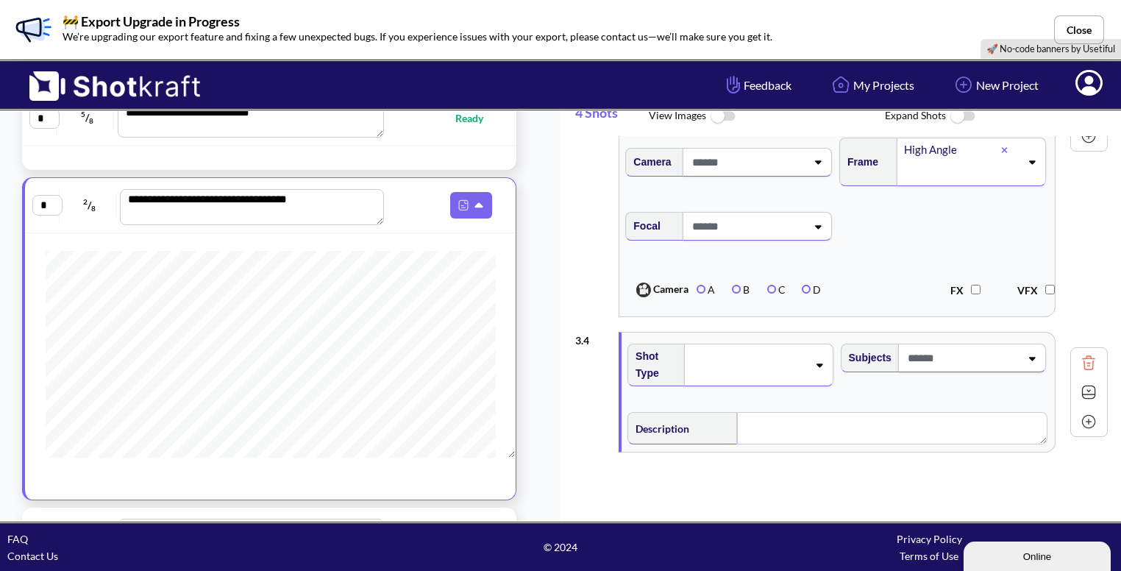
click at [803, 360] on span at bounding box center [748, 365] width 117 height 21
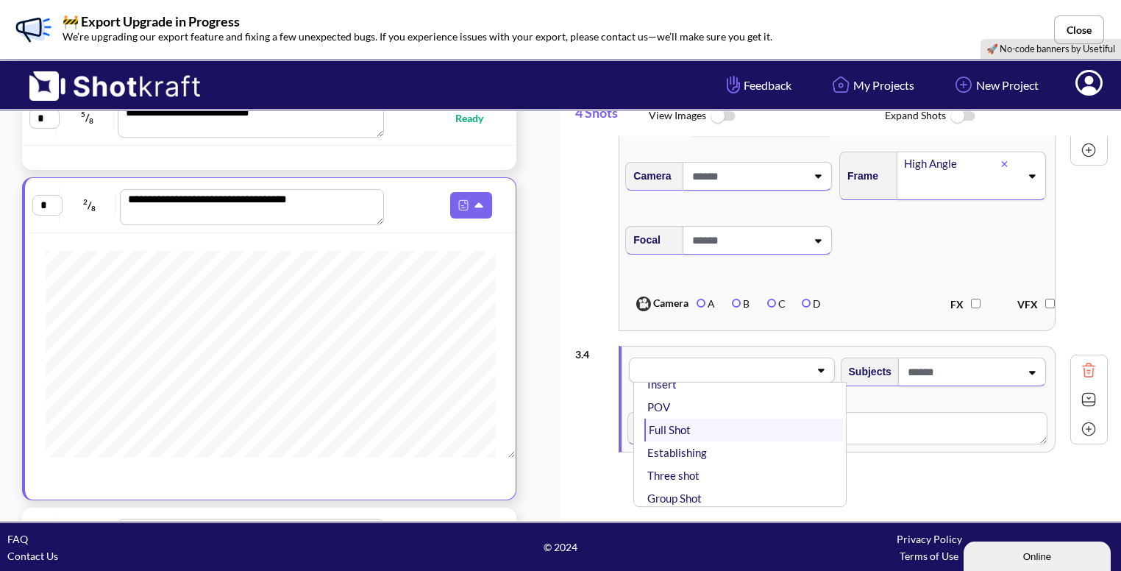
scroll to position [204, 0]
click at [720, 433] on li "Full Shot" at bounding box center [744, 432] width 198 height 23
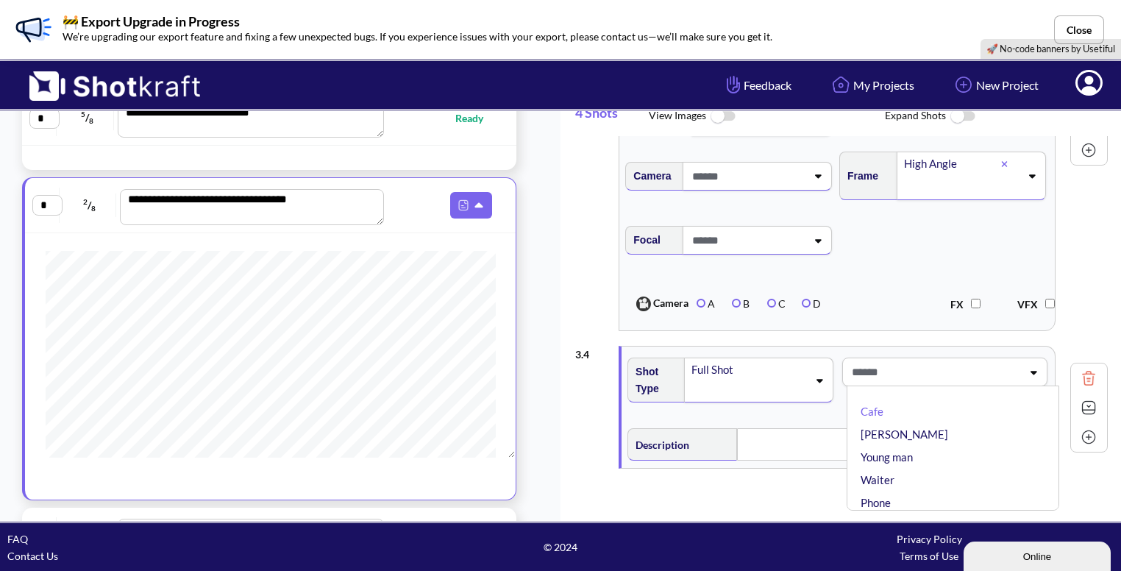
click at [915, 360] on span at bounding box center [935, 372] width 174 height 24
click at [915, 363] on span at bounding box center [935, 372] width 174 height 24
click at [915, 369] on span at bounding box center [935, 372] width 174 height 24
click at [1022, 369] on icon at bounding box center [1032, 372] width 20 height 10
click at [923, 427] on li "[PERSON_NAME]" at bounding box center [957, 434] width 198 height 23
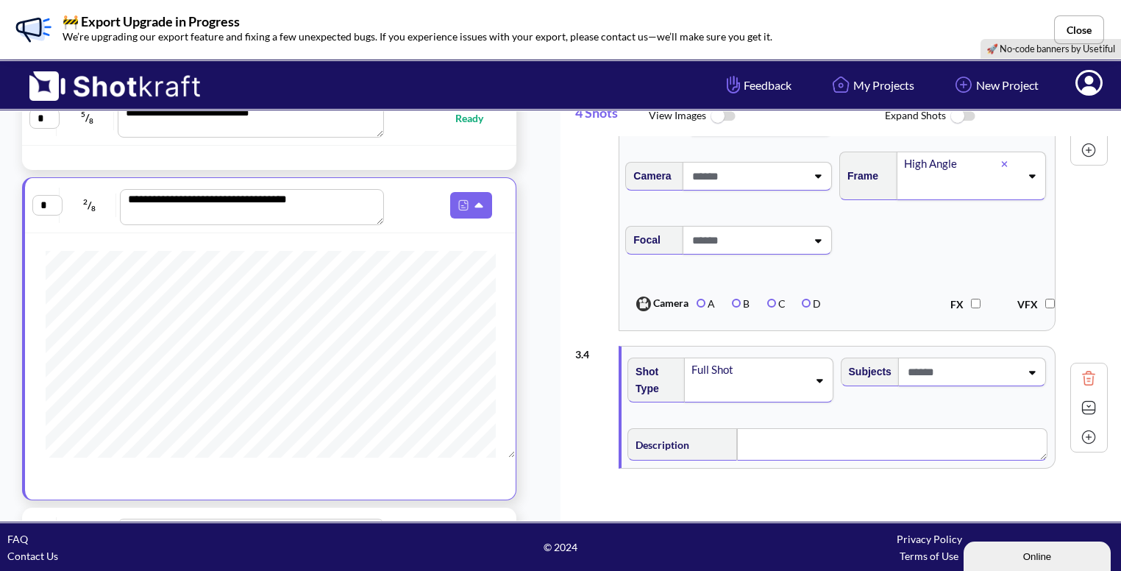
click at [832, 440] on textarea at bounding box center [892, 444] width 310 height 32
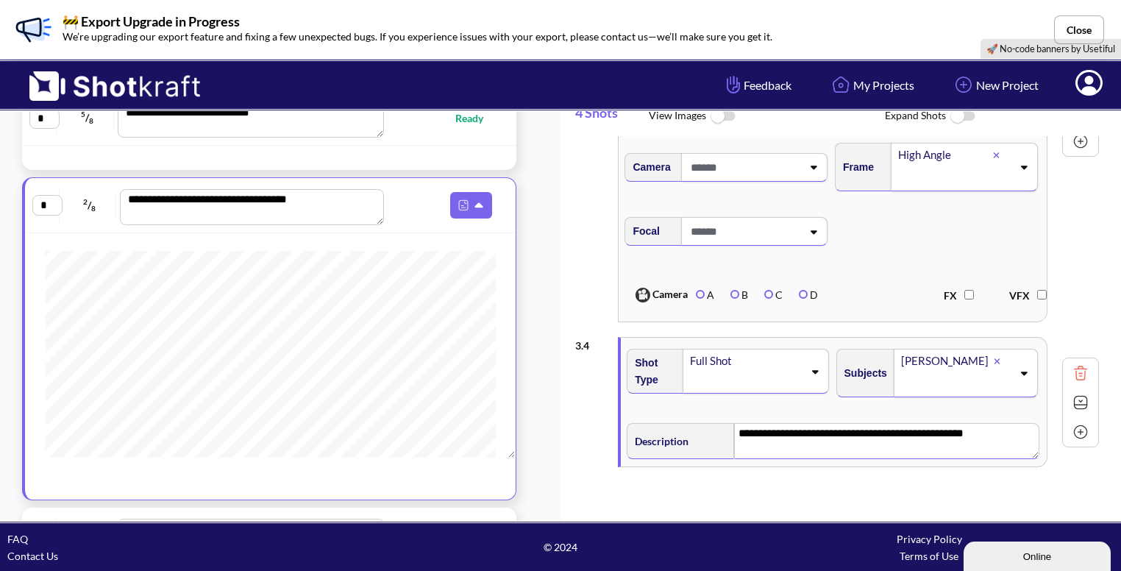
scroll to position [873, 0]
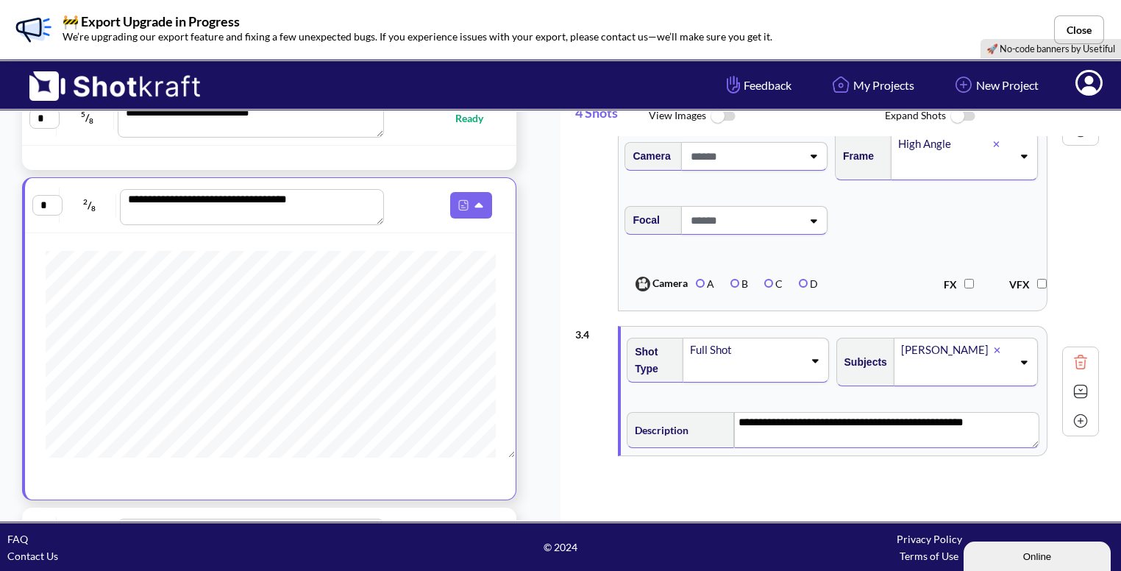
click at [804, 348] on div "Full Shot" at bounding box center [745, 359] width 117 height 43
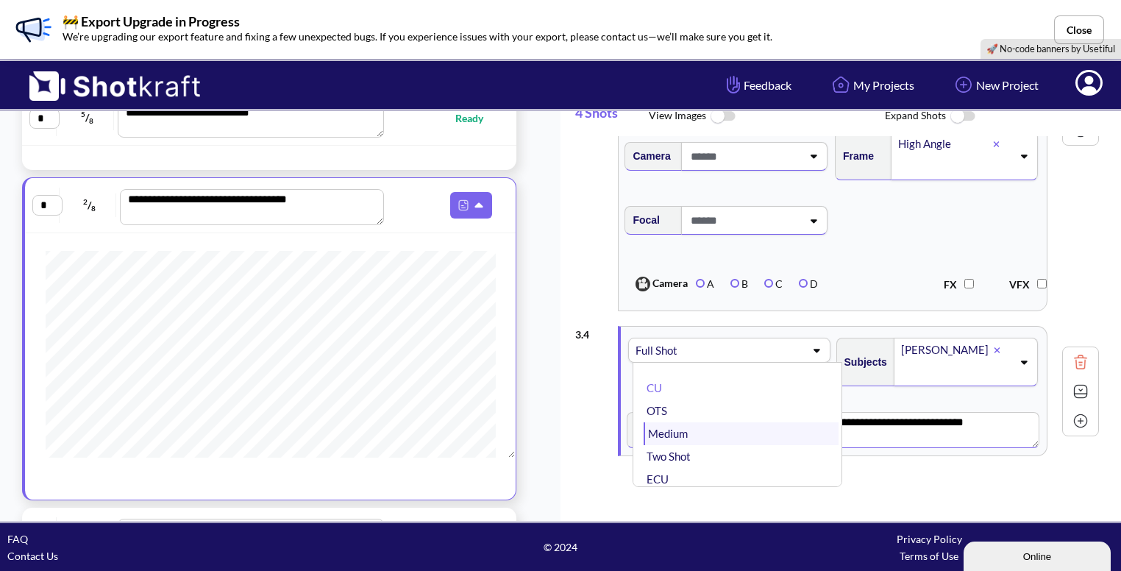
click at [710, 422] on li "Medium" at bounding box center [741, 433] width 194 height 23
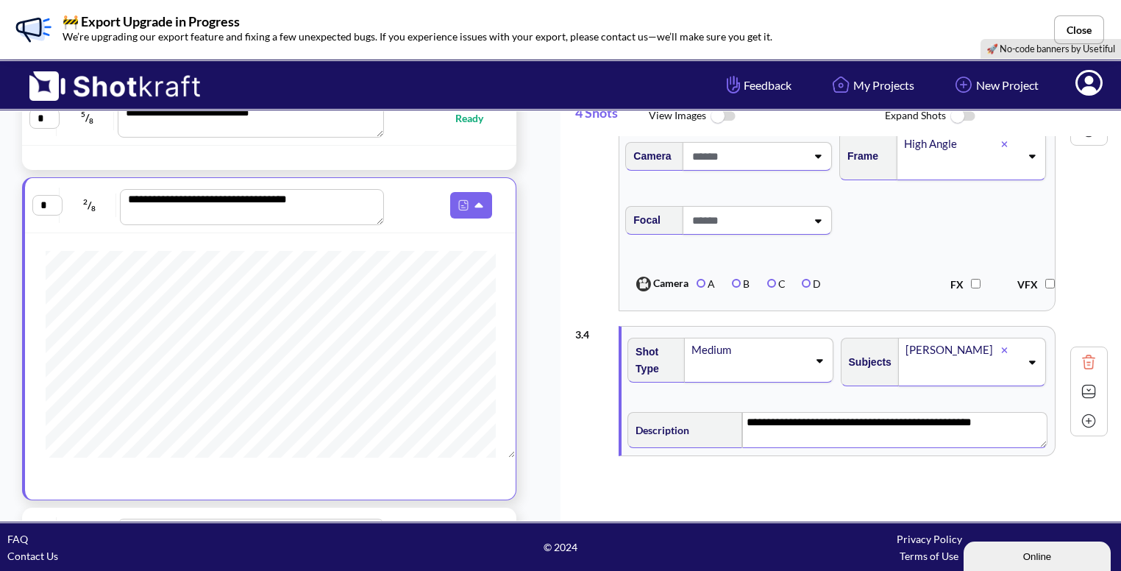
click at [1083, 417] on img at bounding box center [1089, 421] width 22 height 22
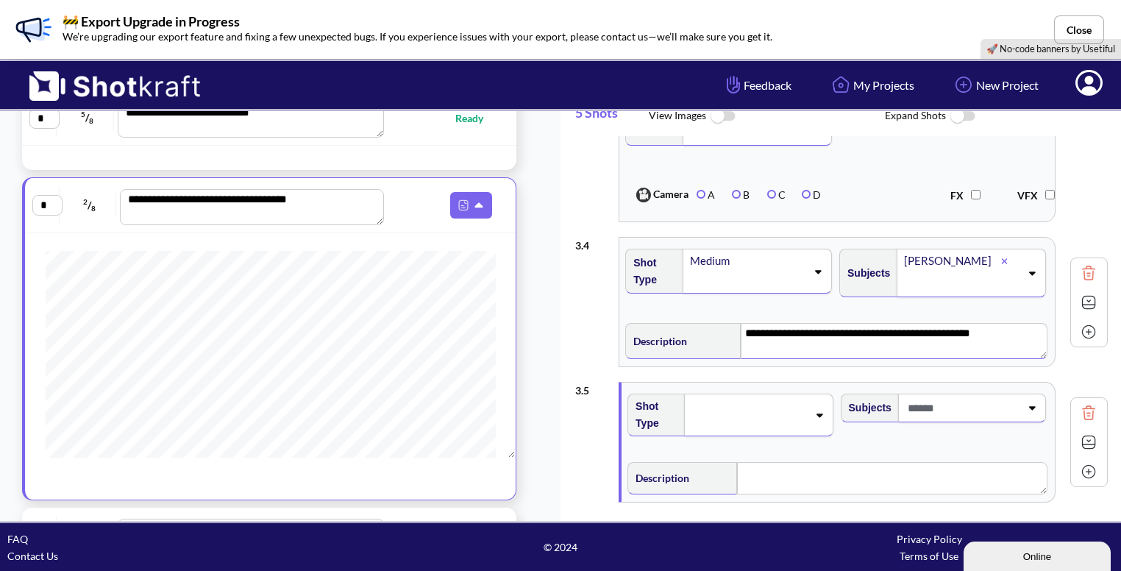
scroll to position [968, 0]
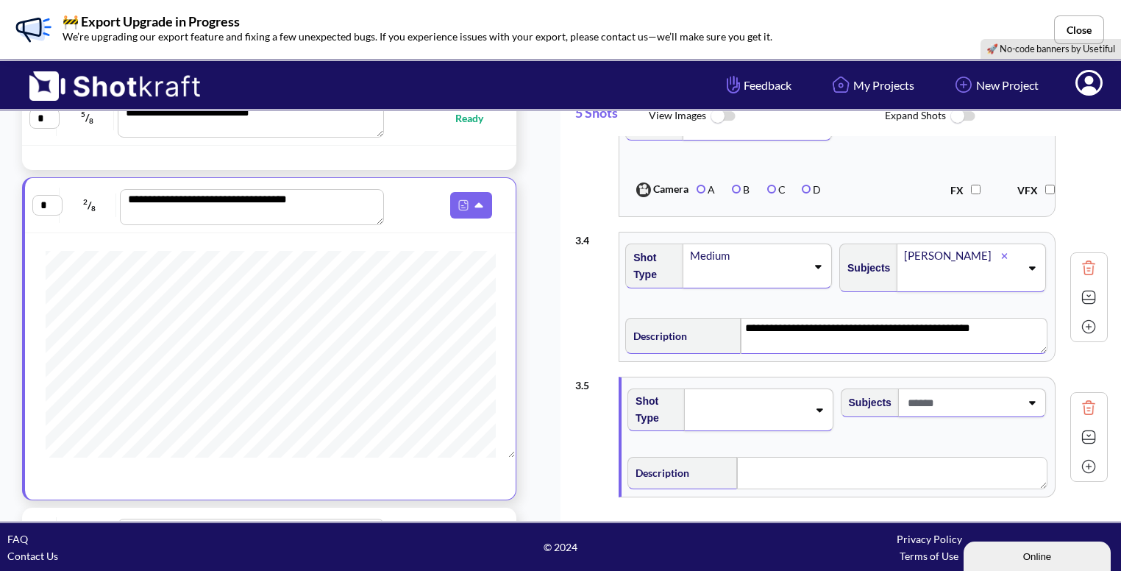
click at [745, 400] on span at bounding box center [748, 410] width 117 height 21
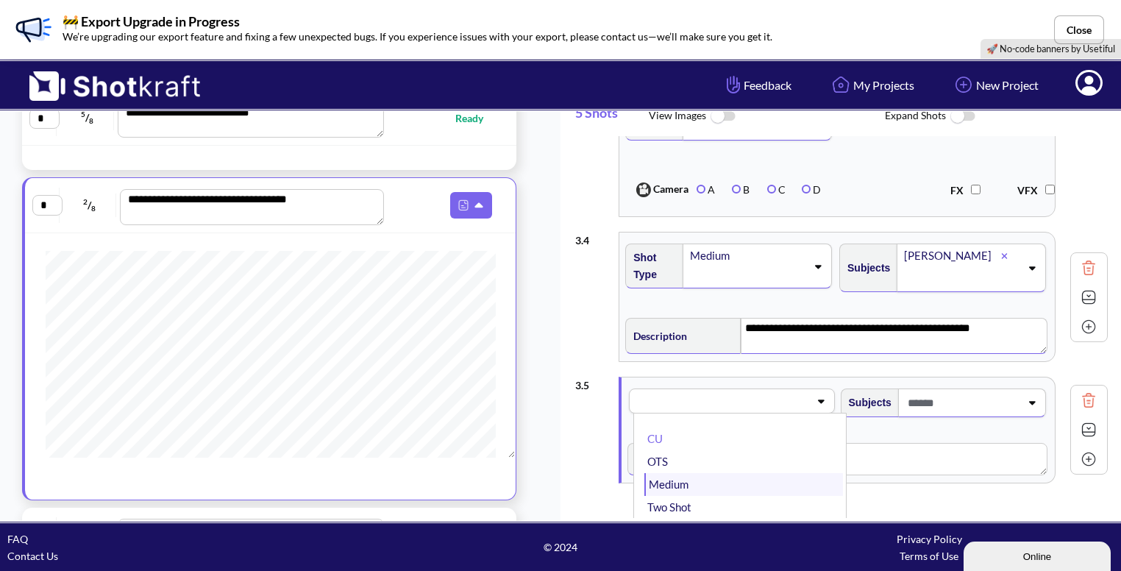
scroll to position [60, 0]
click at [692, 486] on li "Wide" at bounding box center [744, 492] width 198 height 23
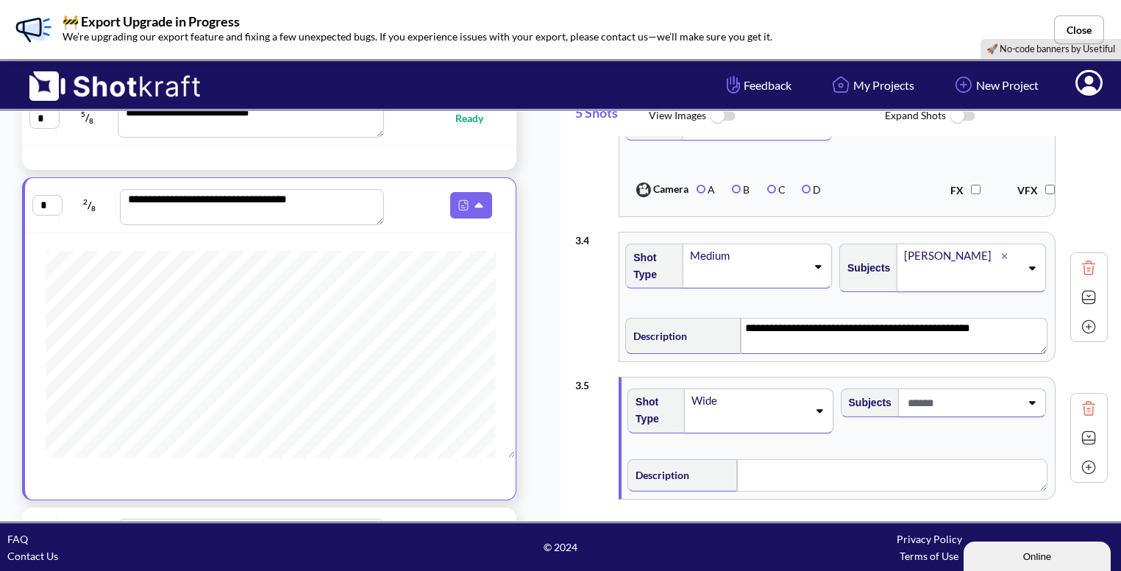
click at [981, 402] on span at bounding box center [962, 403] width 116 height 24
type textarea "**********"
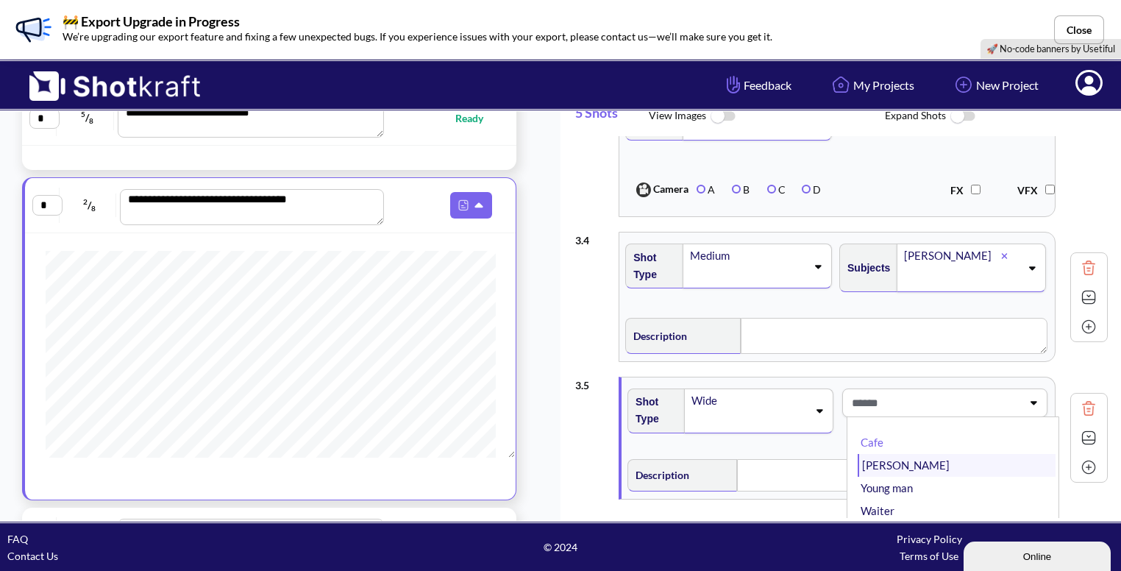
type textarea "**********"
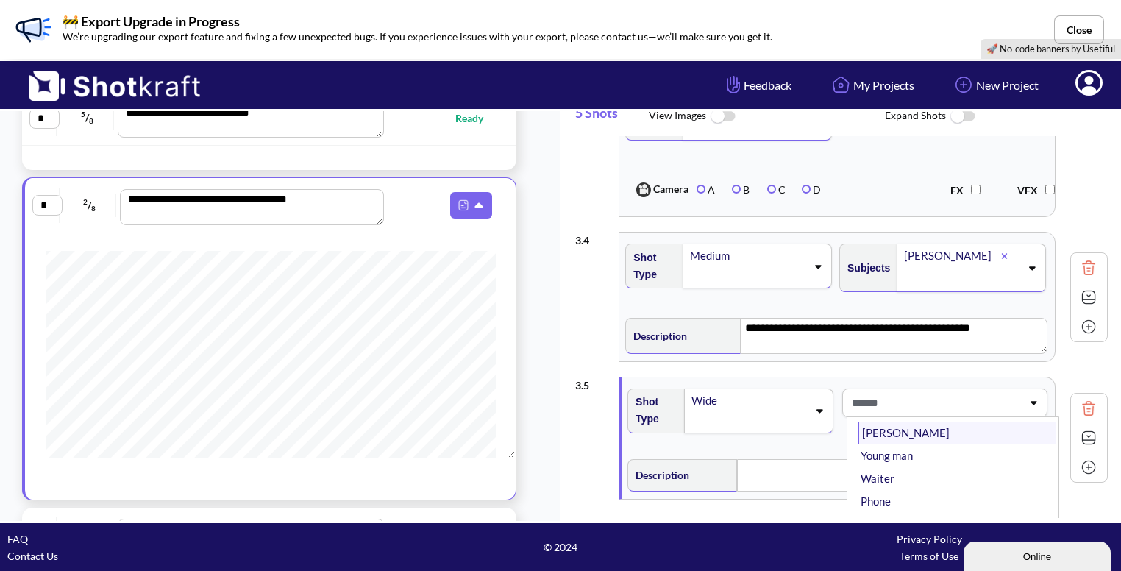
scroll to position [32, 0]
click at [900, 434] on li "[PERSON_NAME]" at bounding box center [957, 433] width 198 height 23
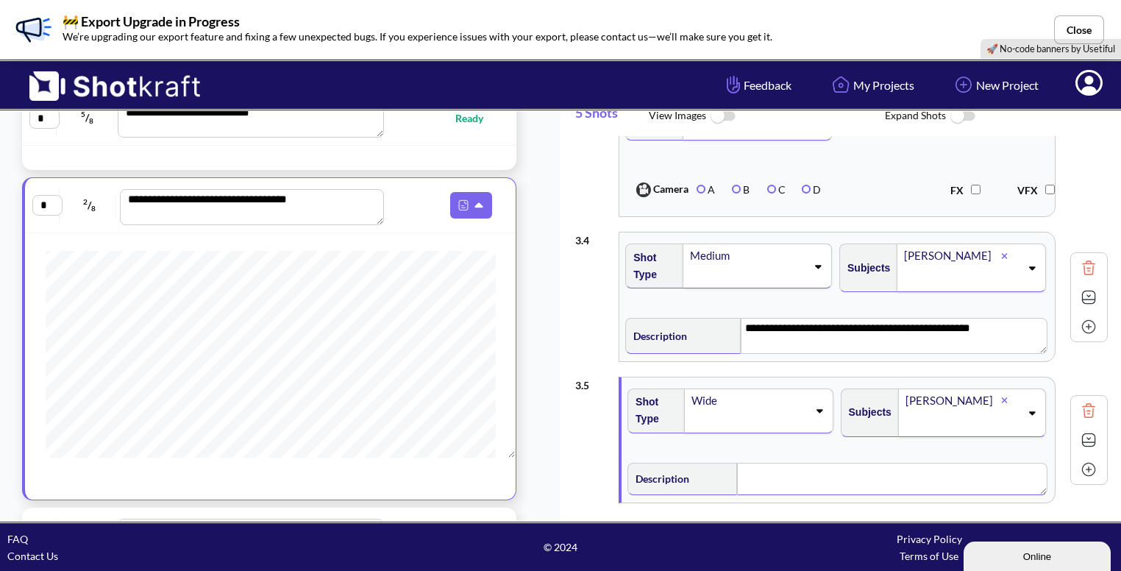
click at [764, 463] on textarea at bounding box center [892, 479] width 310 height 32
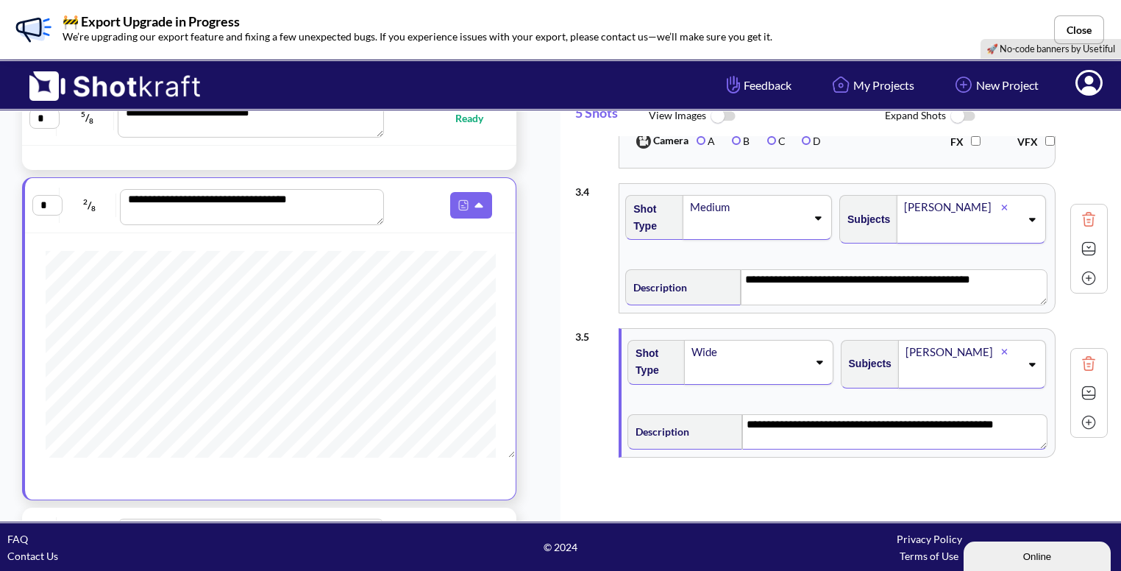
scroll to position [1017, 0]
click at [1078, 419] on img at bounding box center [1089, 422] width 22 height 22
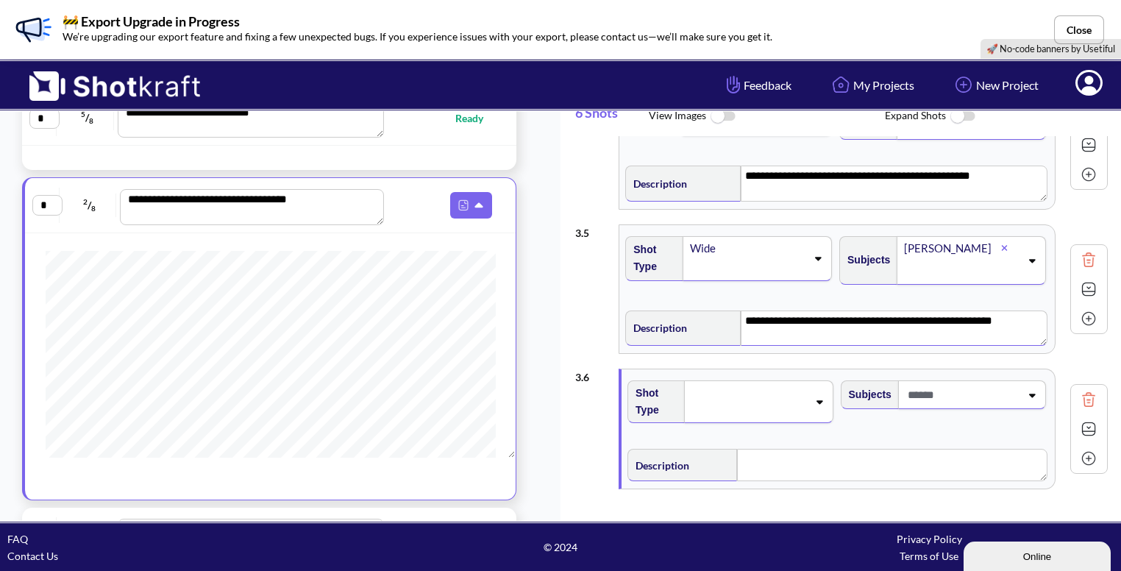
scroll to position [1124, 0]
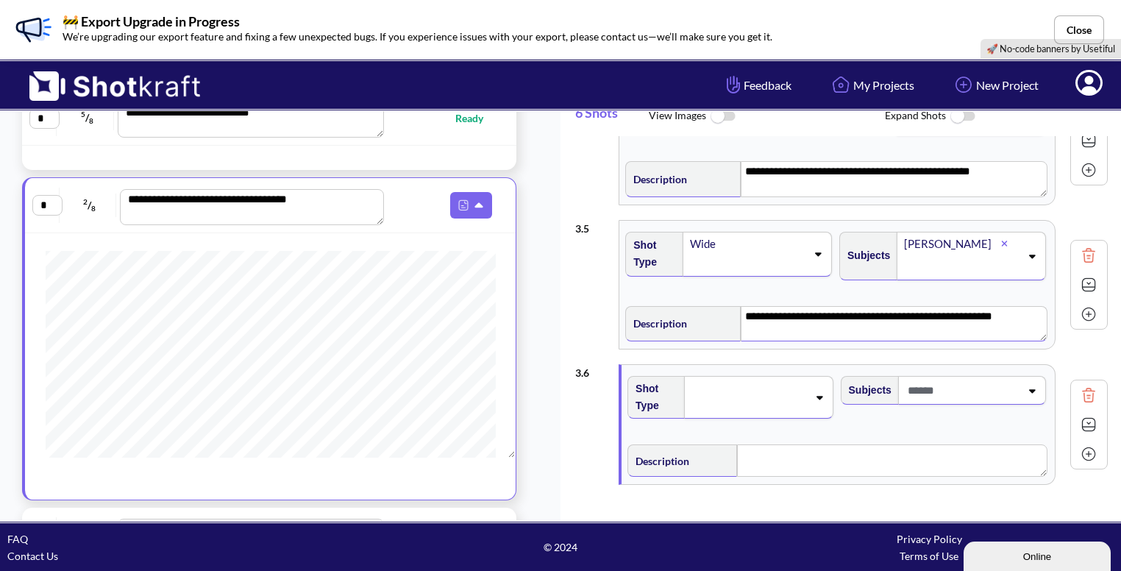
click at [811, 393] on icon at bounding box center [819, 397] width 20 height 10
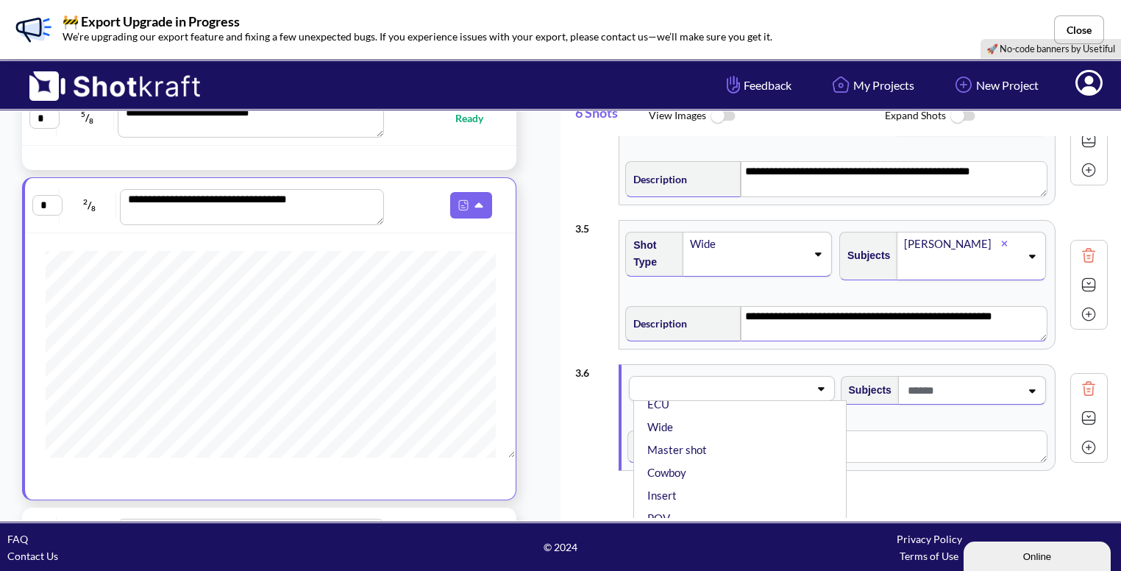
scroll to position [157, 0]
click at [689, 447] on li "Insert" at bounding box center [744, 451] width 198 height 23
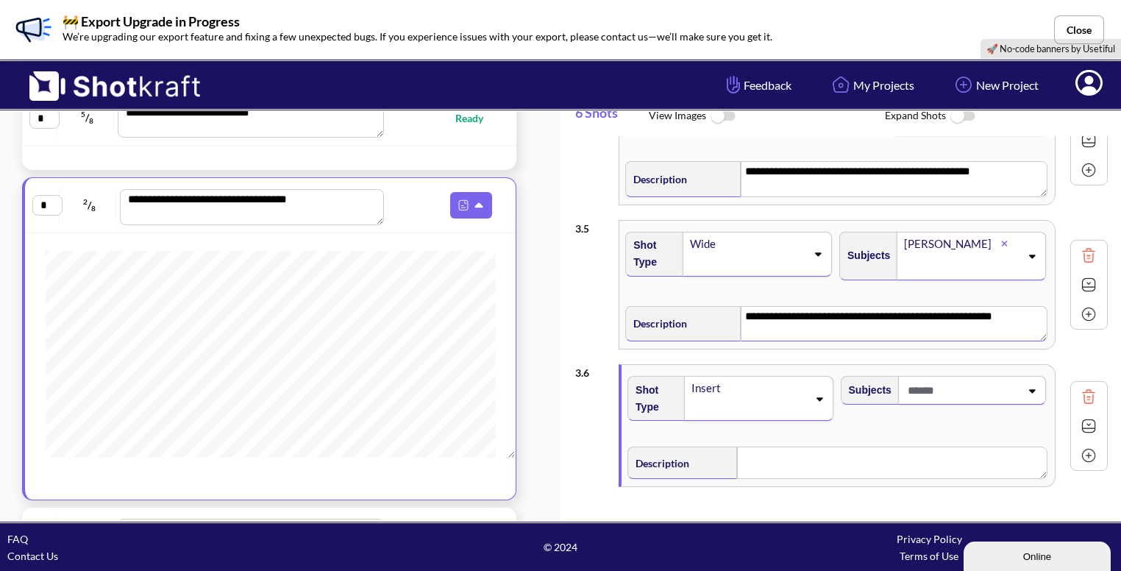
click at [1022, 386] on icon at bounding box center [1032, 391] width 20 height 10
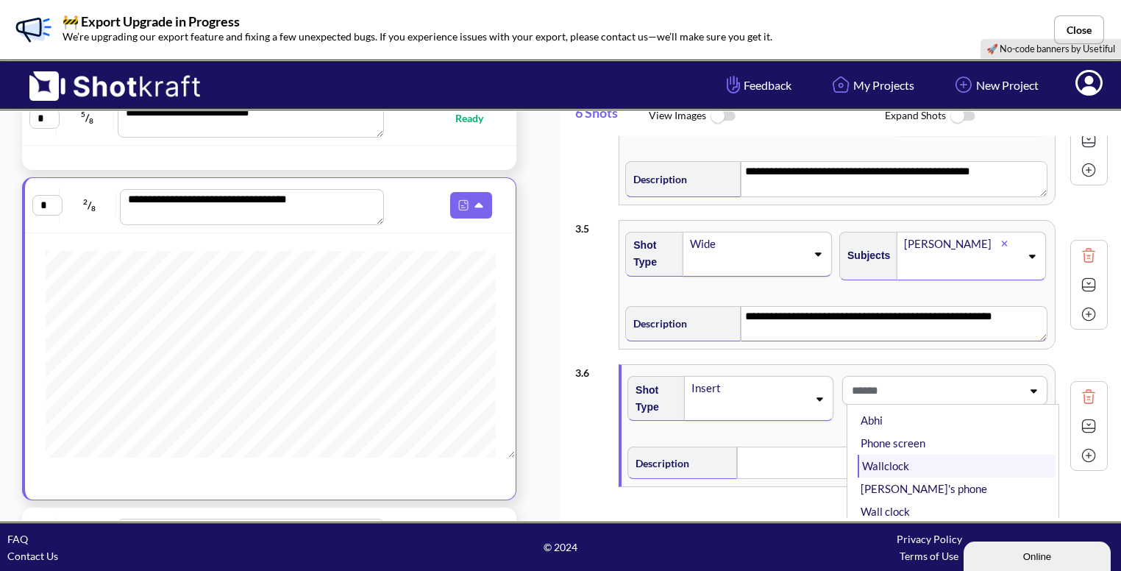
click at [890, 460] on li "Wallclock" at bounding box center [957, 466] width 198 height 23
type textarea "**********"
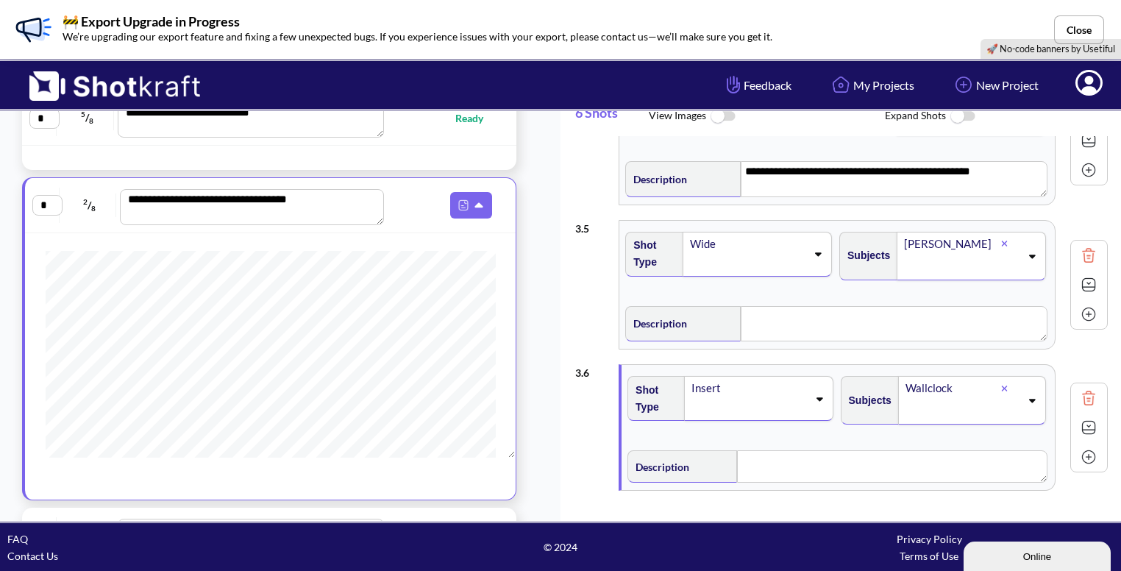
type textarea "**********"
click at [793, 462] on textarea at bounding box center [892, 466] width 310 height 32
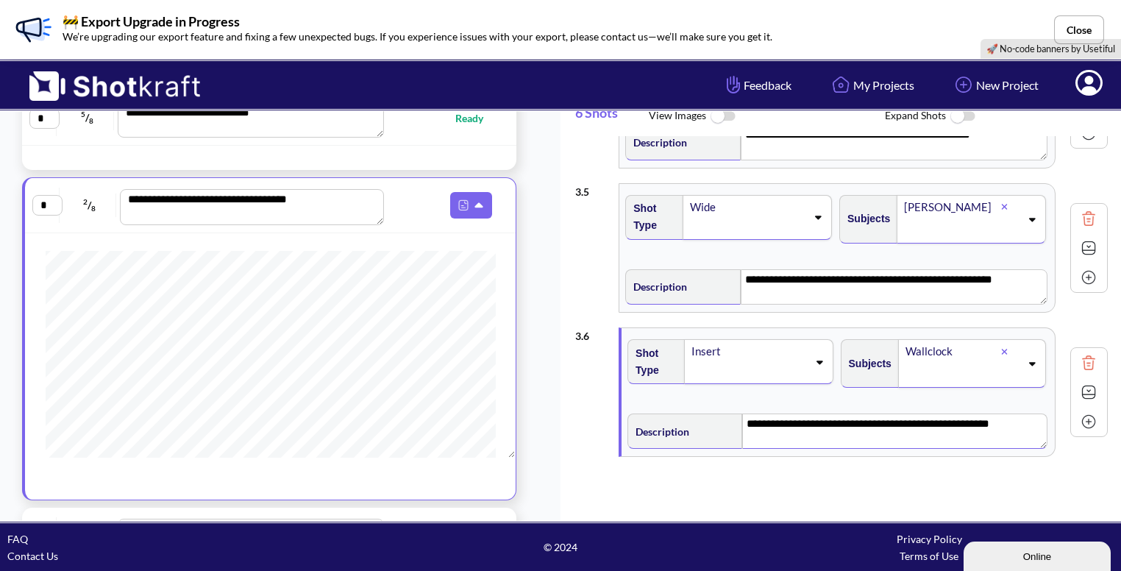
click at [1085, 417] on img at bounding box center [1089, 422] width 22 height 22
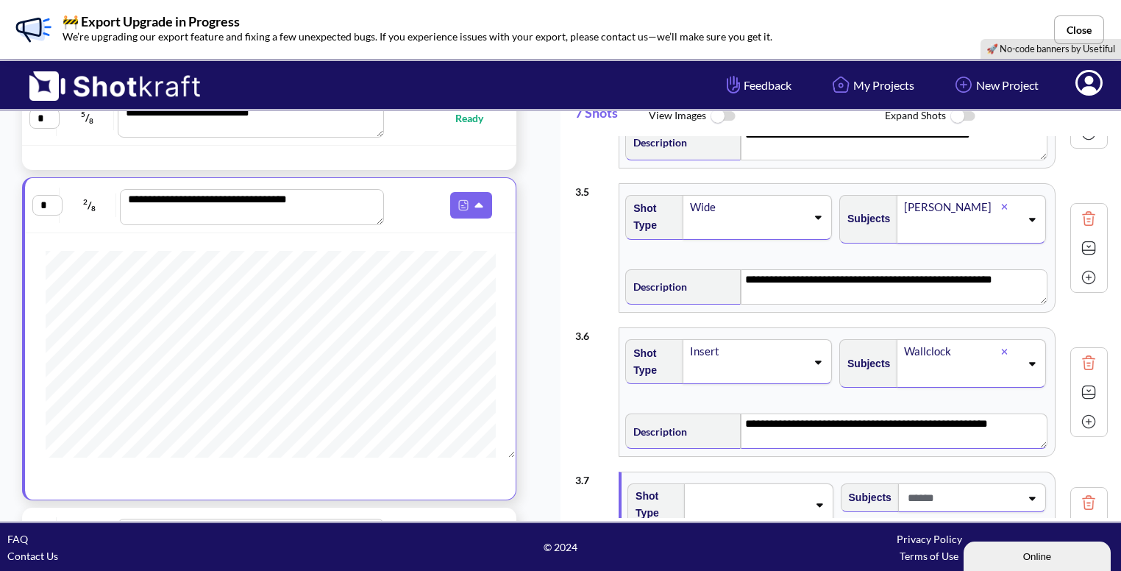
scroll to position [1299, 0]
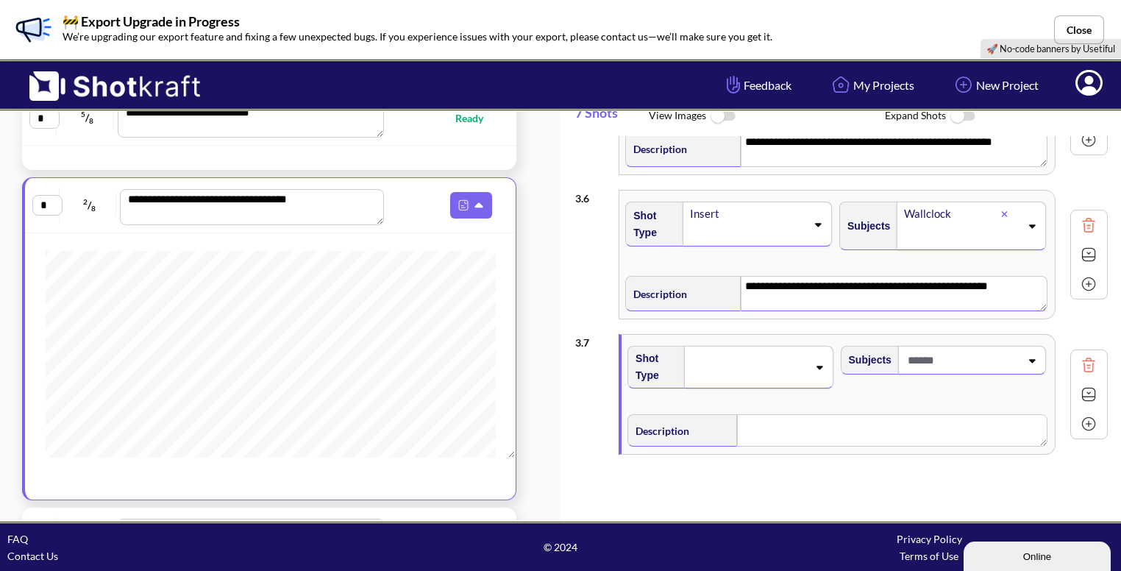
click at [812, 366] on div at bounding box center [758, 367] width 149 height 43
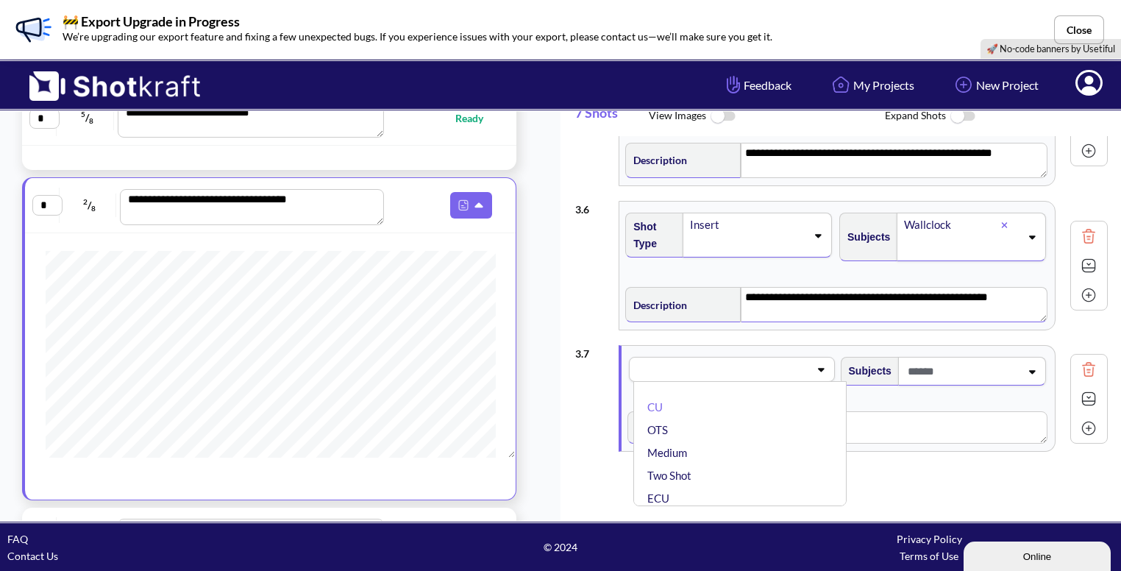
scroll to position [1285, 0]
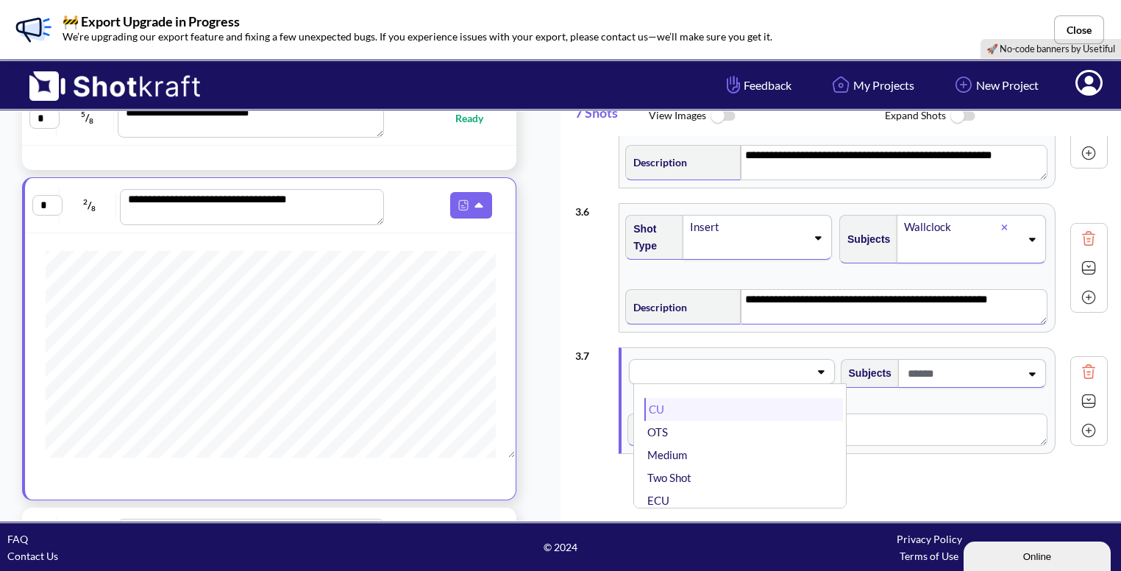
click at [750, 408] on li "CU" at bounding box center [744, 409] width 198 height 23
click at [946, 375] on span at bounding box center [962, 373] width 116 height 24
type textarea "**********"
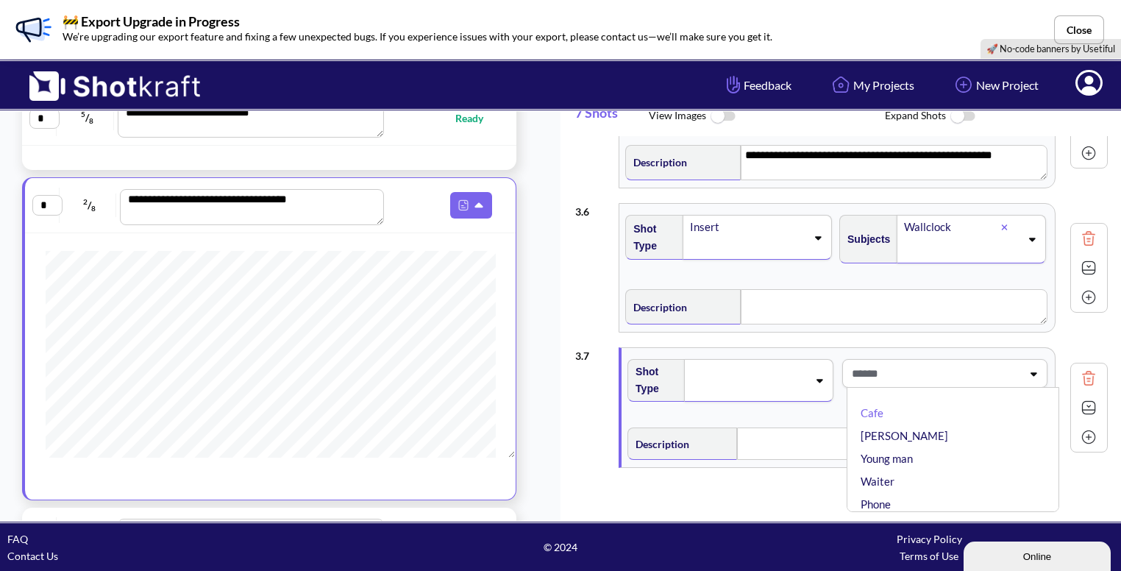
type textarea "**********"
click at [904, 436] on li "[PERSON_NAME]" at bounding box center [957, 436] width 198 height 23
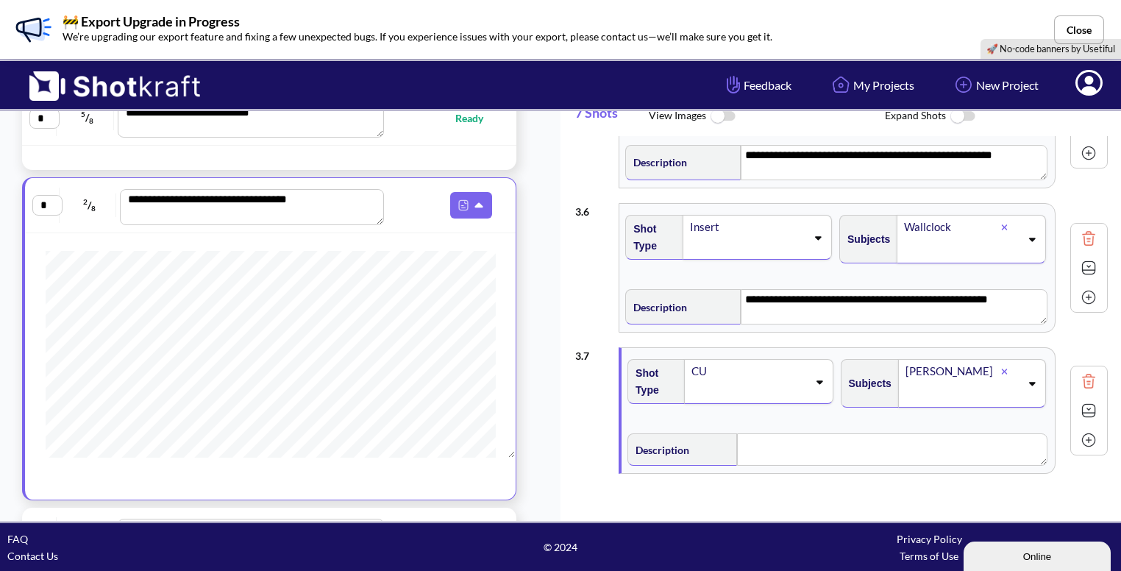
click at [989, 381] on span at bounding box center [962, 393] width 116 height 24
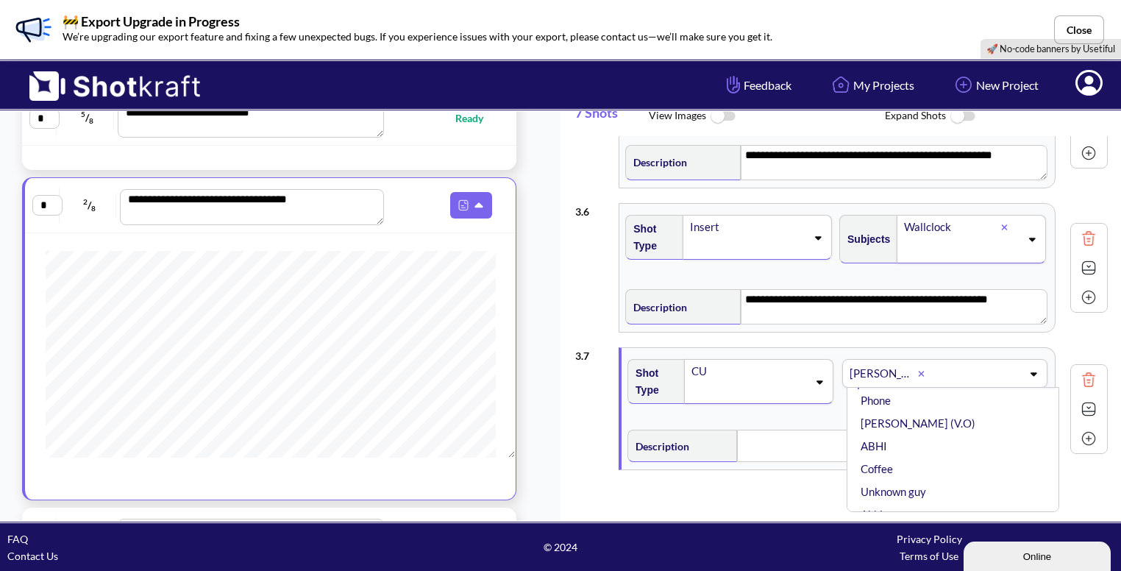
scroll to position [82, 0]
click at [907, 439] on li "ABHI" at bounding box center [957, 444] width 198 height 23
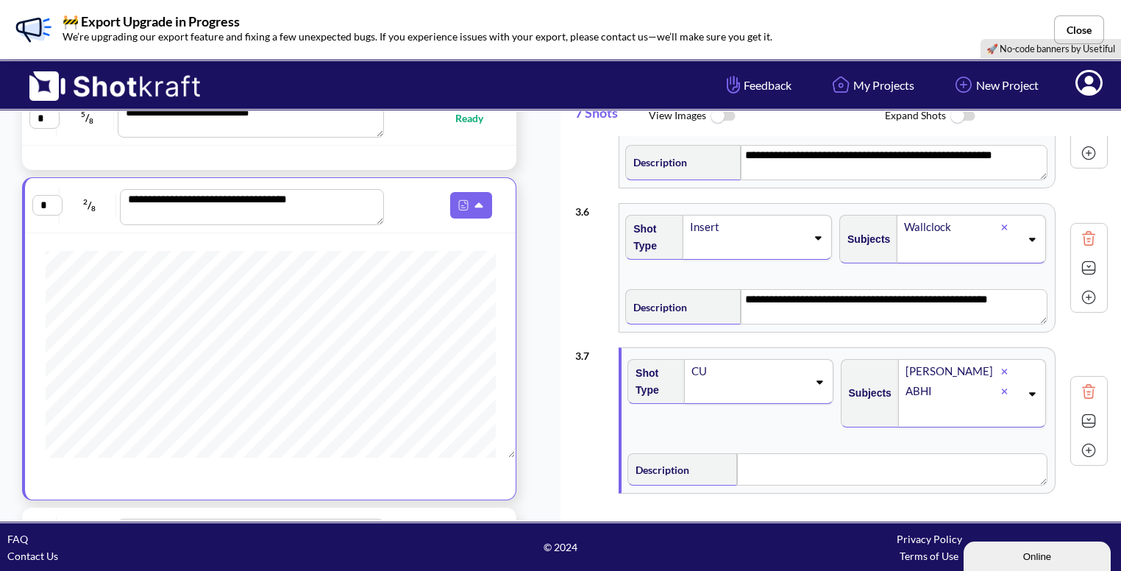
click at [798, 446] on div "Description" at bounding box center [838, 467] width 426 height 43
click at [780, 454] on textarea at bounding box center [892, 469] width 310 height 32
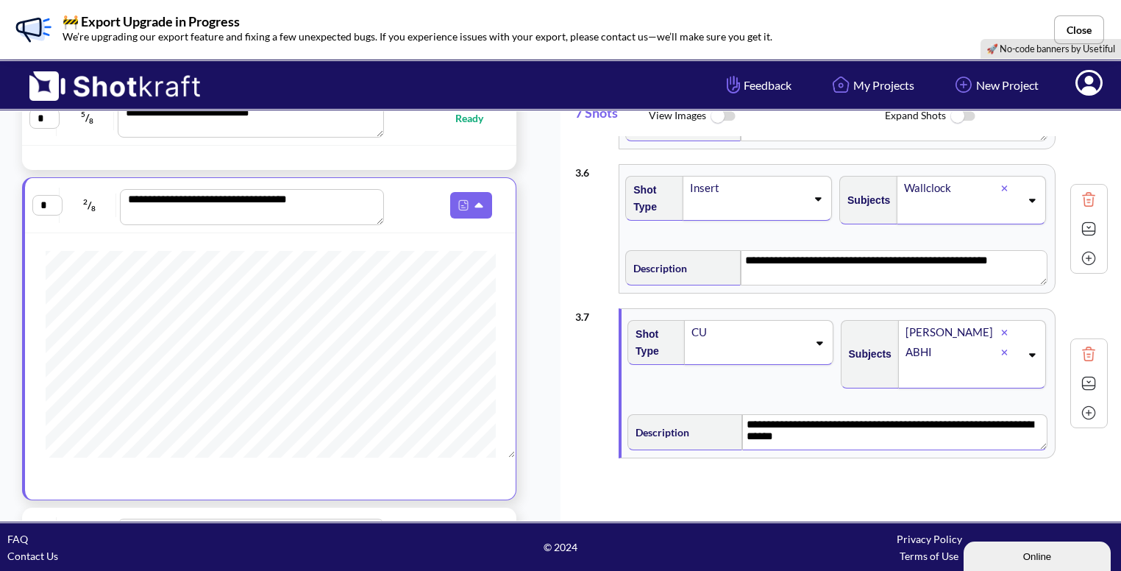
click at [1085, 377] on img at bounding box center [1089, 383] width 22 height 22
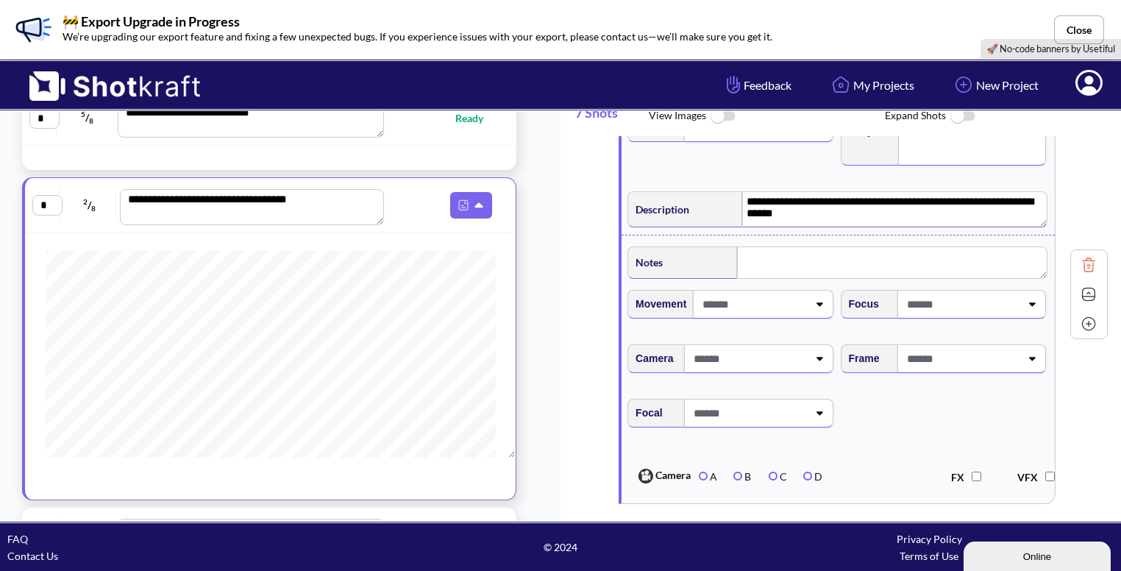
scroll to position [1548, 0]
type textarea "**********"
click at [781, 252] on textarea at bounding box center [892, 262] width 310 height 32
type textarea "*"
type textarea "**********"
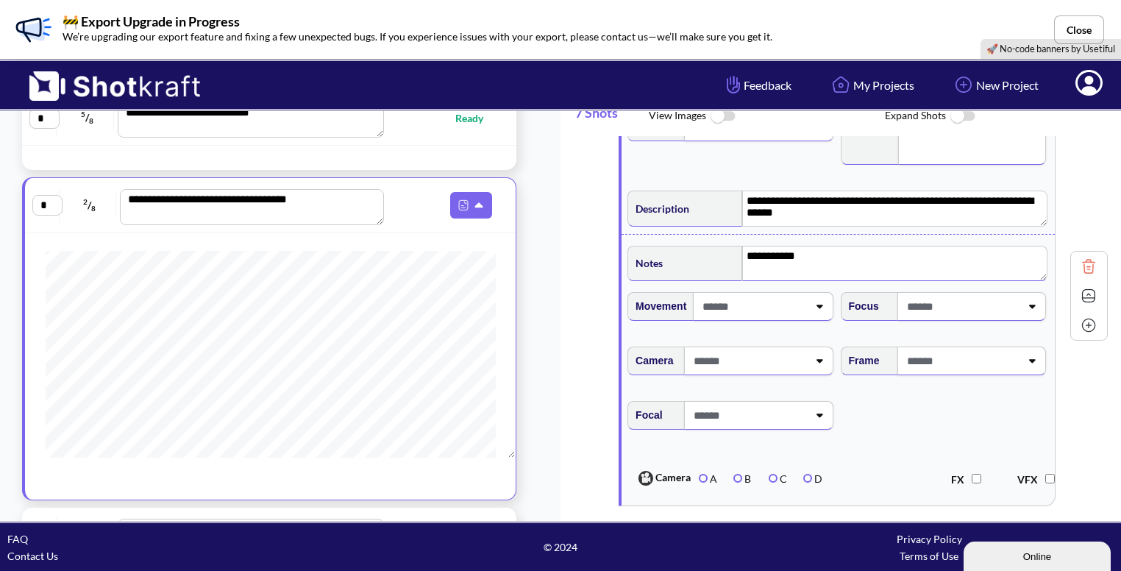
click at [739, 299] on span at bounding box center [753, 306] width 108 height 24
type textarea "**********"
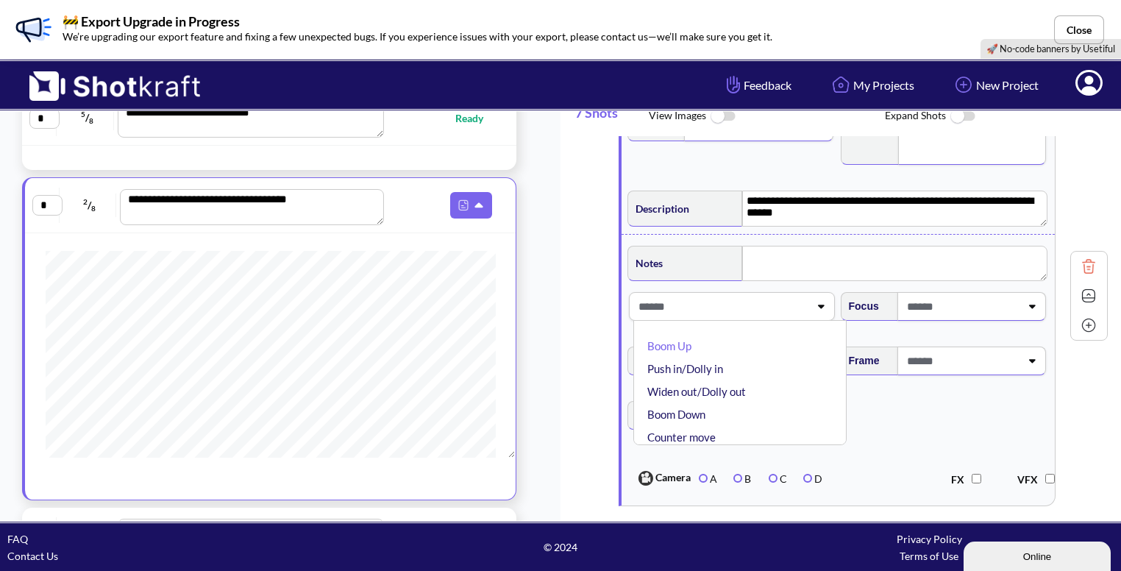
type textarea "**********"
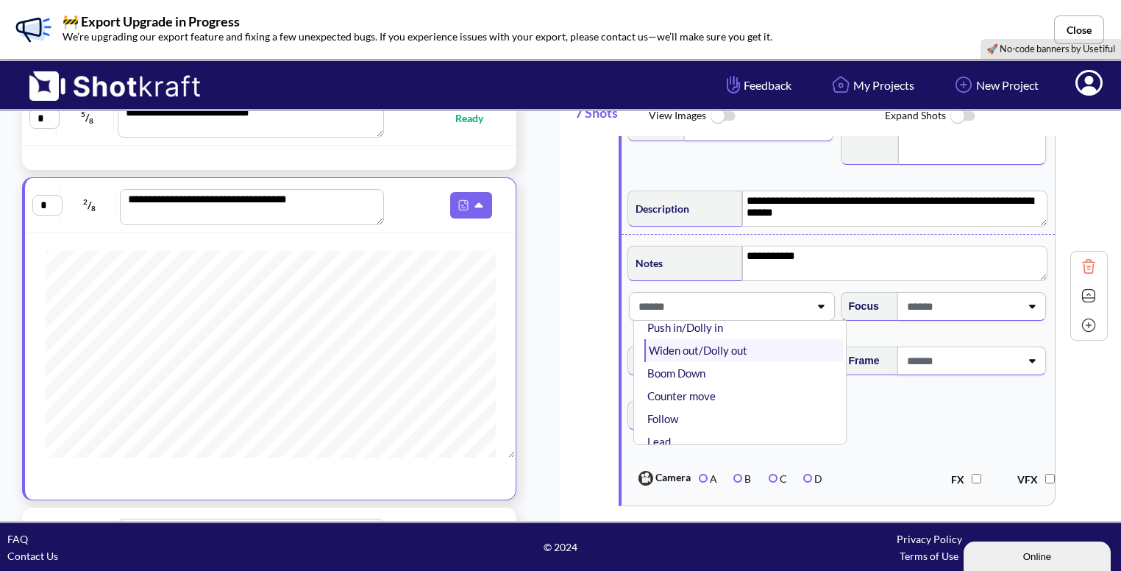
scroll to position [0, 0]
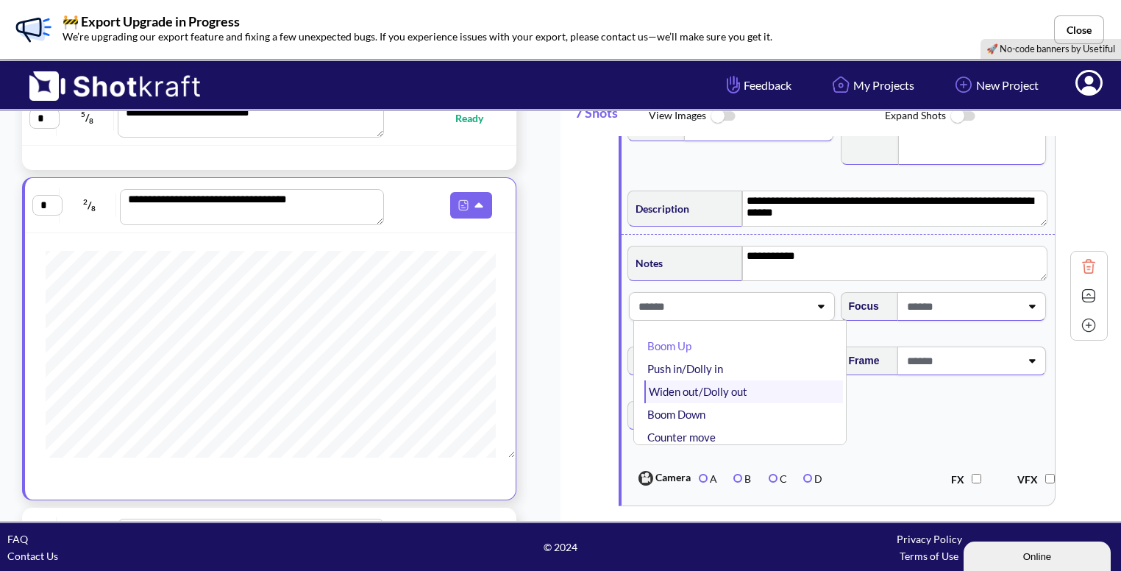
click at [711, 380] on li "Widen out/Dolly out" at bounding box center [744, 391] width 198 height 23
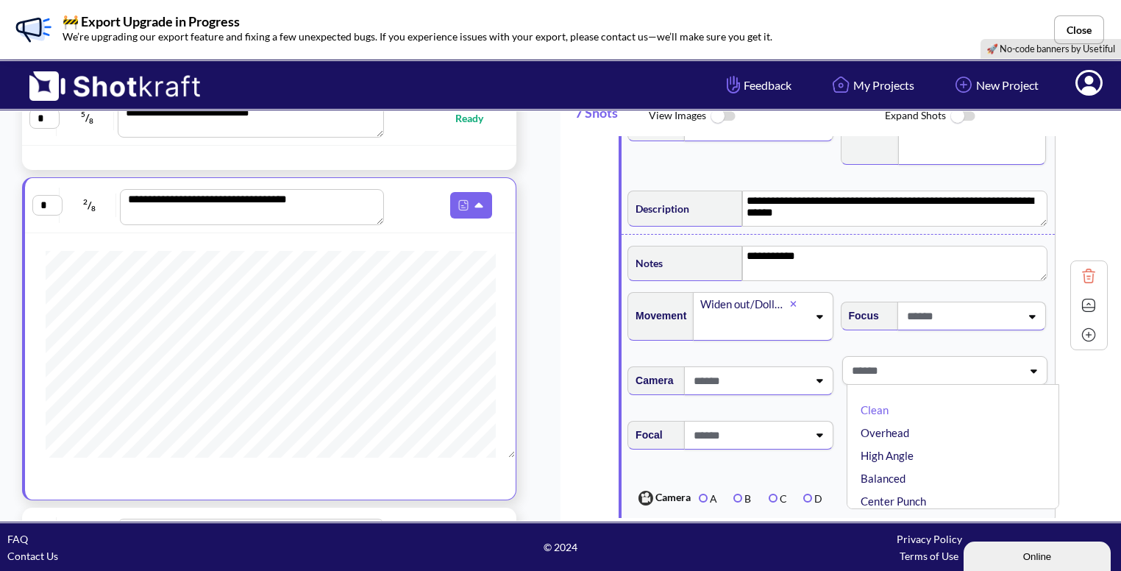
click at [928, 369] on span at bounding box center [935, 370] width 174 height 24
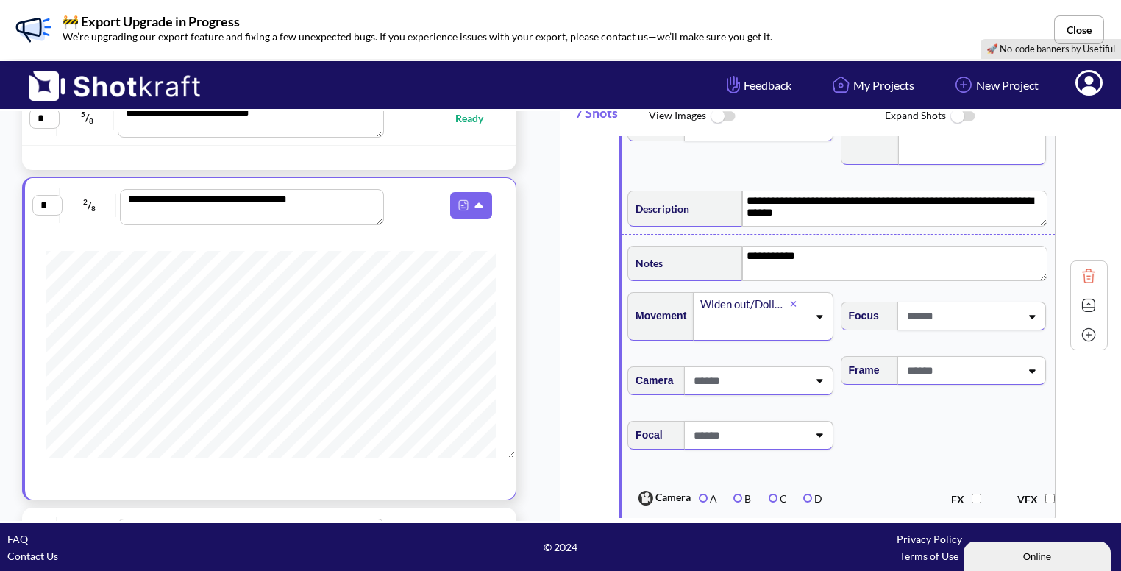
click at [1027, 366] on icon at bounding box center [1032, 371] width 20 height 10
click at [950, 409] on li "Clean" at bounding box center [957, 410] width 198 height 23
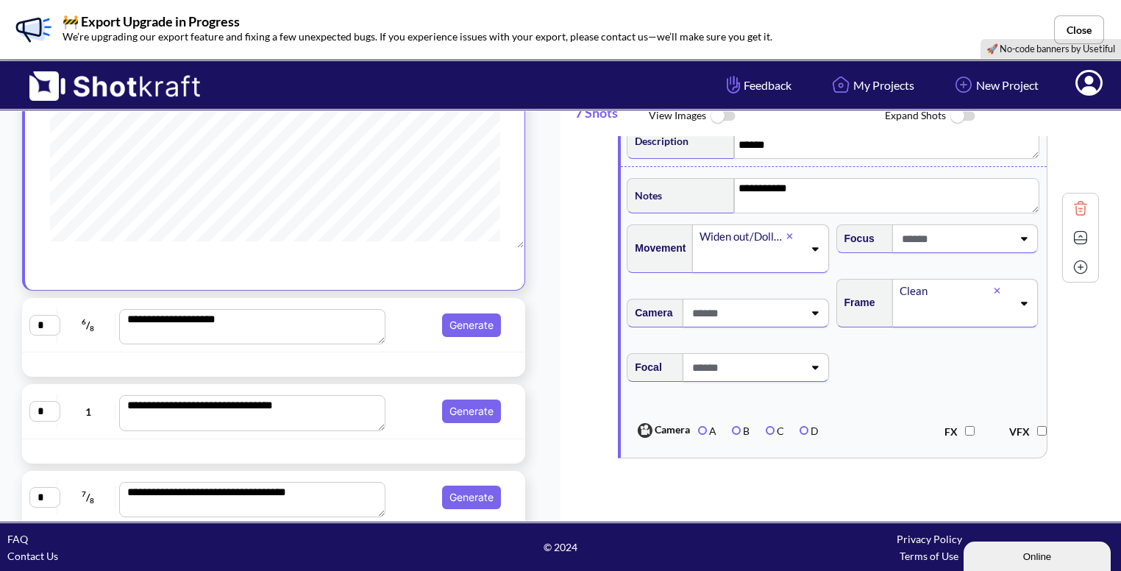
scroll to position [352, 0]
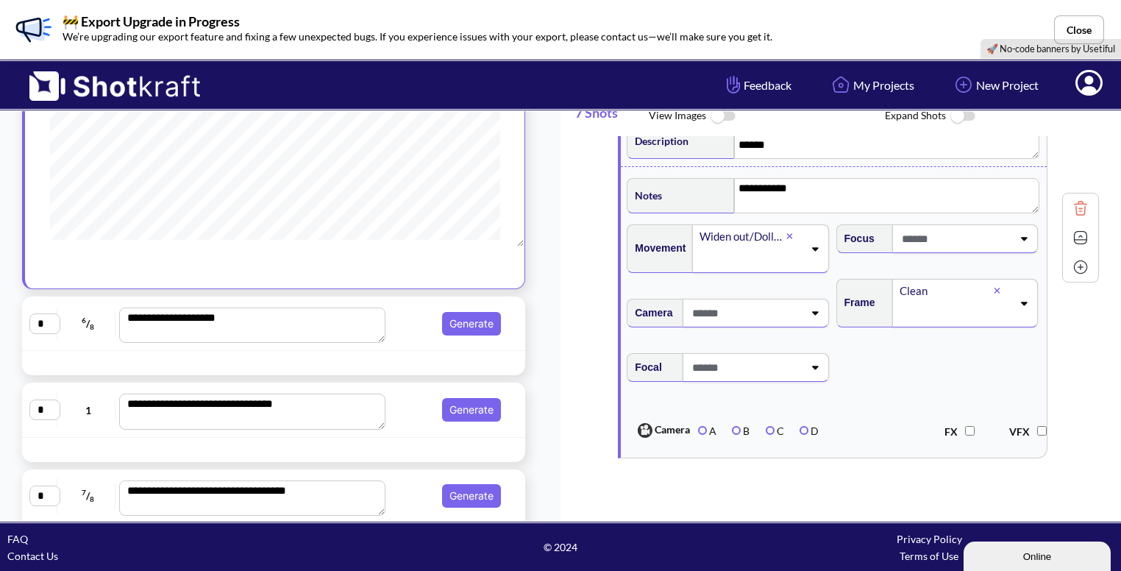
click at [421, 323] on span "Generate" at bounding box center [448, 324] width 116 height 24
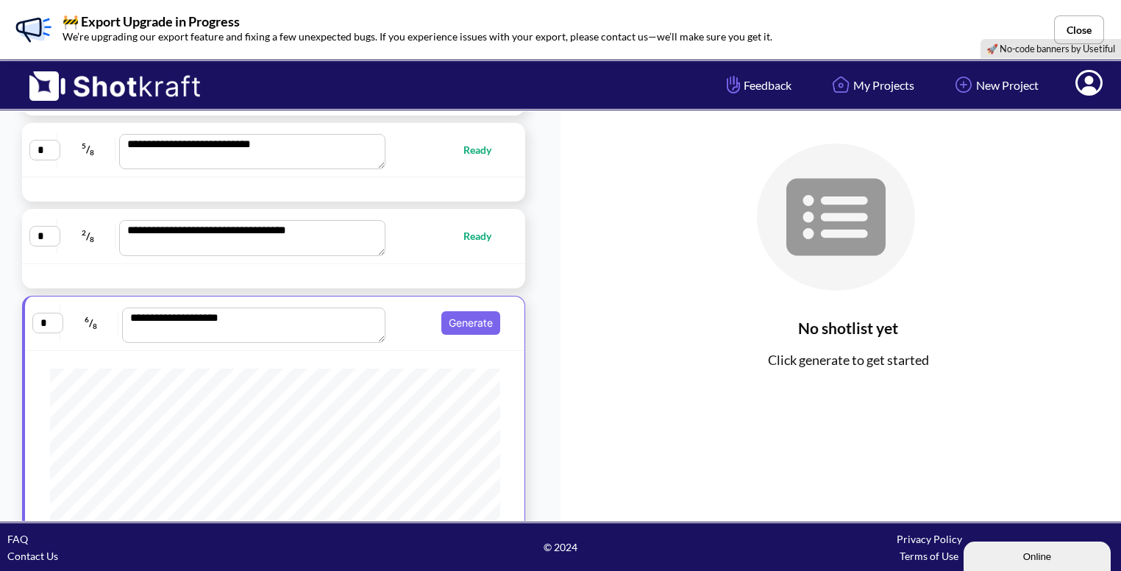
scroll to position [255, 0]
click at [462, 321] on button "Generate" at bounding box center [470, 323] width 59 height 24
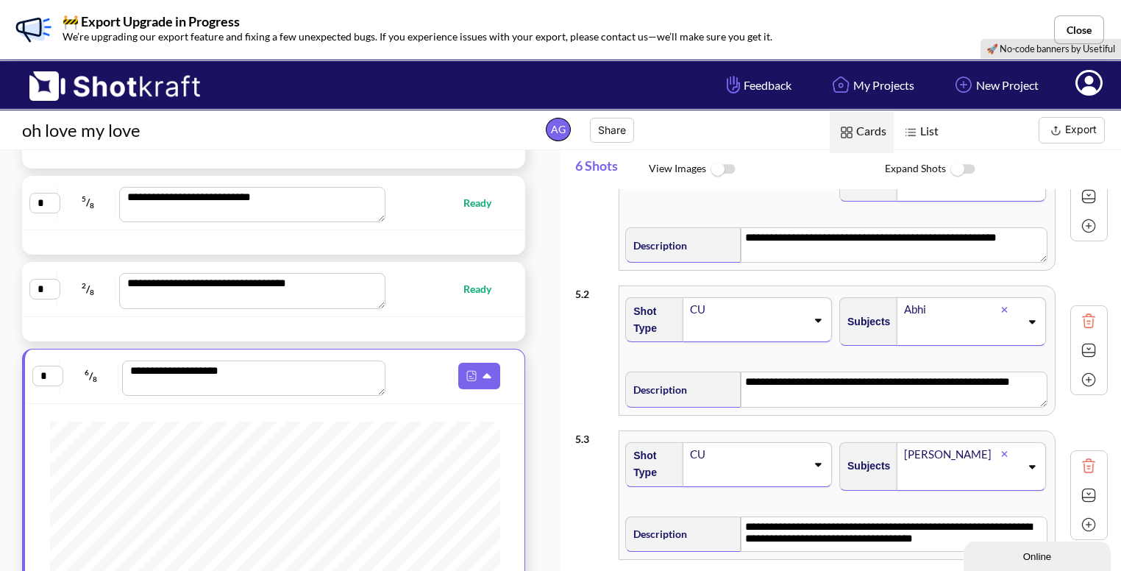
scroll to position [0, 0]
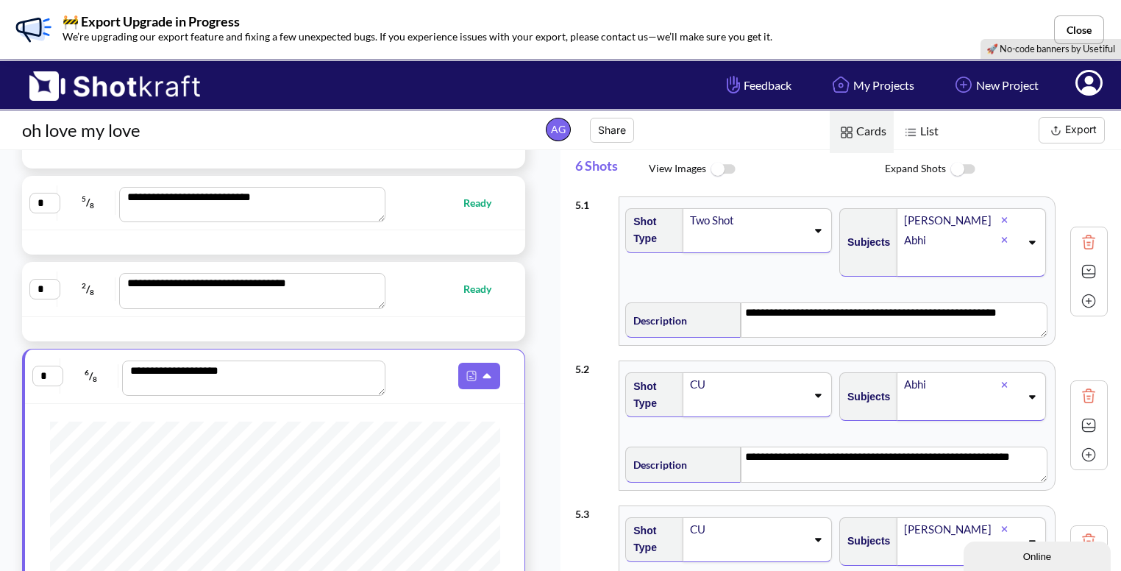
click at [1078, 274] on img at bounding box center [1089, 271] width 22 height 22
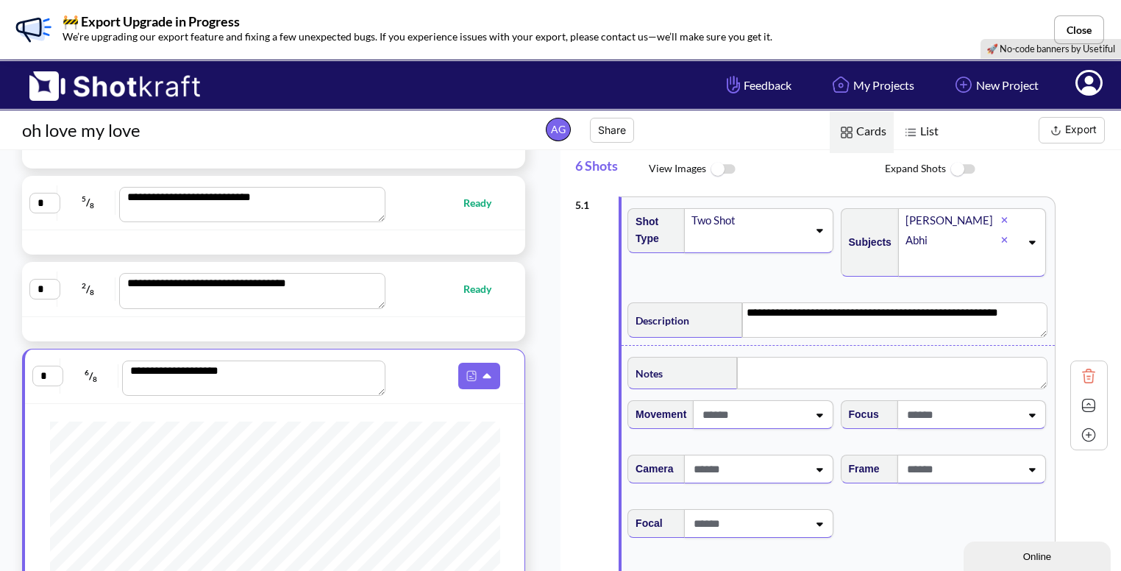
click at [810, 229] on icon at bounding box center [819, 230] width 20 height 10
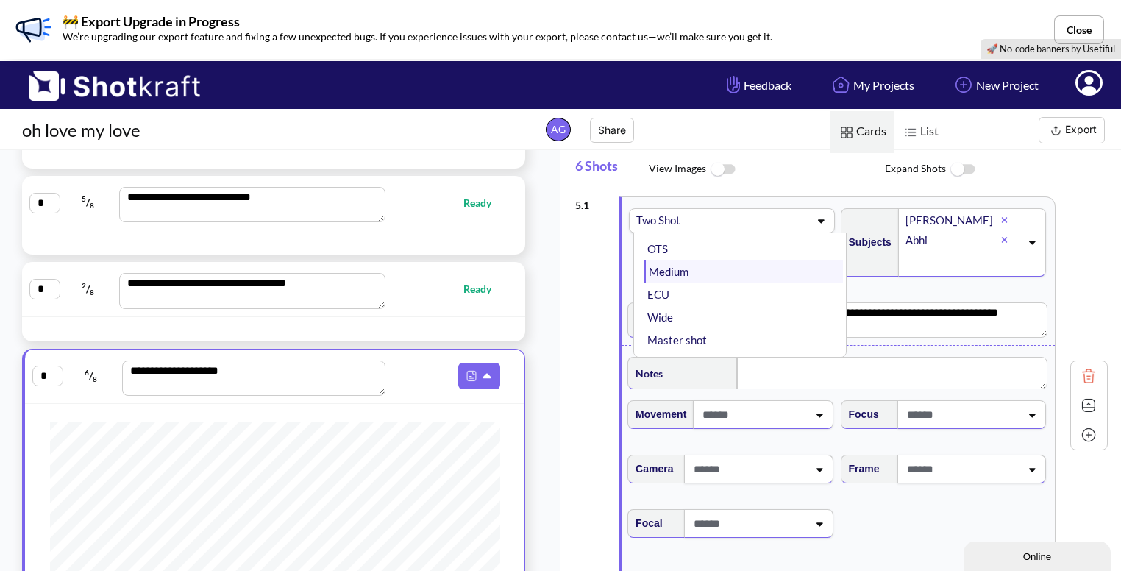
scroll to position [35, 0]
click at [736, 323] on li "Wide" at bounding box center [744, 314] width 198 height 23
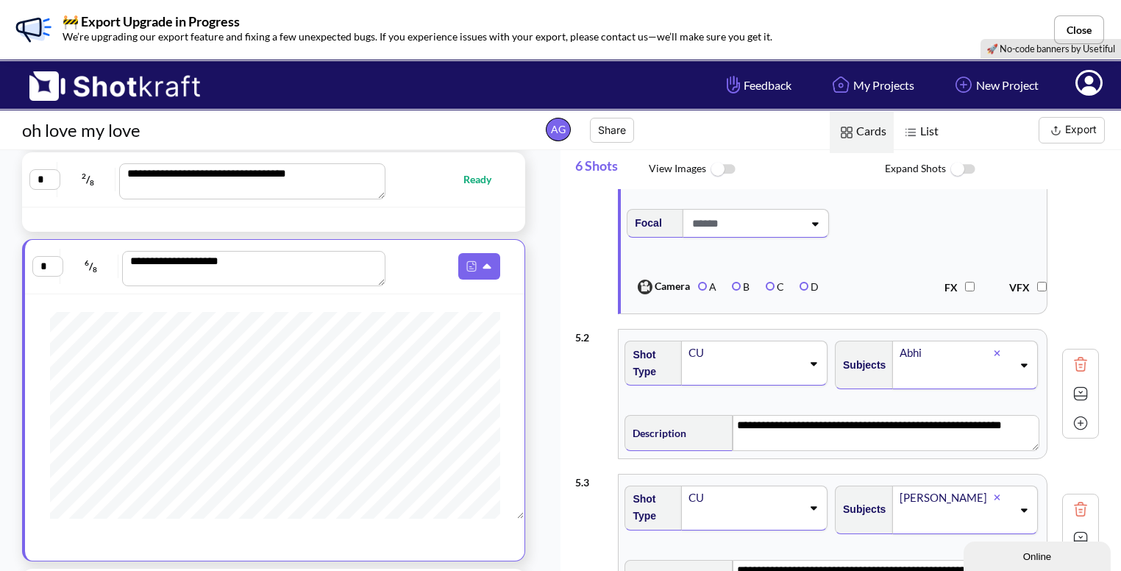
scroll to position [22, 0]
